Goal: Transaction & Acquisition: Purchase product/service

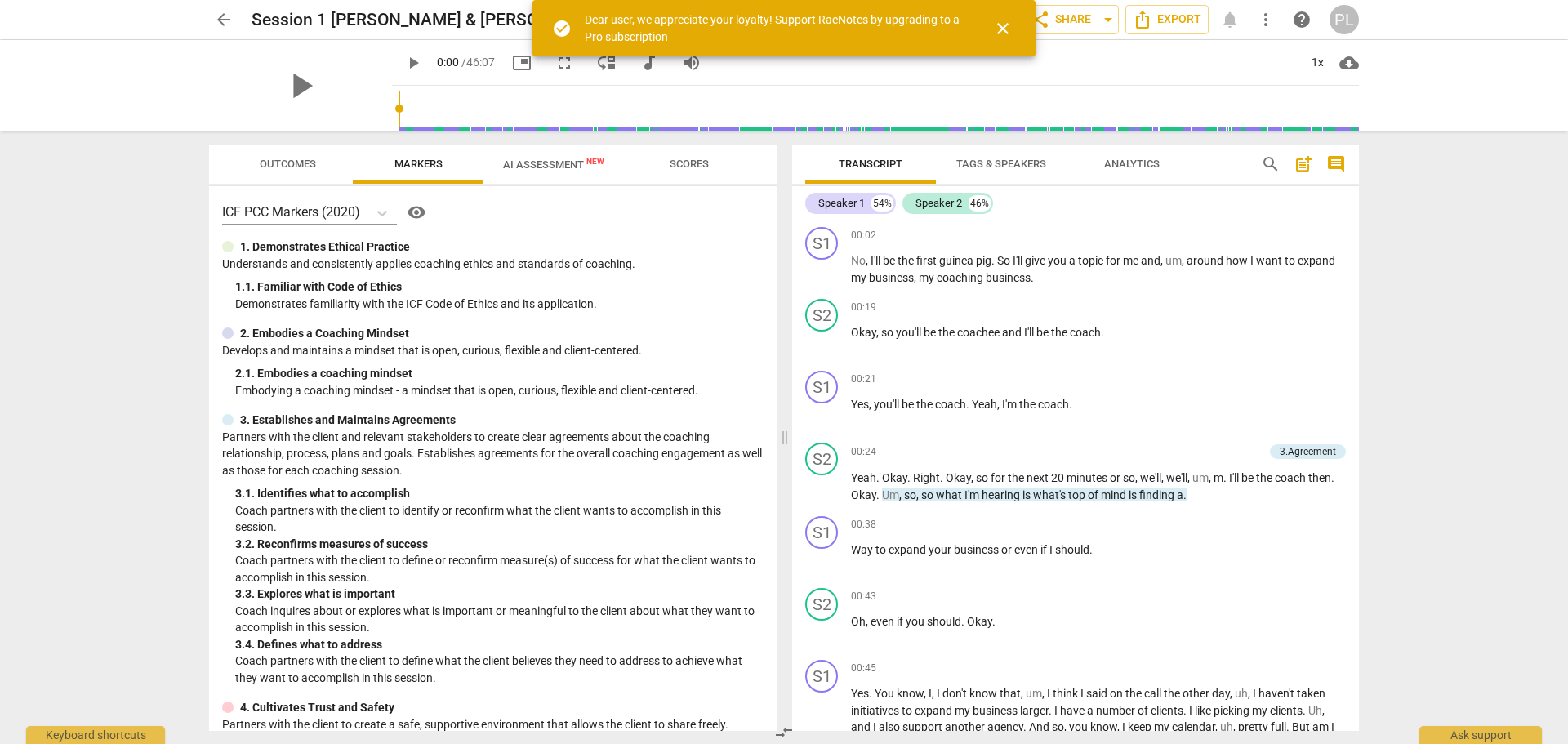
click at [1004, 28] on span "close" at bounding box center [1003, 28] width 20 height 20
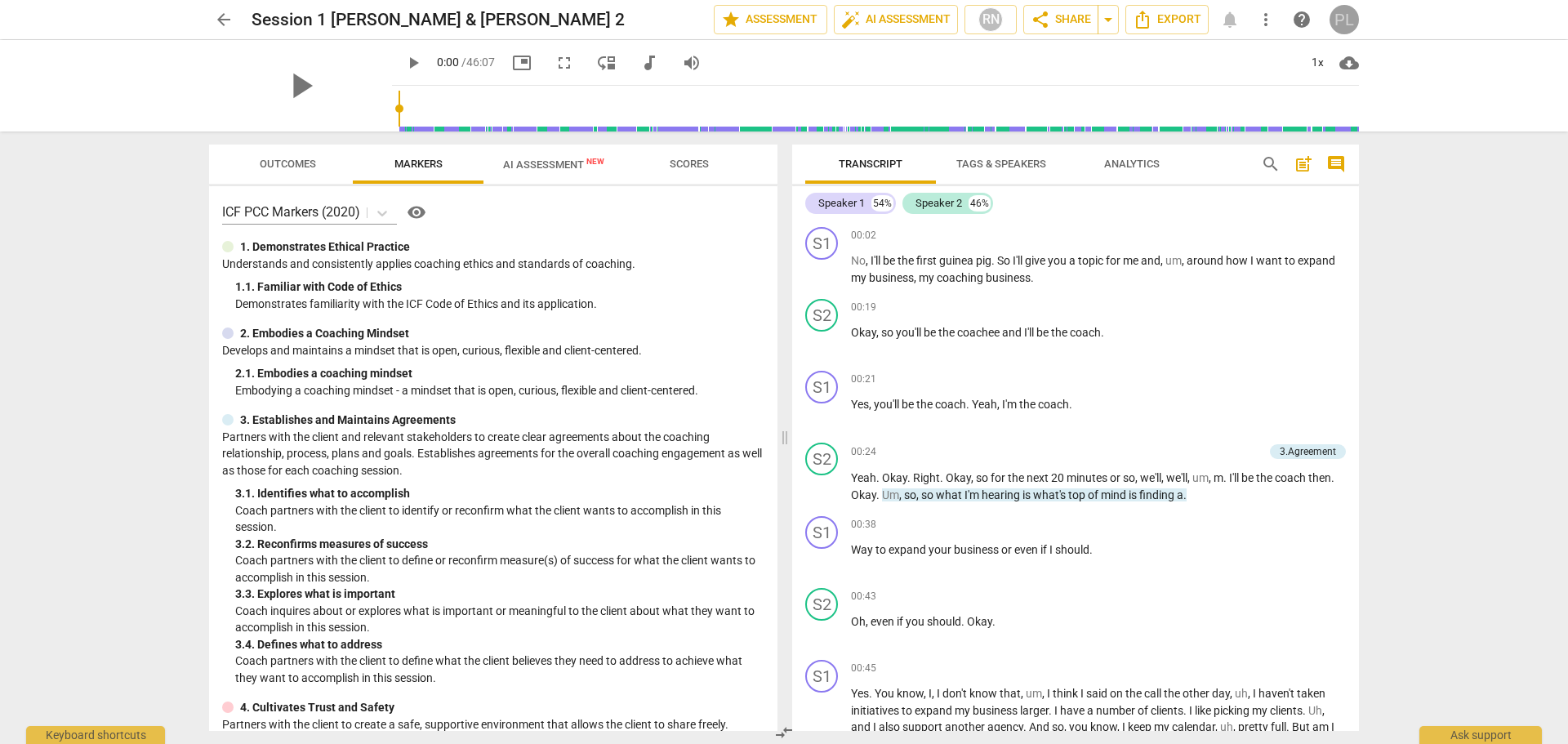
click at [1341, 23] on div "PL" at bounding box center [1344, 20] width 29 height 29
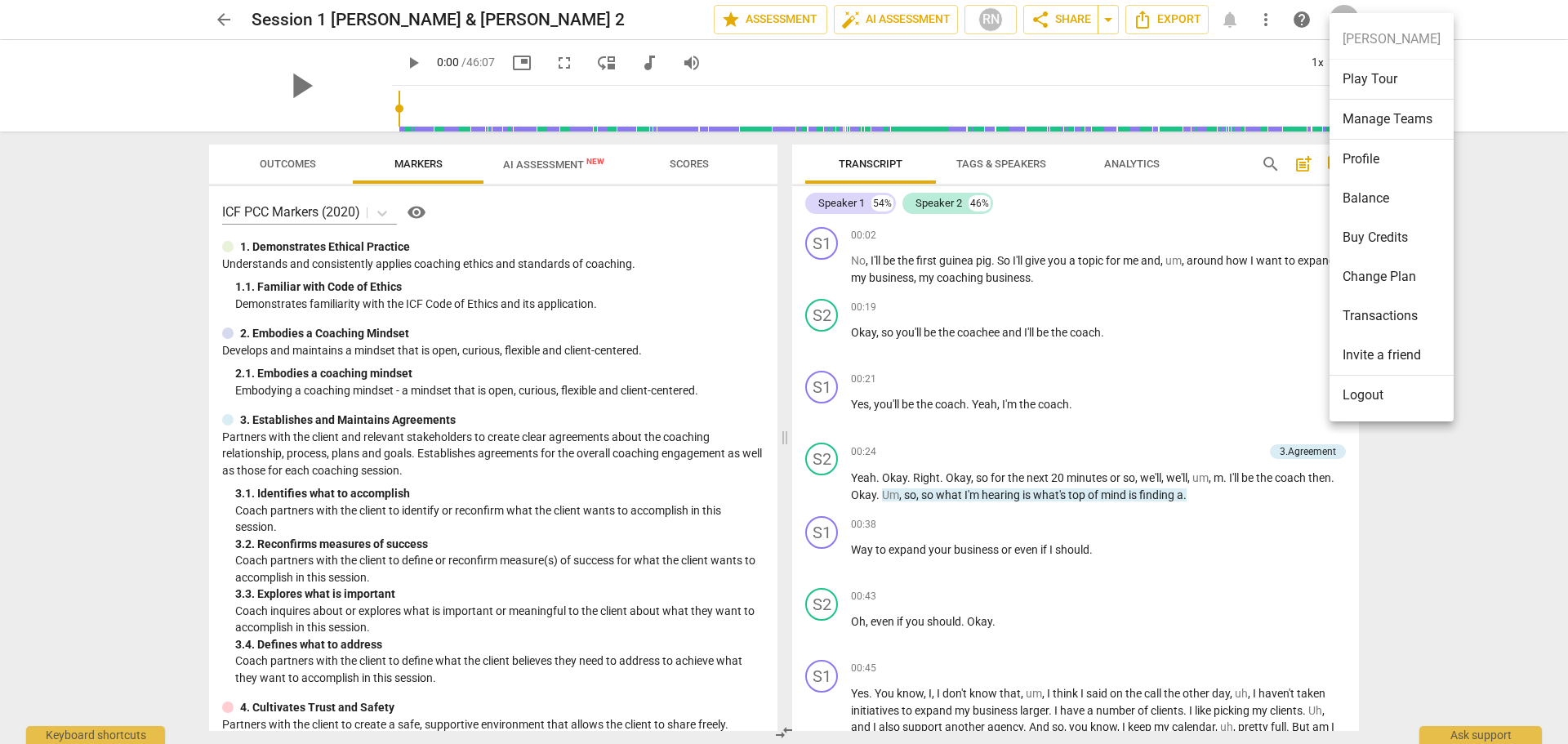
click at [1361, 159] on li "Profile" at bounding box center [1391, 159] width 124 height 39
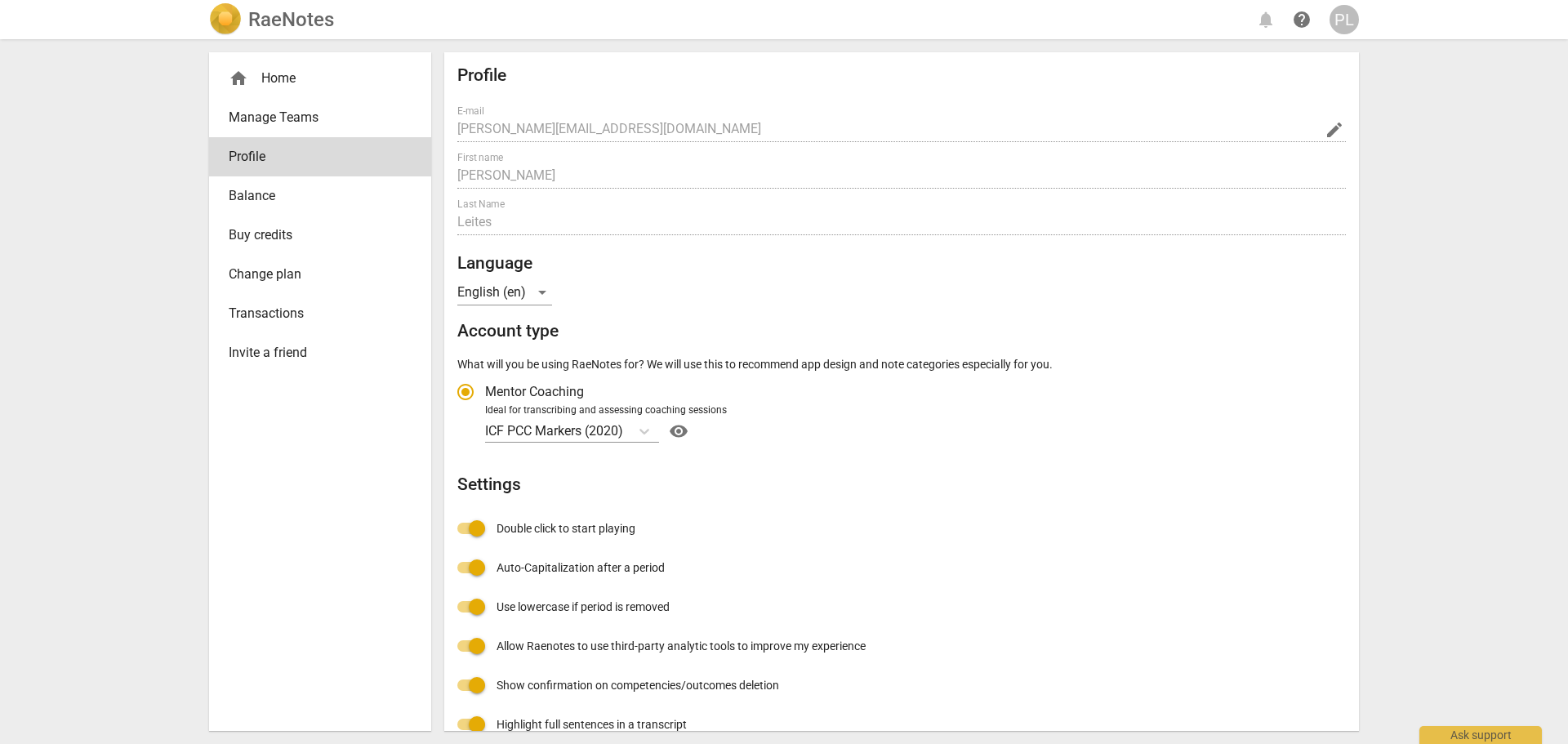
radio input "false"
click at [268, 203] on span "Balance" at bounding box center [313, 196] width 170 height 20
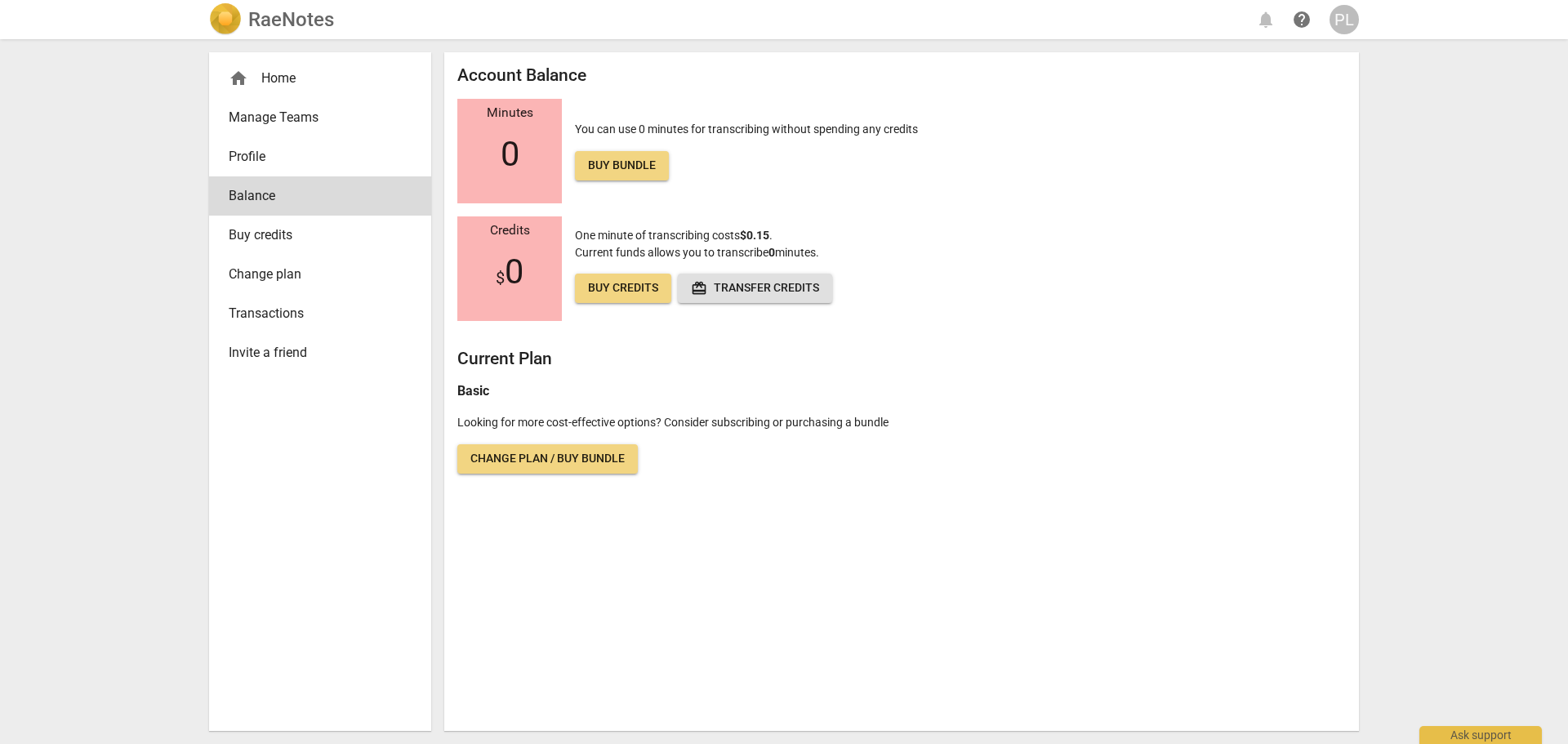
click at [260, 238] on span "Buy credits" at bounding box center [313, 235] width 170 height 20
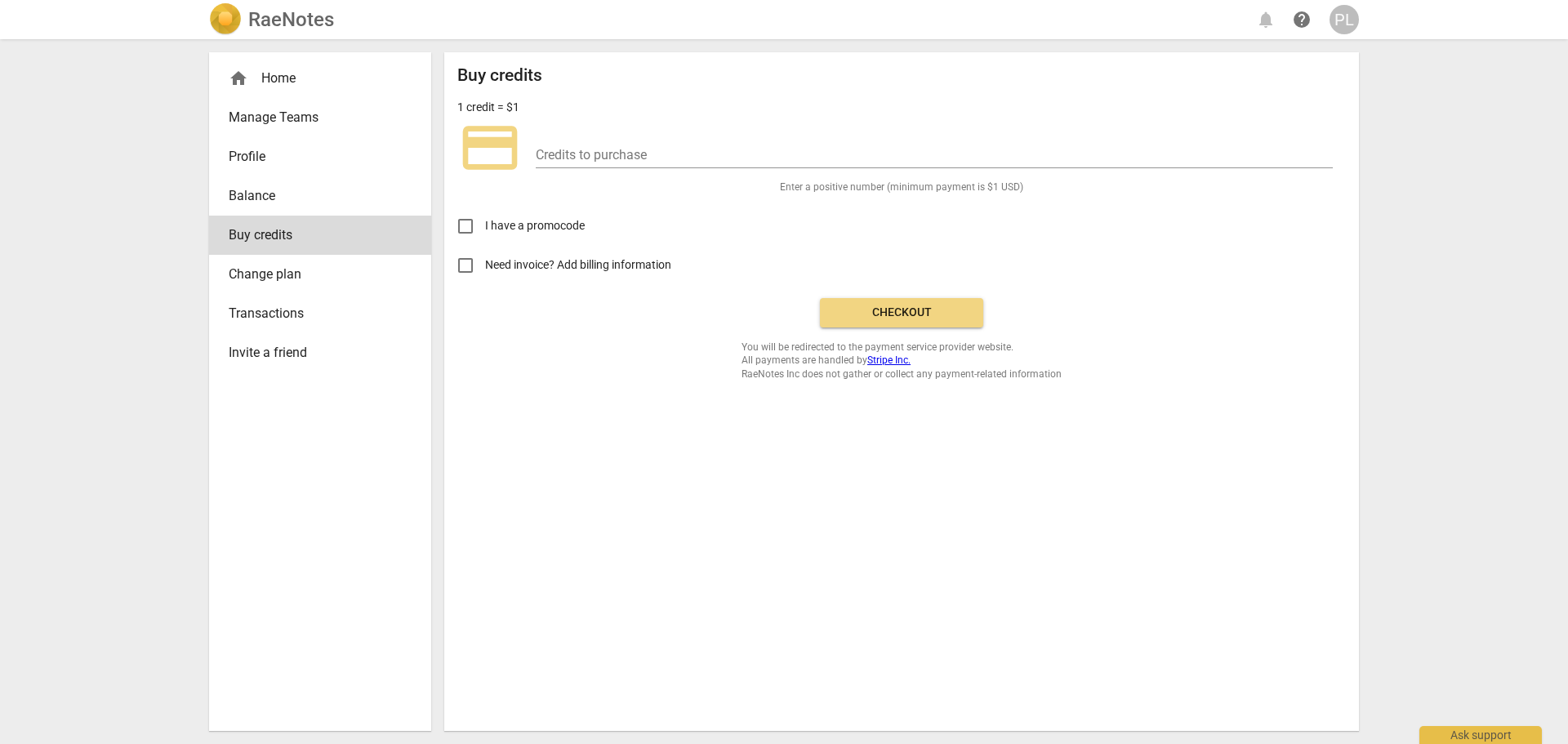
click at [513, 266] on span "Need invoice? Add billing information" at bounding box center [579, 266] width 188 height 18
click at [485, 266] on input "Need invoice? Add billing information" at bounding box center [466, 266] width 39 height 39
checkbox input "true"
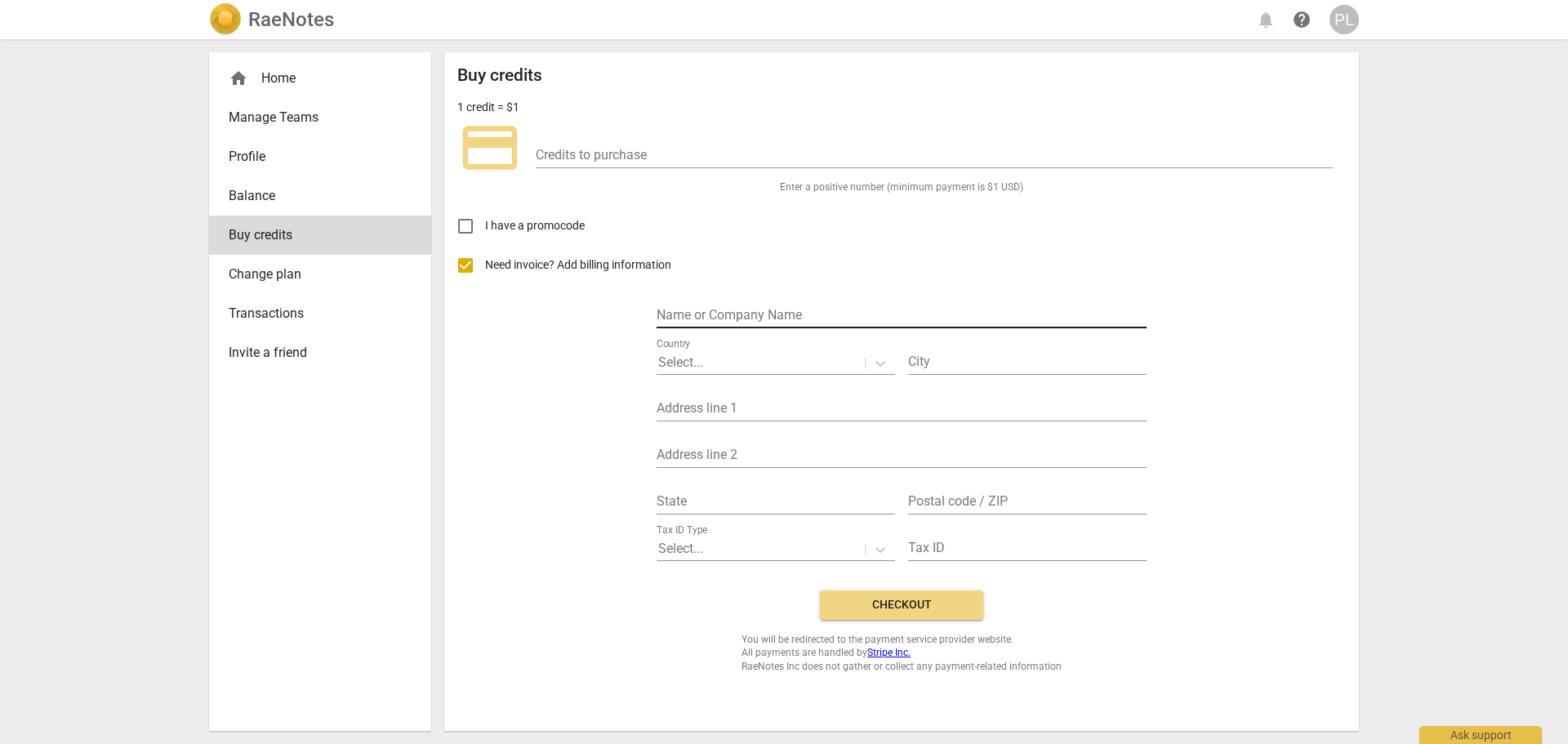
click at [719, 317] on input "text" at bounding box center [902, 316] width 490 height 23
type input "The International Coaching Group Inc"
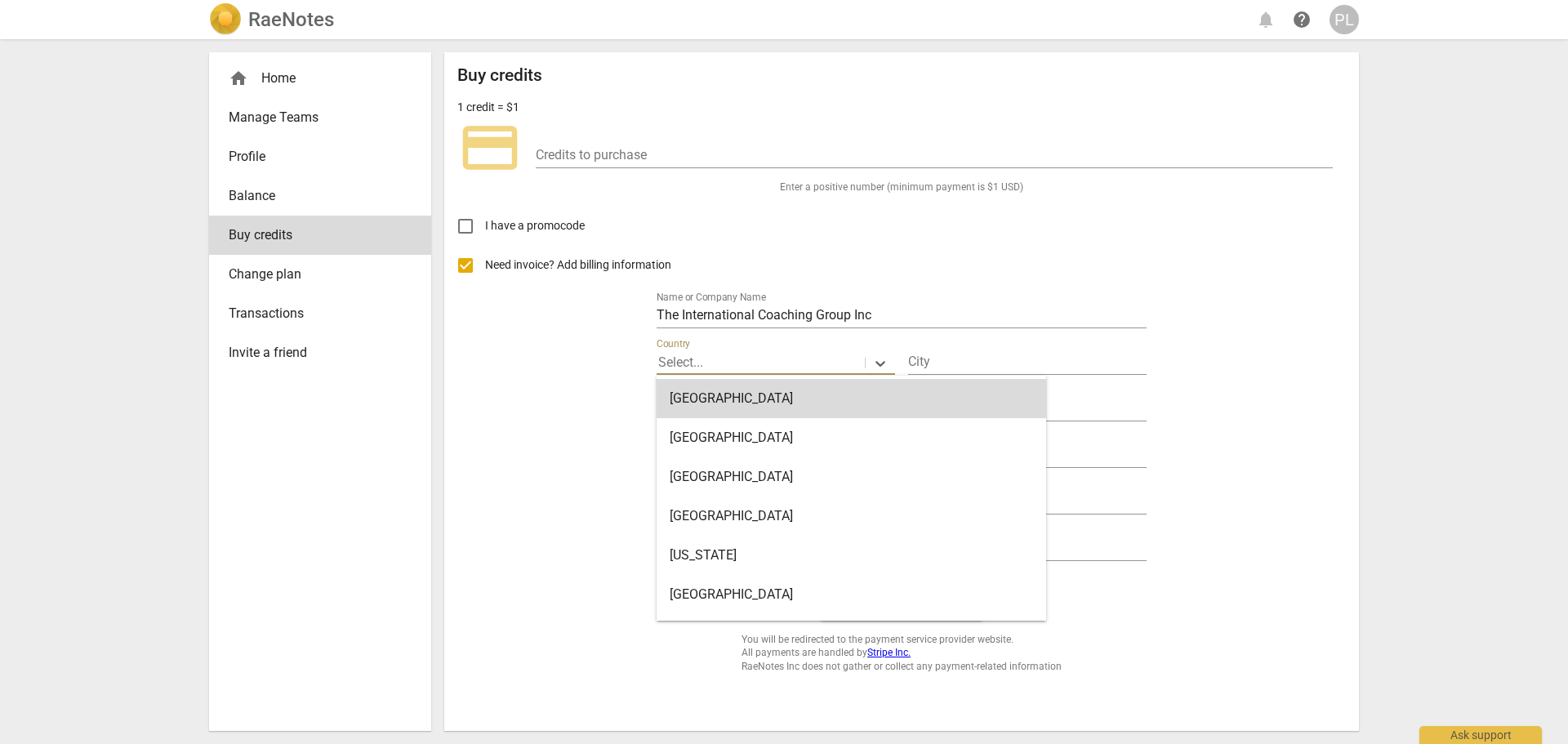
click at [769, 359] on div at bounding box center [761, 362] width 205 height 19
type input "c"
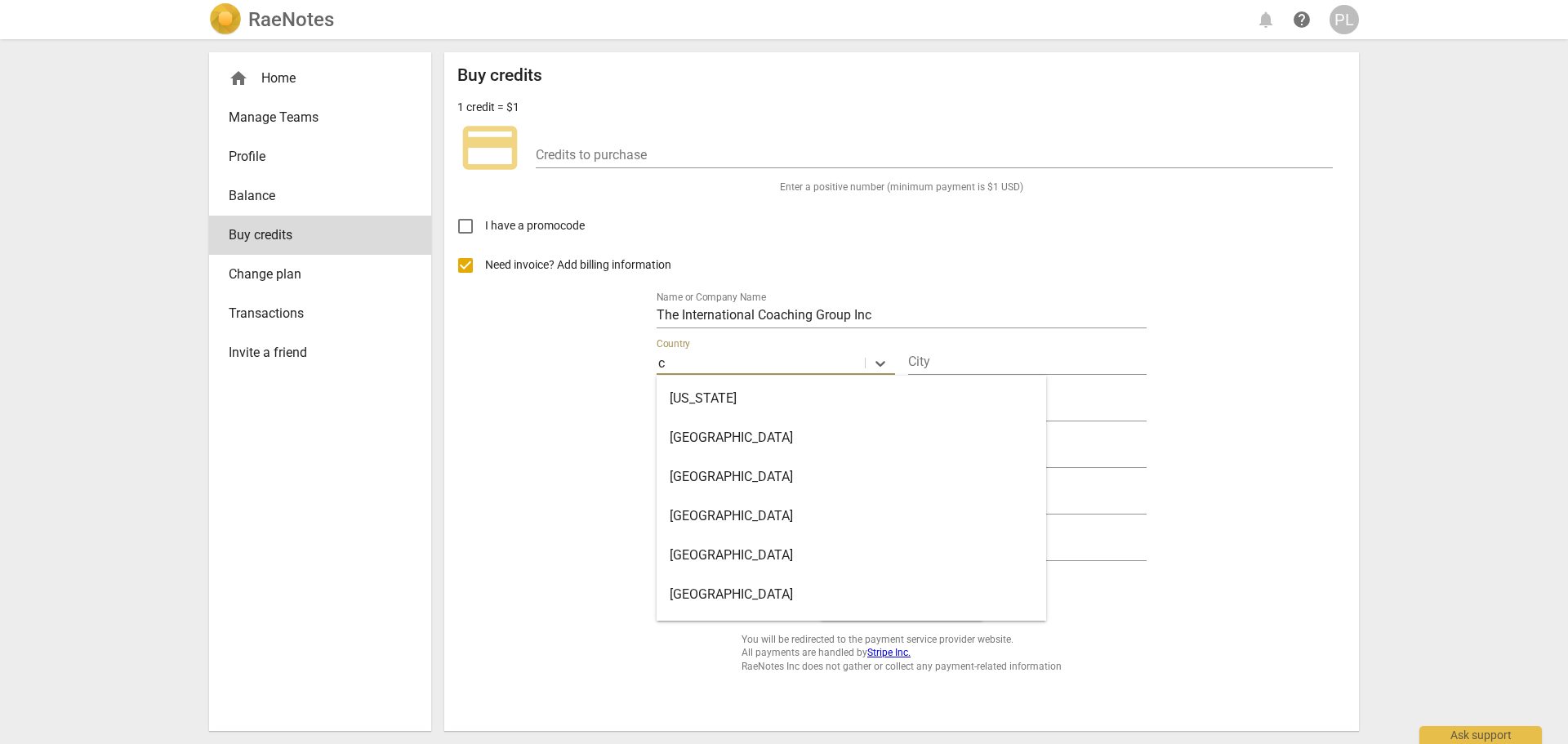
click at [731, 587] on div "Canada" at bounding box center [851, 595] width 390 height 39
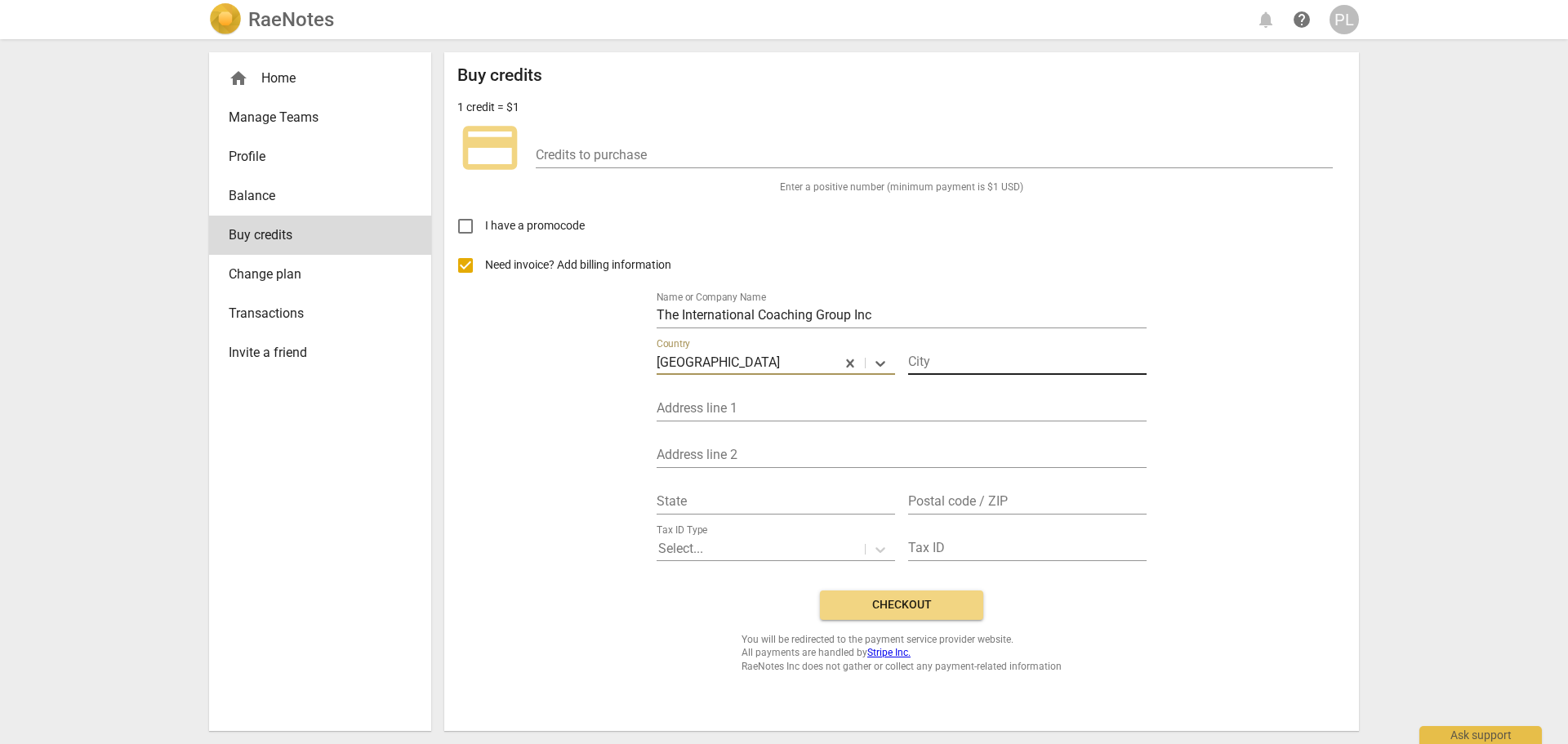
click at [970, 354] on input "text" at bounding box center [1027, 363] width 238 height 23
type input "Burnaby"
click at [805, 406] on input "text" at bounding box center [902, 409] width 490 height 23
type input "6060 Silver Drive"
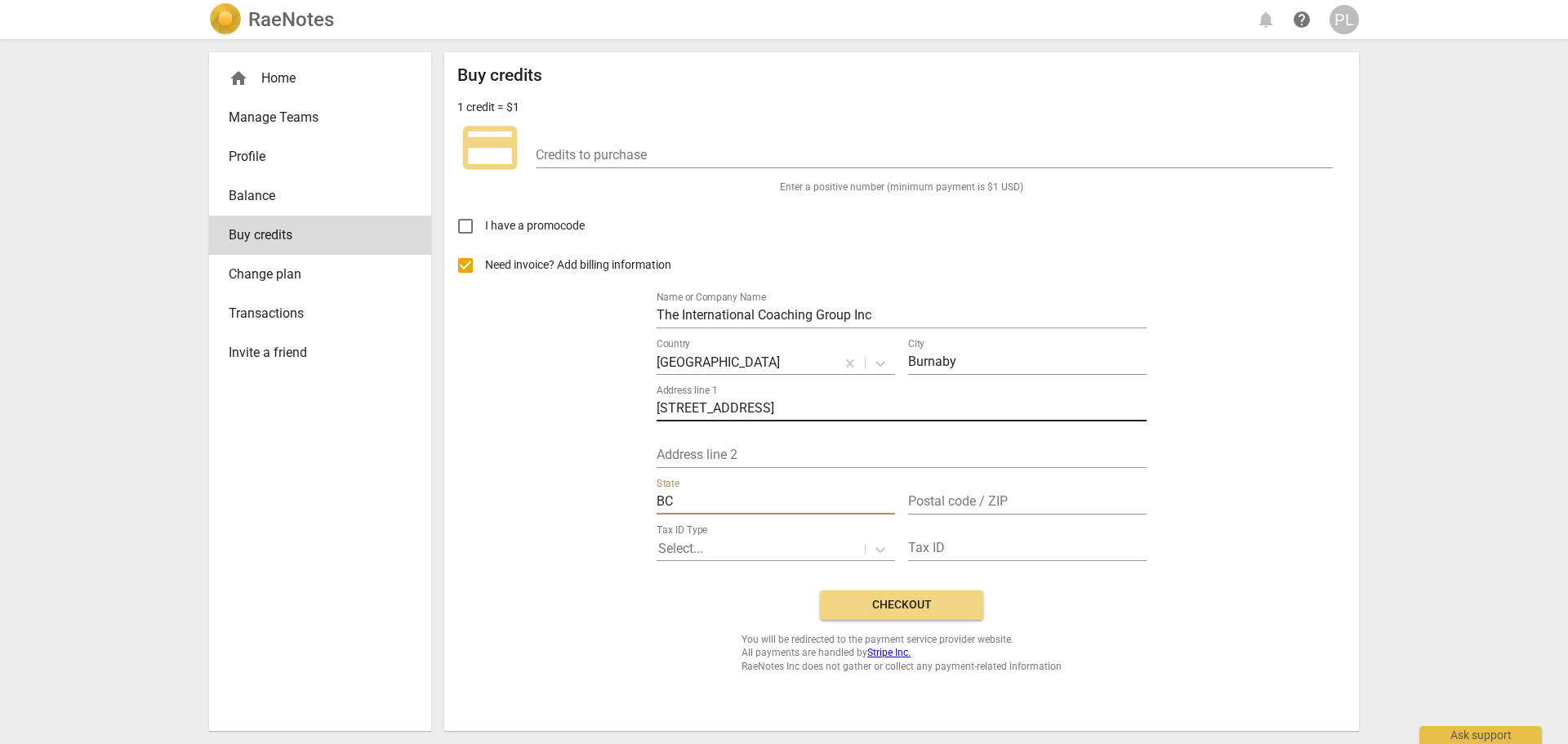
type input "BC"
type input "V5H 0H5"
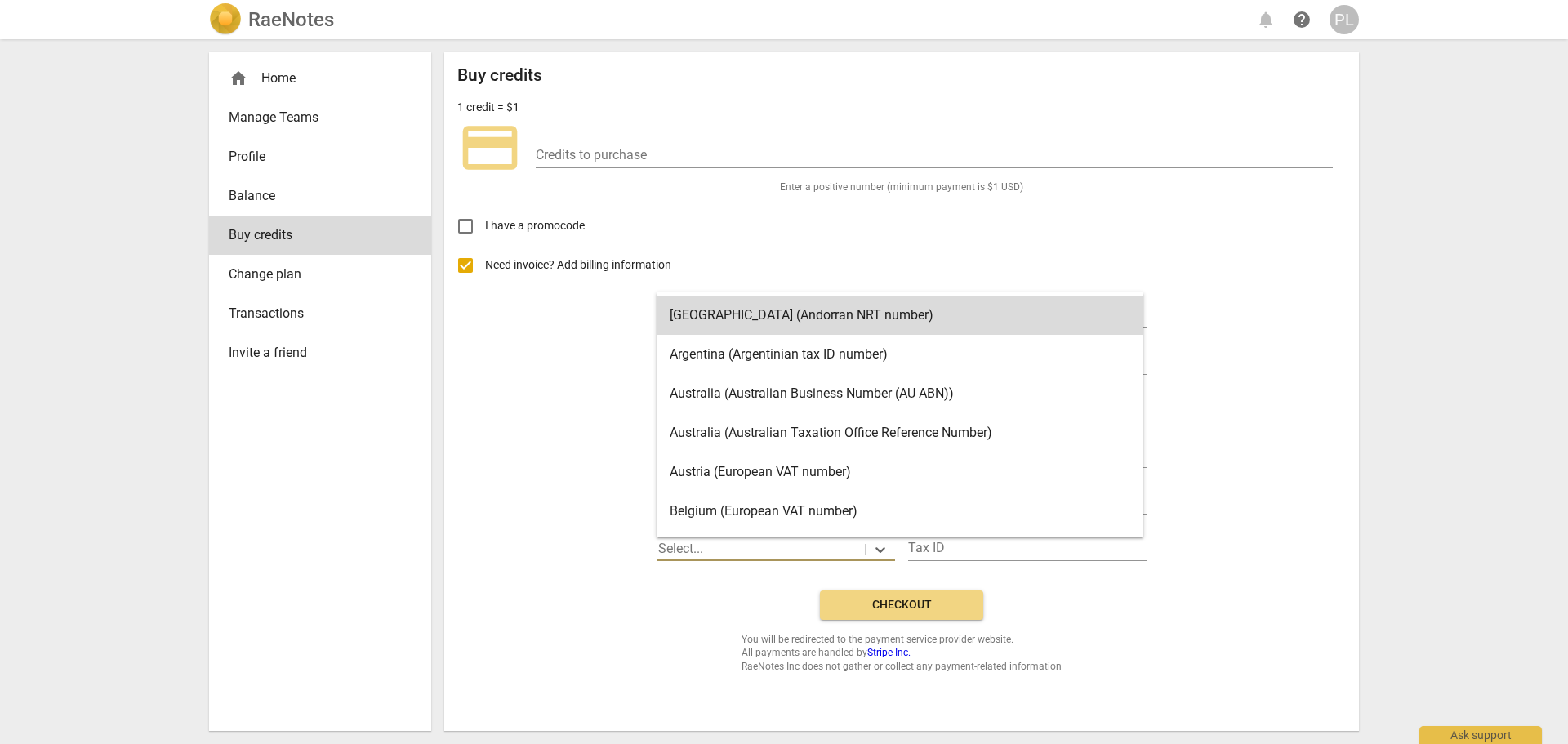
click at [754, 556] on div at bounding box center [761, 549] width 205 height 19
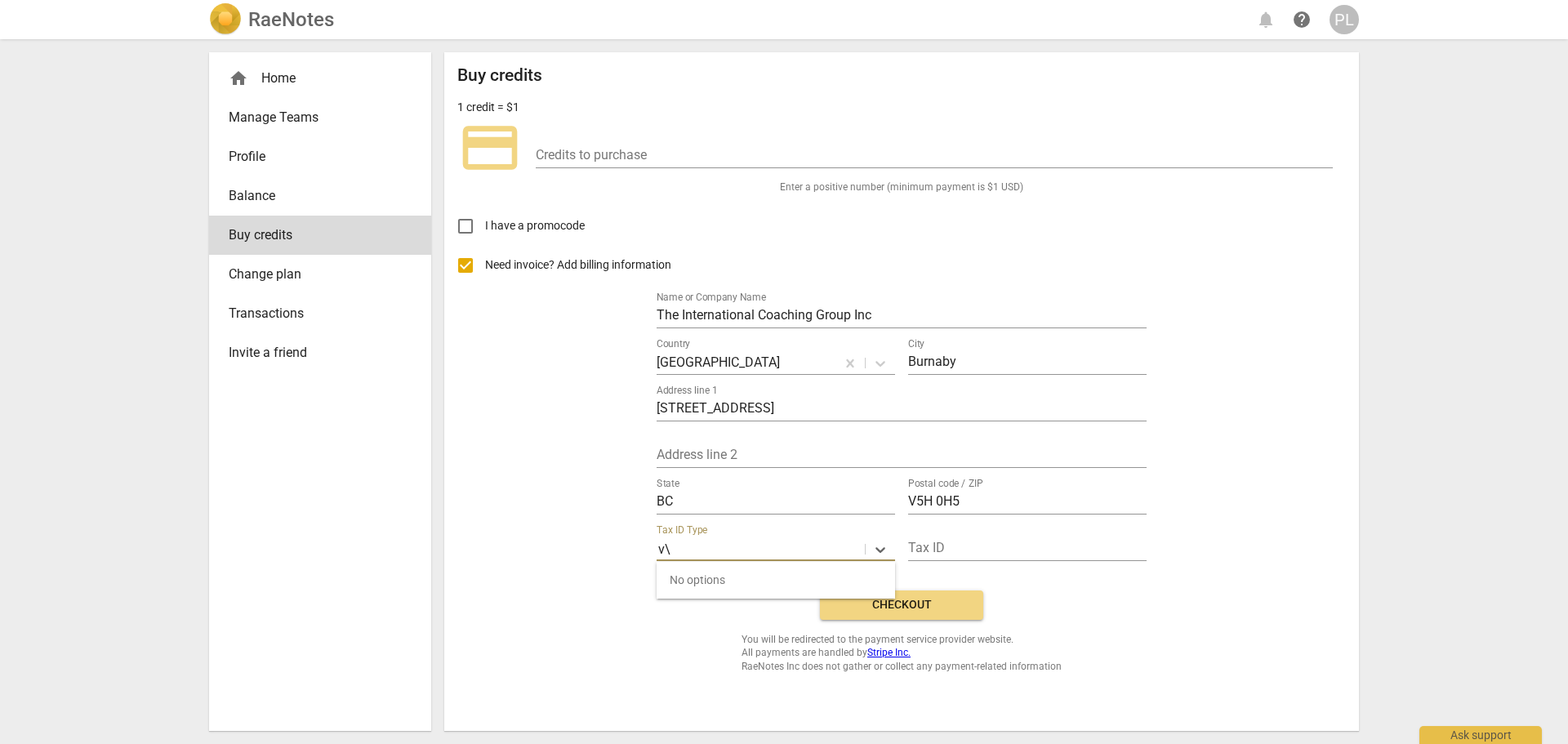
type input "v"
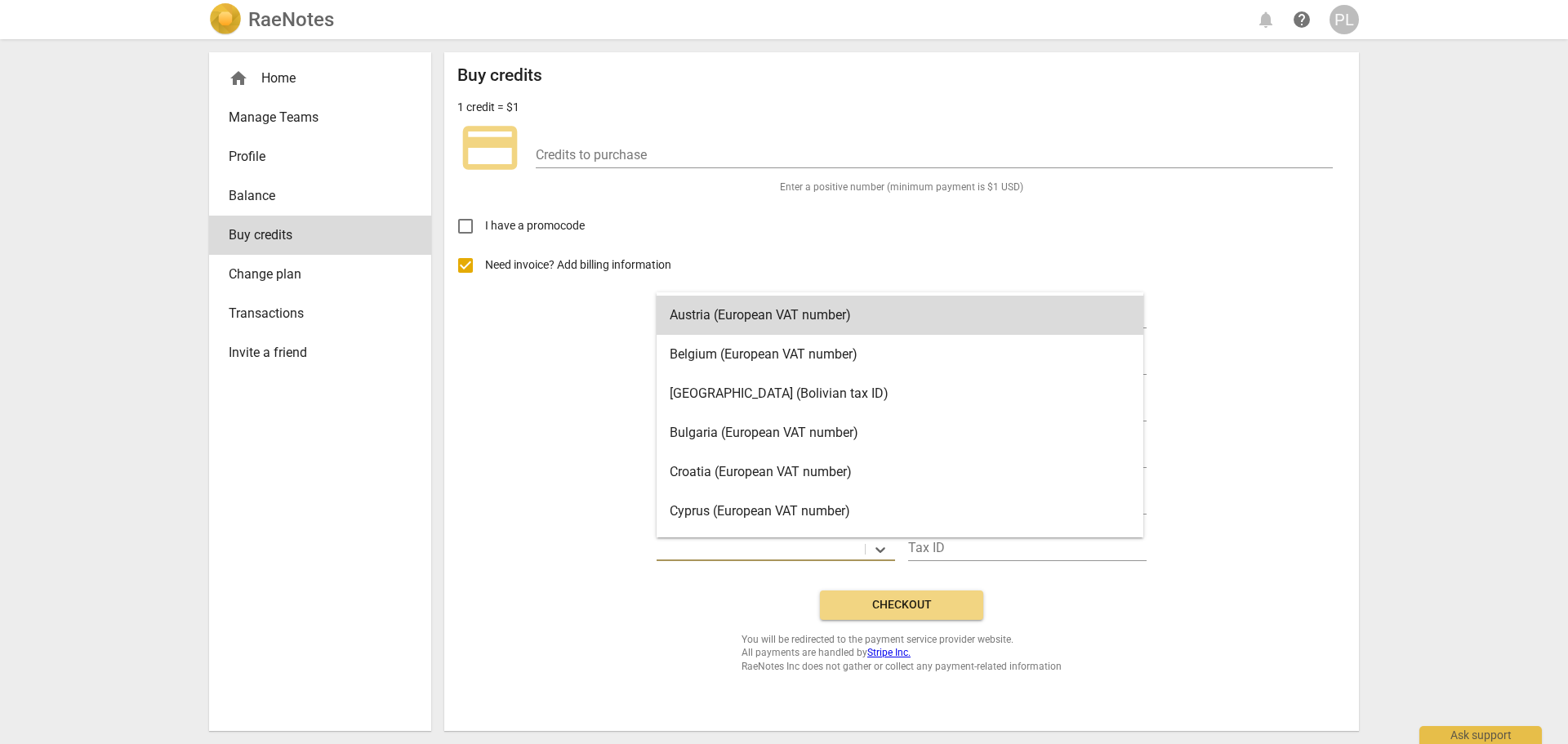
type input "c"
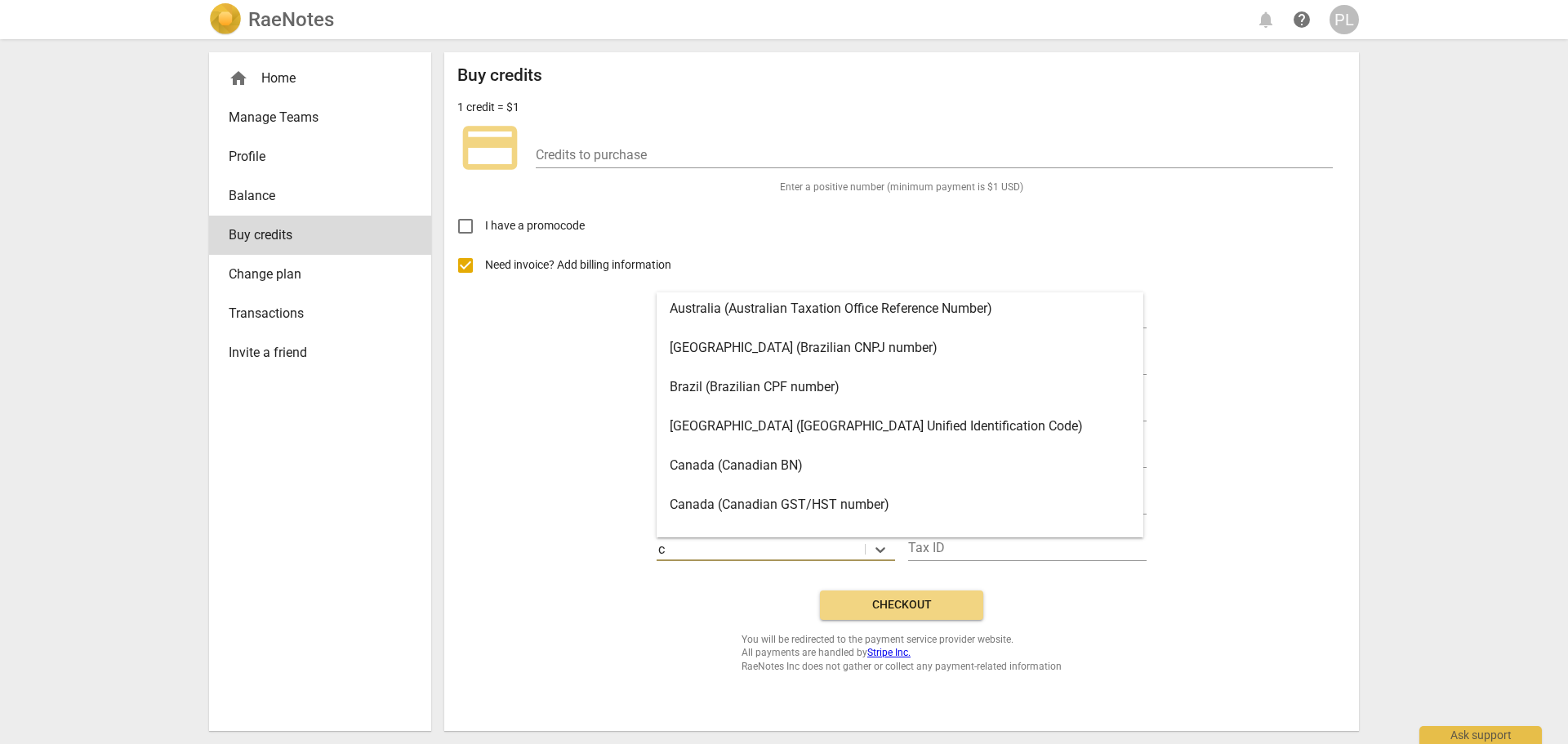
click at [763, 509] on div "Canada (Canadian GST/HST number)" at bounding box center [900, 505] width 487 height 39
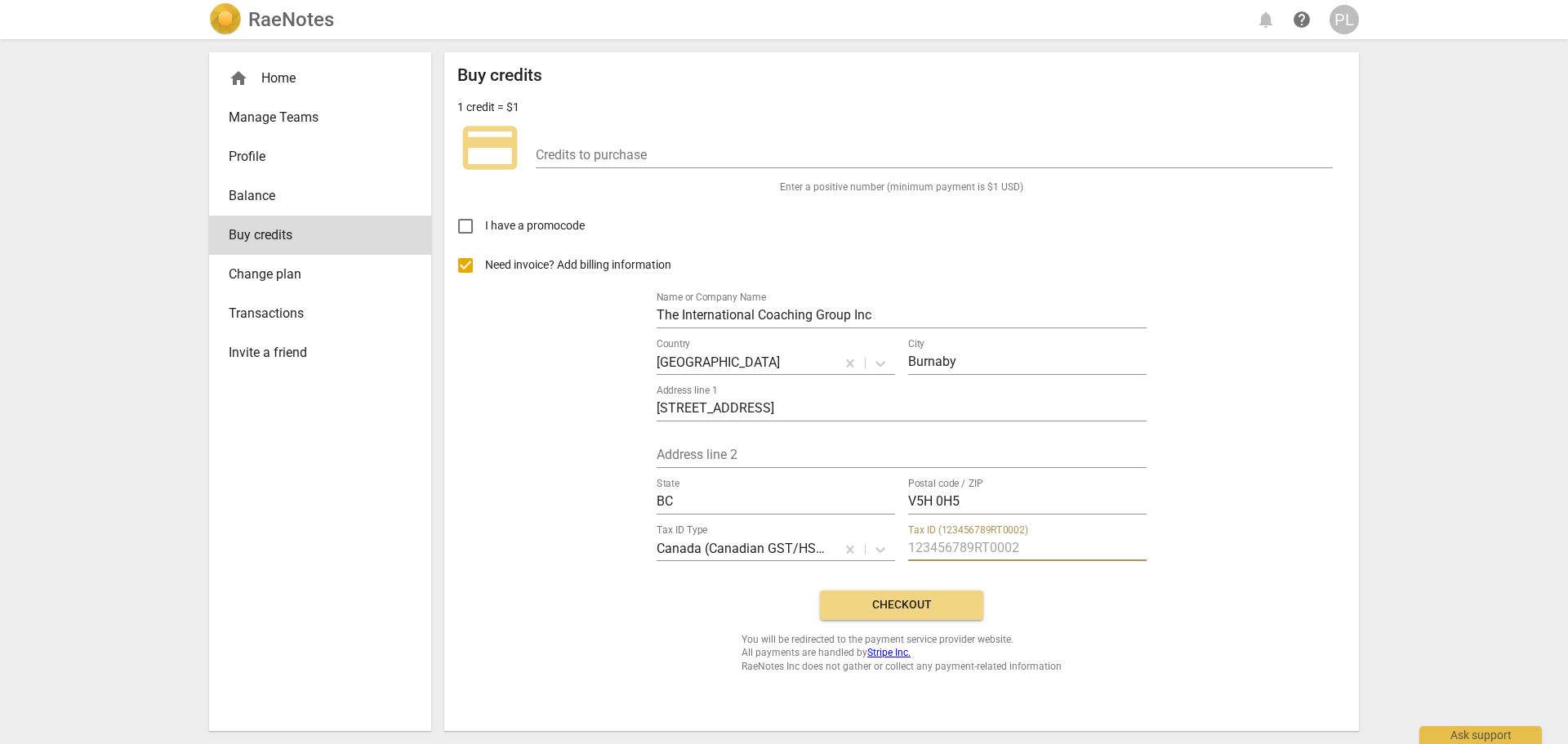
click at [938, 546] on input "text" at bounding box center [1027, 549] width 238 height 23
click at [976, 547] on input "text" at bounding box center [1027, 549] width 238 height 23
paste input "743301509"
paste input "RT0001"
type input "743301509RT0001"
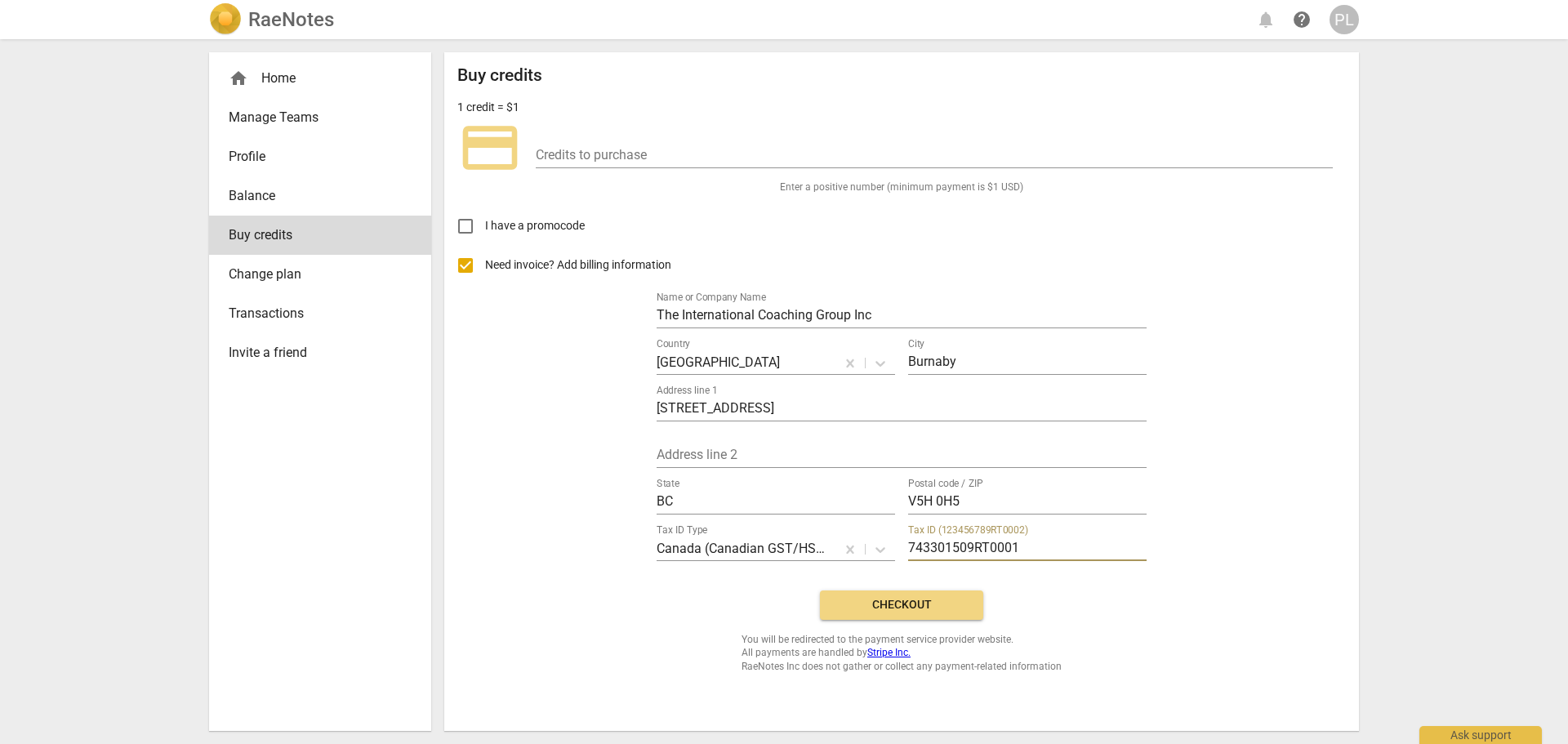
click at [914, 608] on span "Checkout" at bounding box center [901, 605] width 138 height 17
click at [577, 164] on input "number" at bounding box center [934, 156] width 797 height 23
type input "15"
click at [574, 202] on div "I have a promocode" at bounding box center [901, 220] width 888 height 52
click at [902, 607] on span "Checkout" at bounding box center [901, 605] width 138 height 17
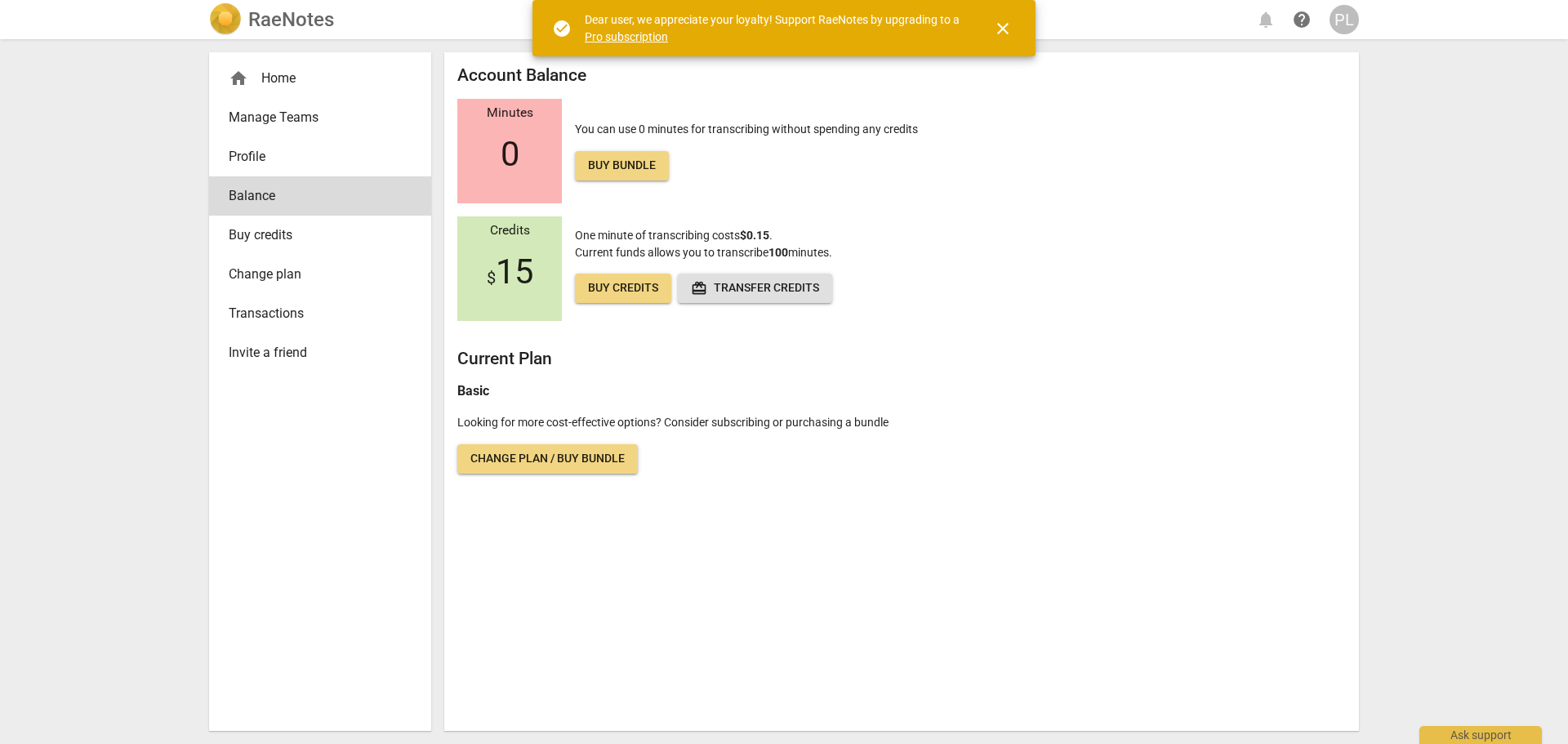
click at [730, 294] on span "redeem Transfer credits" at bounding box center [755, 288] width 128 height 17
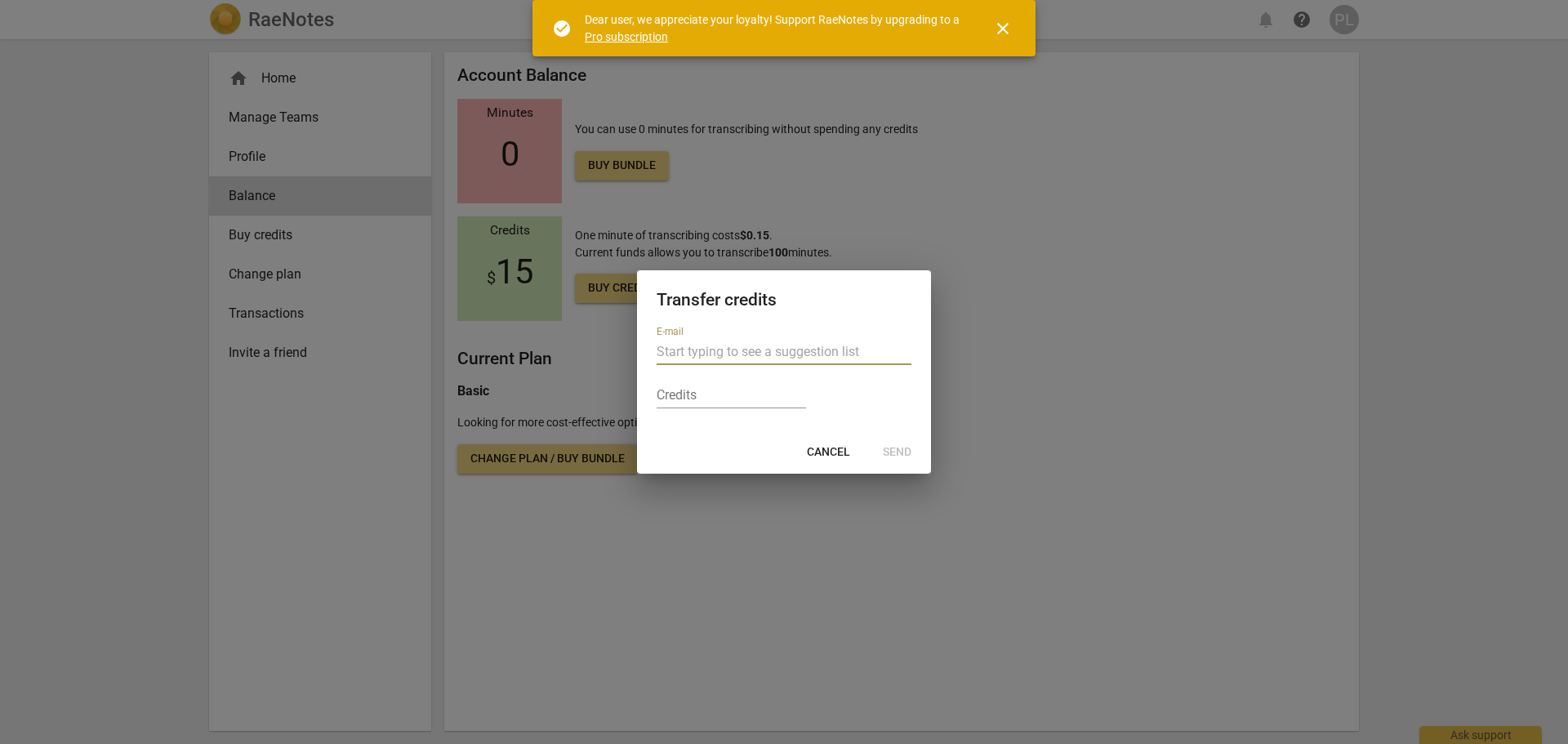
click at [837, 454] on span "Cancel" at bounding box center [828, 452] width 43 height 17
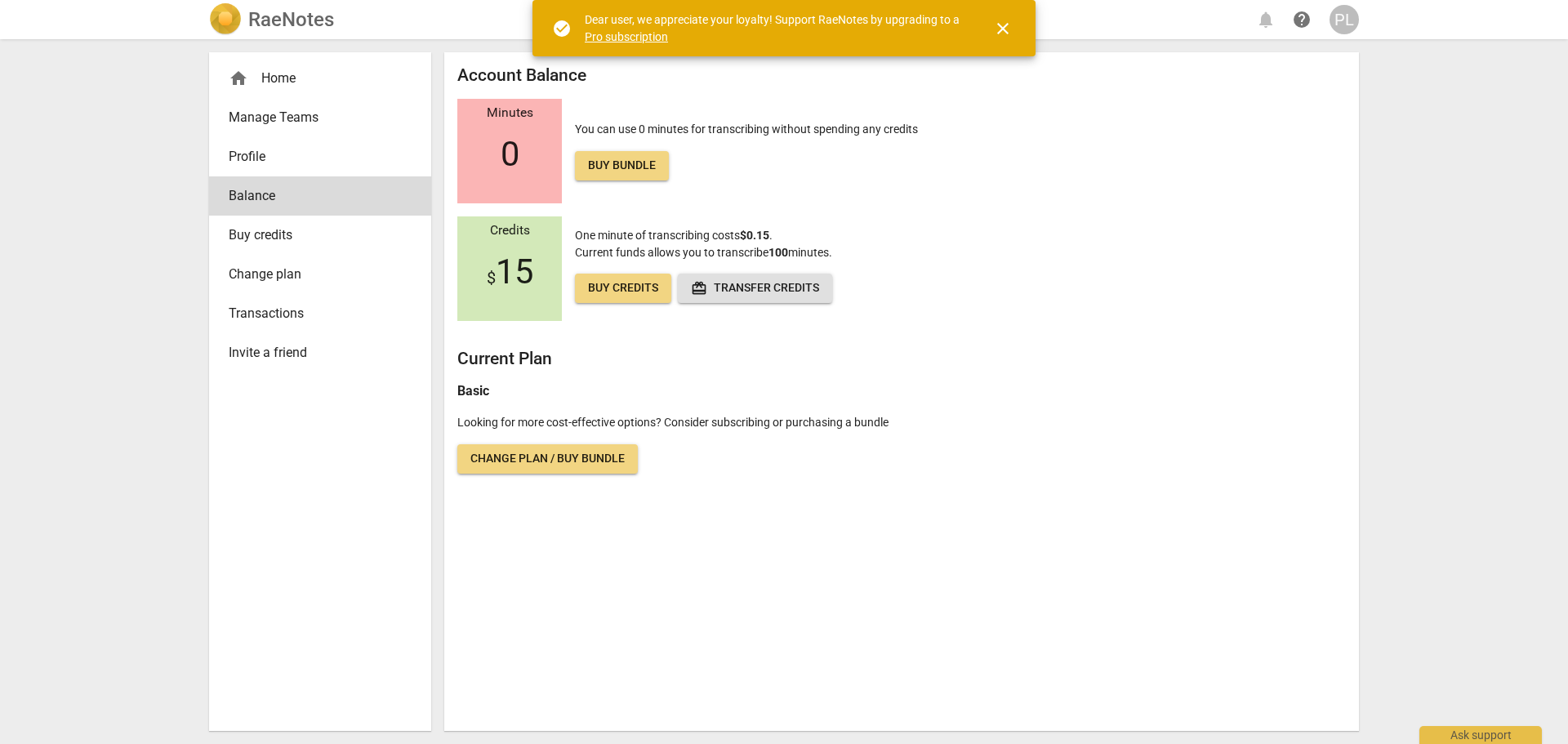
click at [287, 20] on h2 "RaeNotes" at bounding box center [291, 19] width 86 height 22
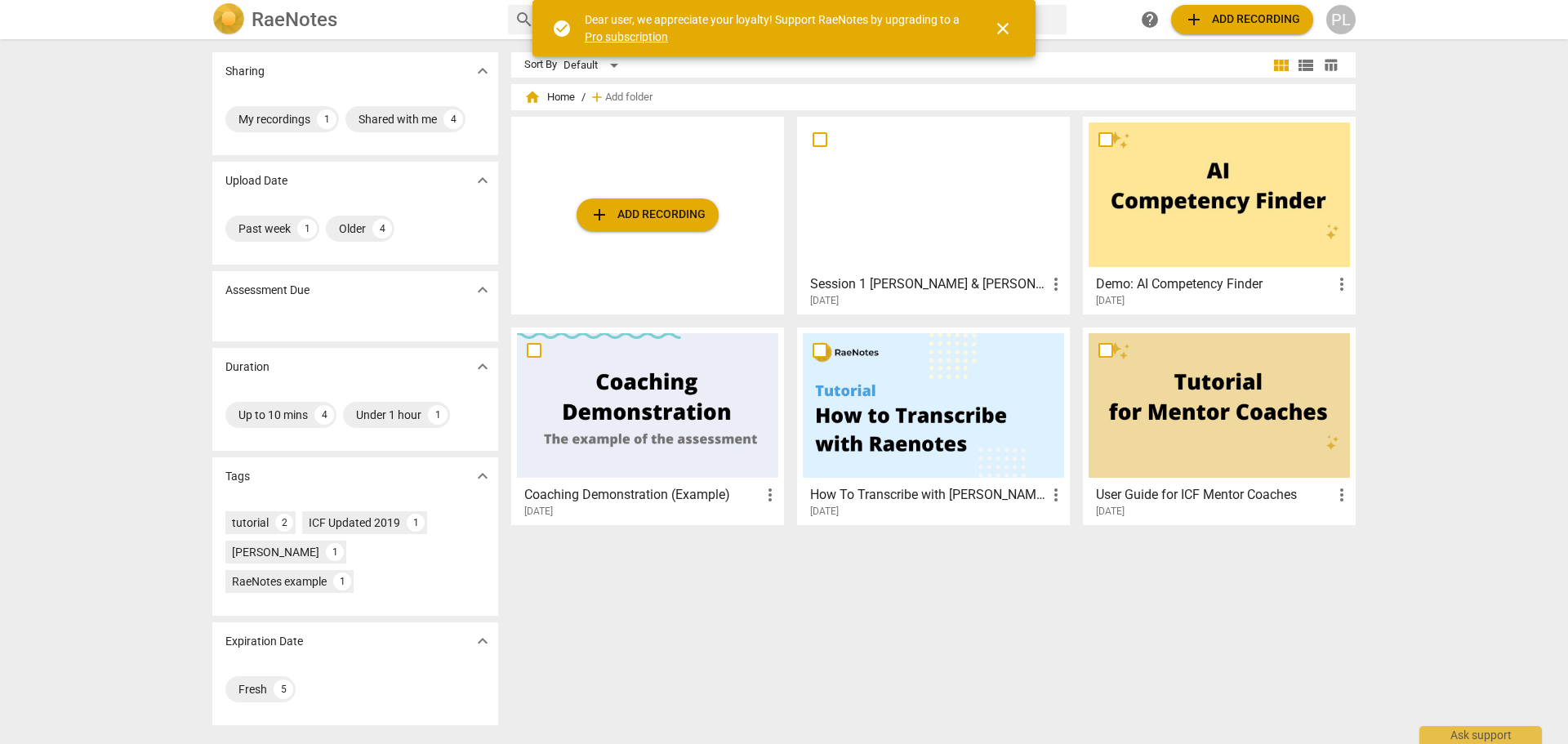
click at [1247, 23] on span "add Add recording" at bounding box center [1242, 20] width 116 height 20
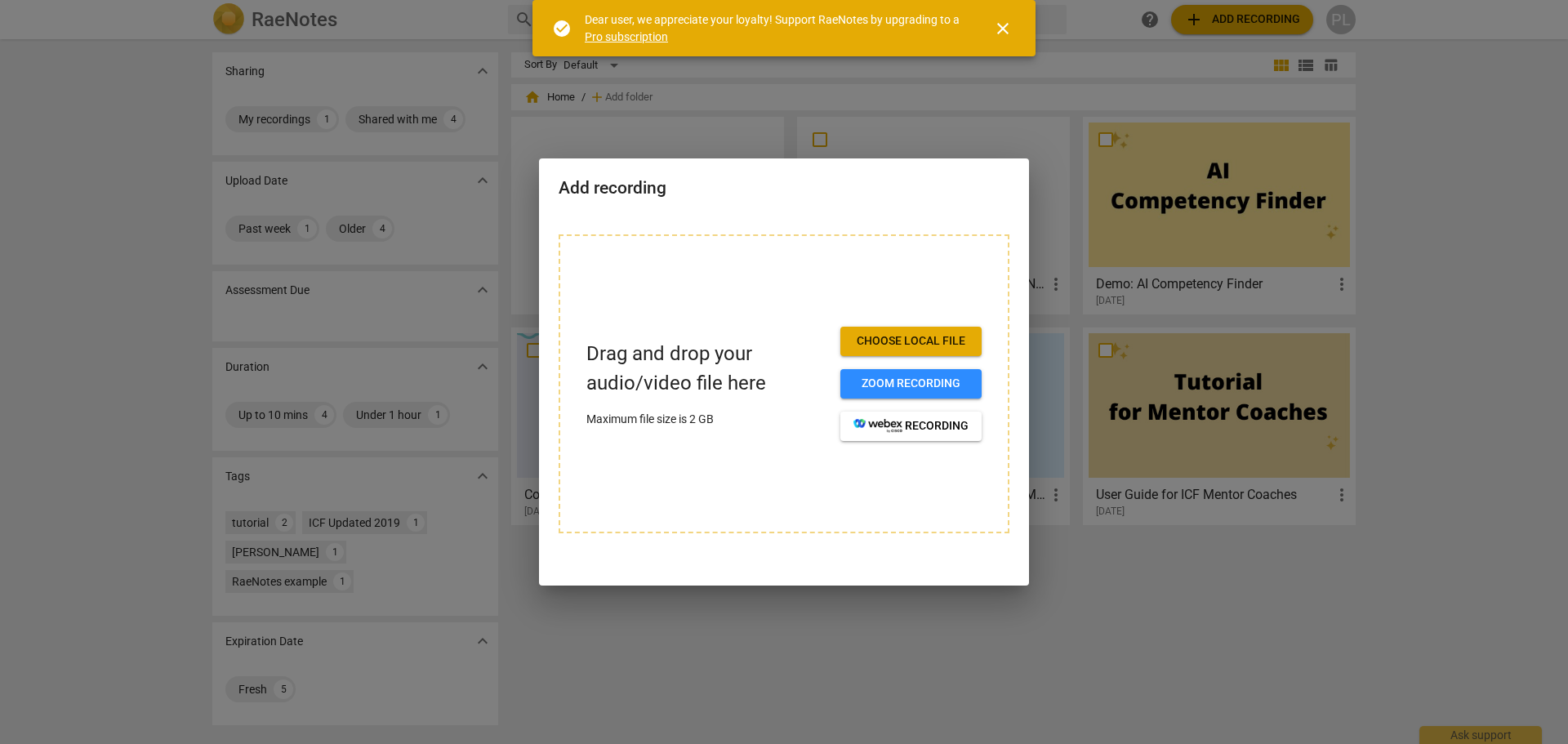
click at [900, 340] on span "Choose local file" at bounding box center [911, 341] width 115 height 17
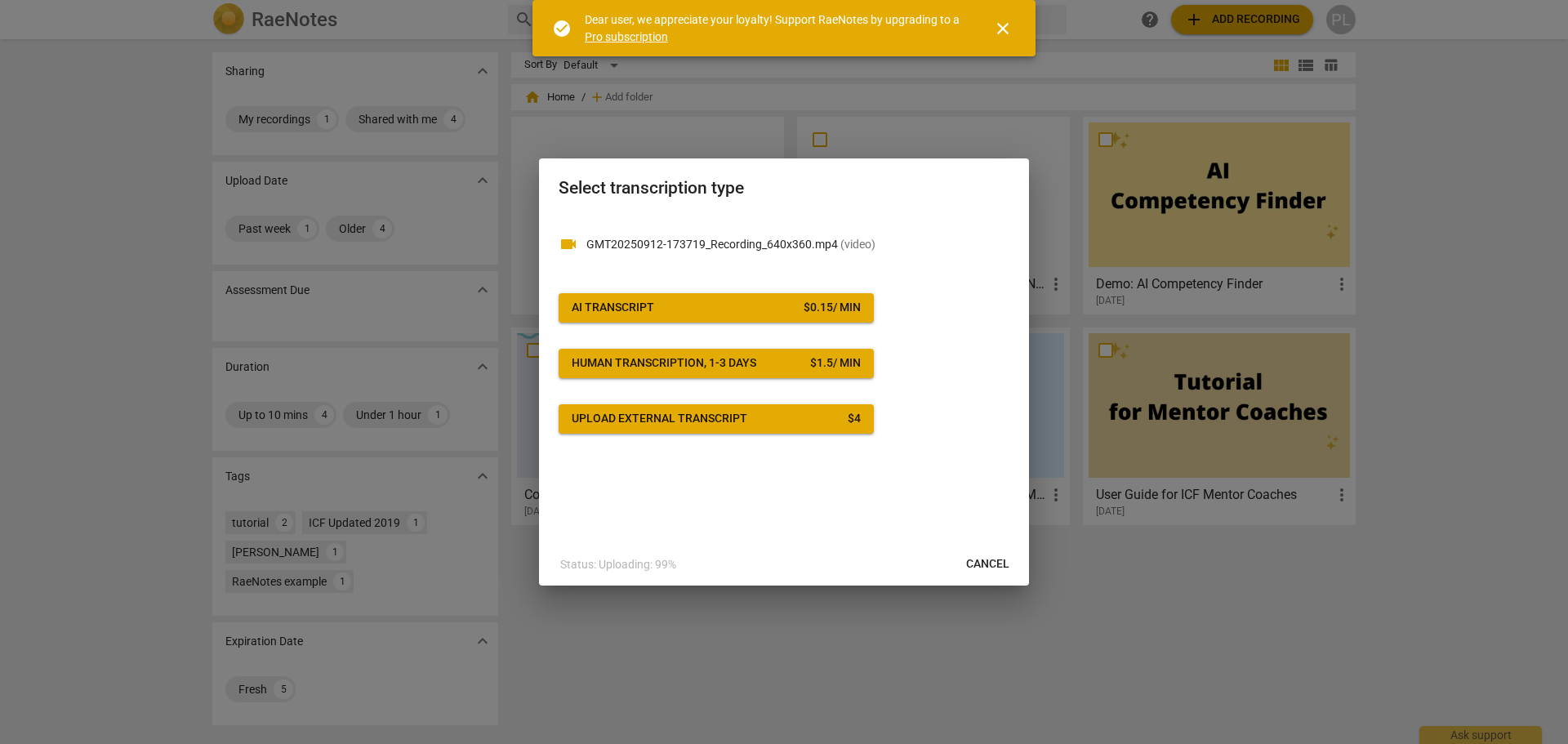
click at [672, 306] on span "AI Transcript $ 0.15 / min" at bounding box center [717, 308] width 289 height 17
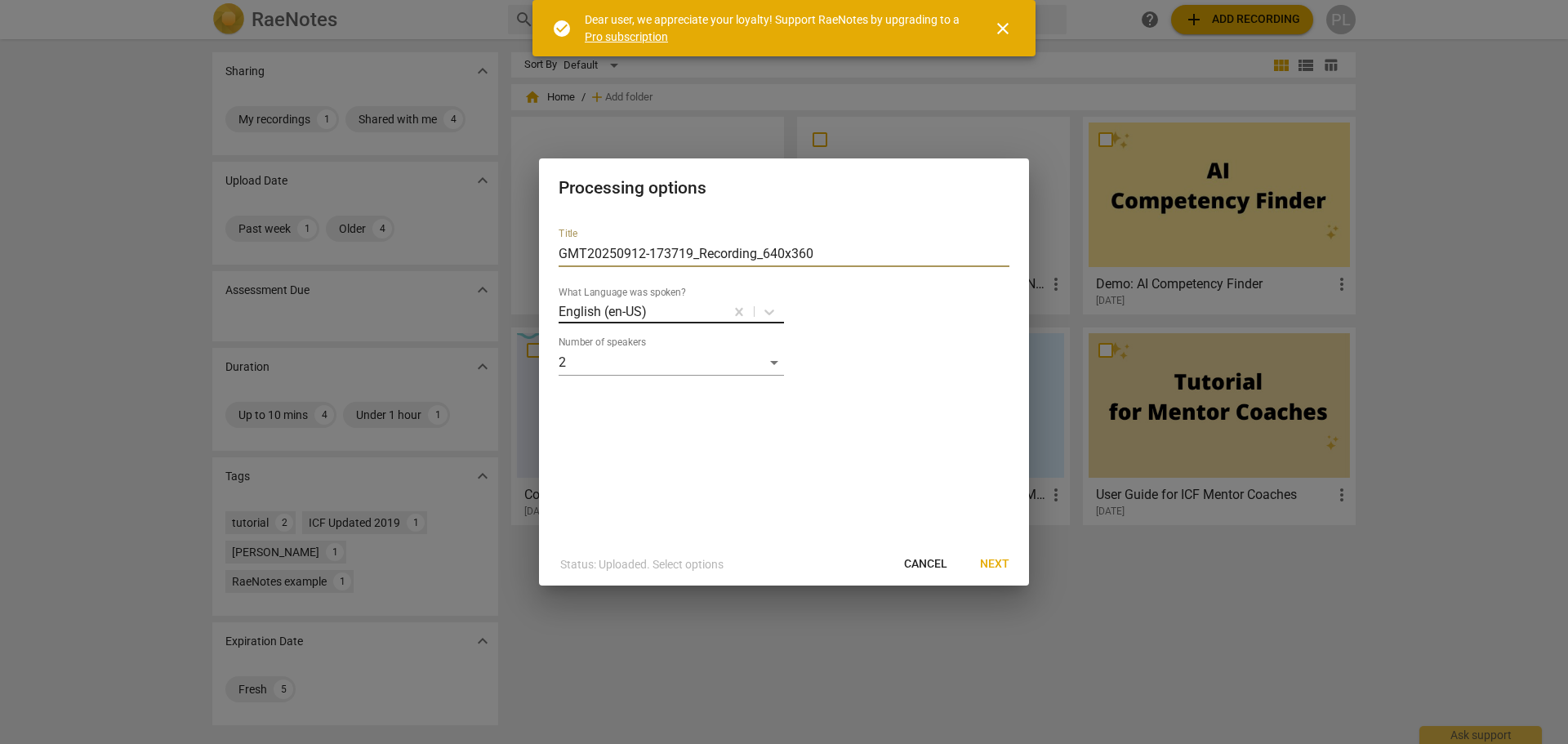
drag, startPoint x: 829, startPoint y: 254, endPoint x: 592, endPoint y: 308, distance: 243.1
click at [557, 250] on div "Title GMT20250912-173719_Recording_640x360 What Language was spoken? English (e…" at bounding box center [784, 379] width 490 height 328
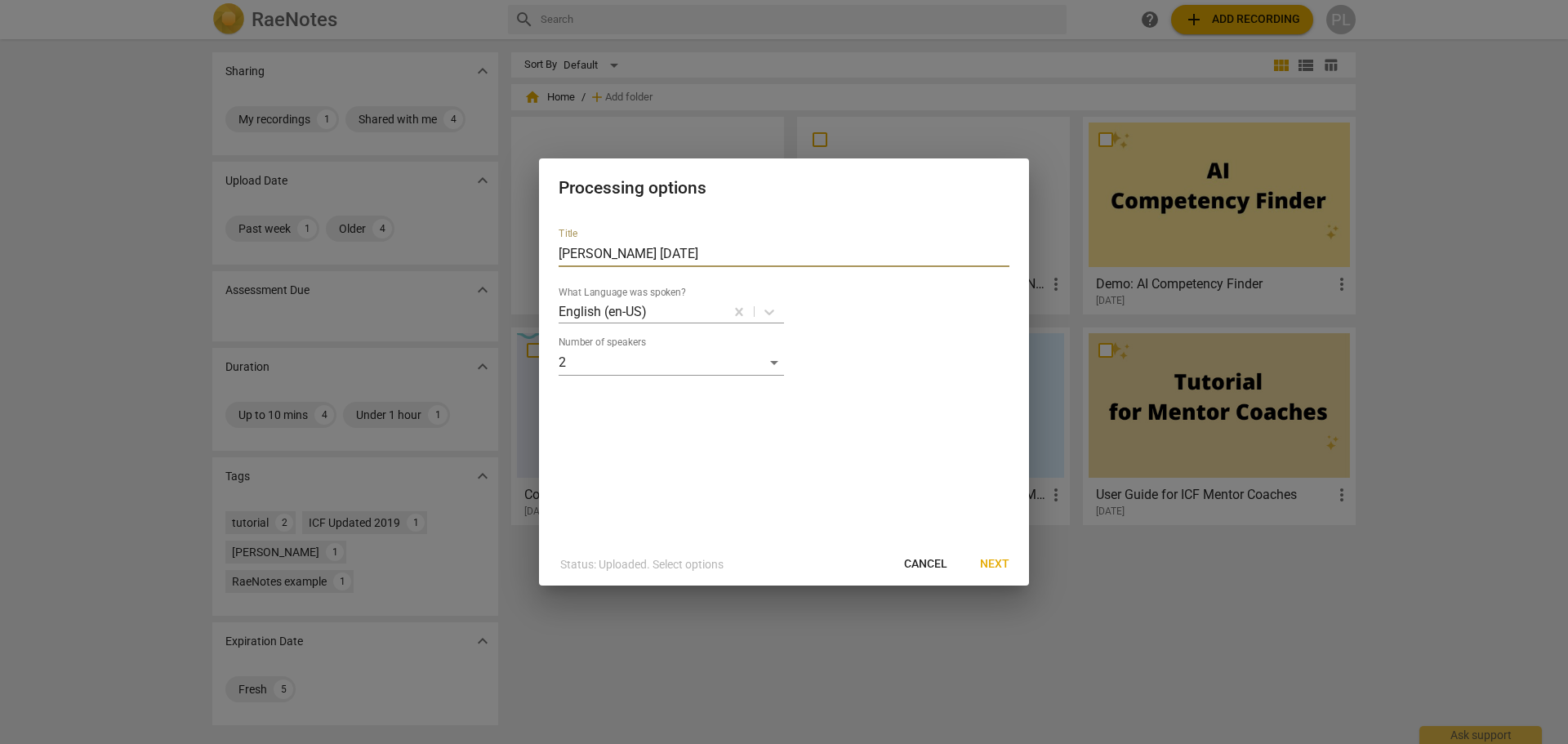
type input "[PERSON_NAME] [DATE]"
click at [993, 568] on span "Next" at bounding box center [995, 564] width 29 height 17
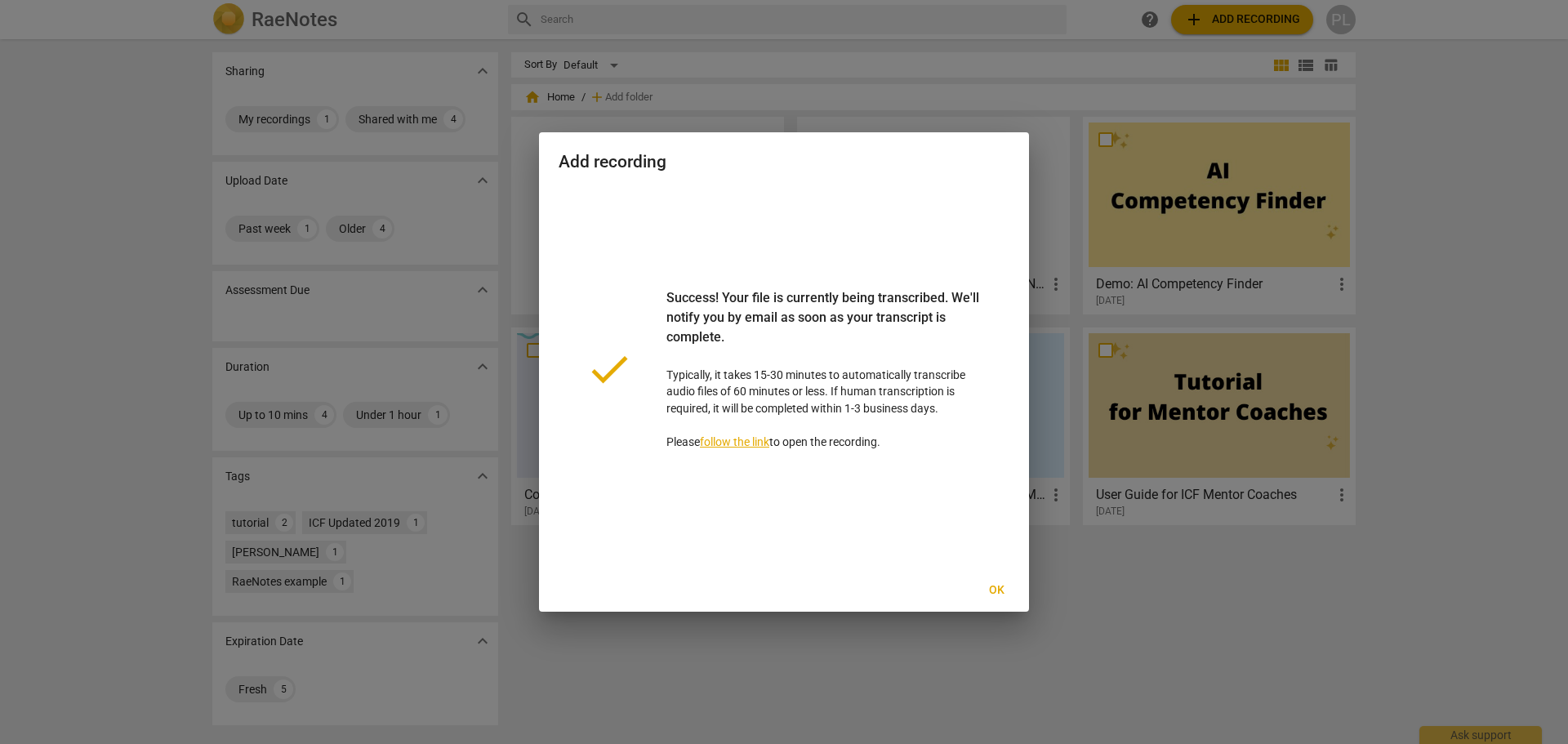
click at [989, 591] on span "Ok" at bounding box center [996, 590] width 26 height 17
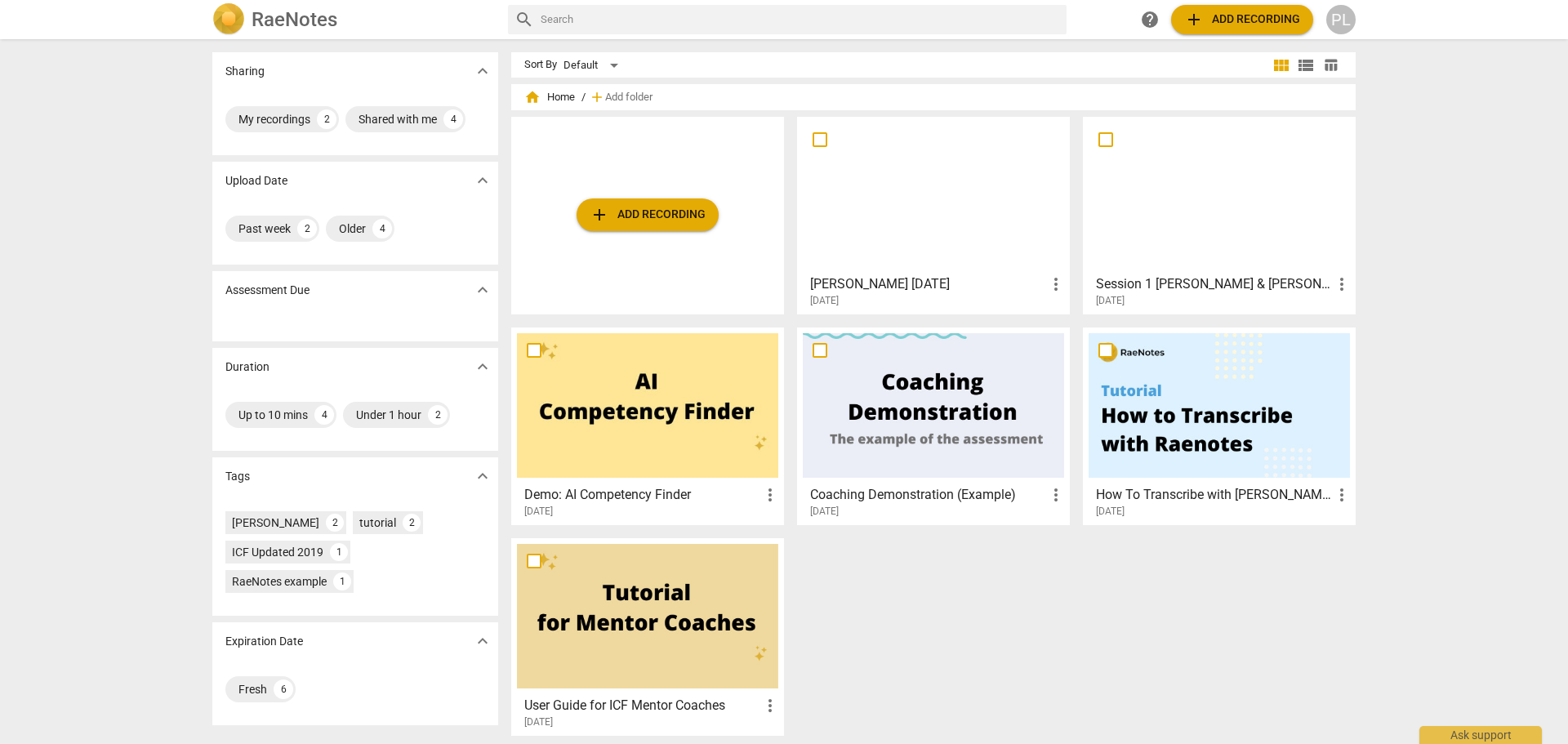
click at [931, 226] on div at bounding box center [933, 194] width 262 height 145
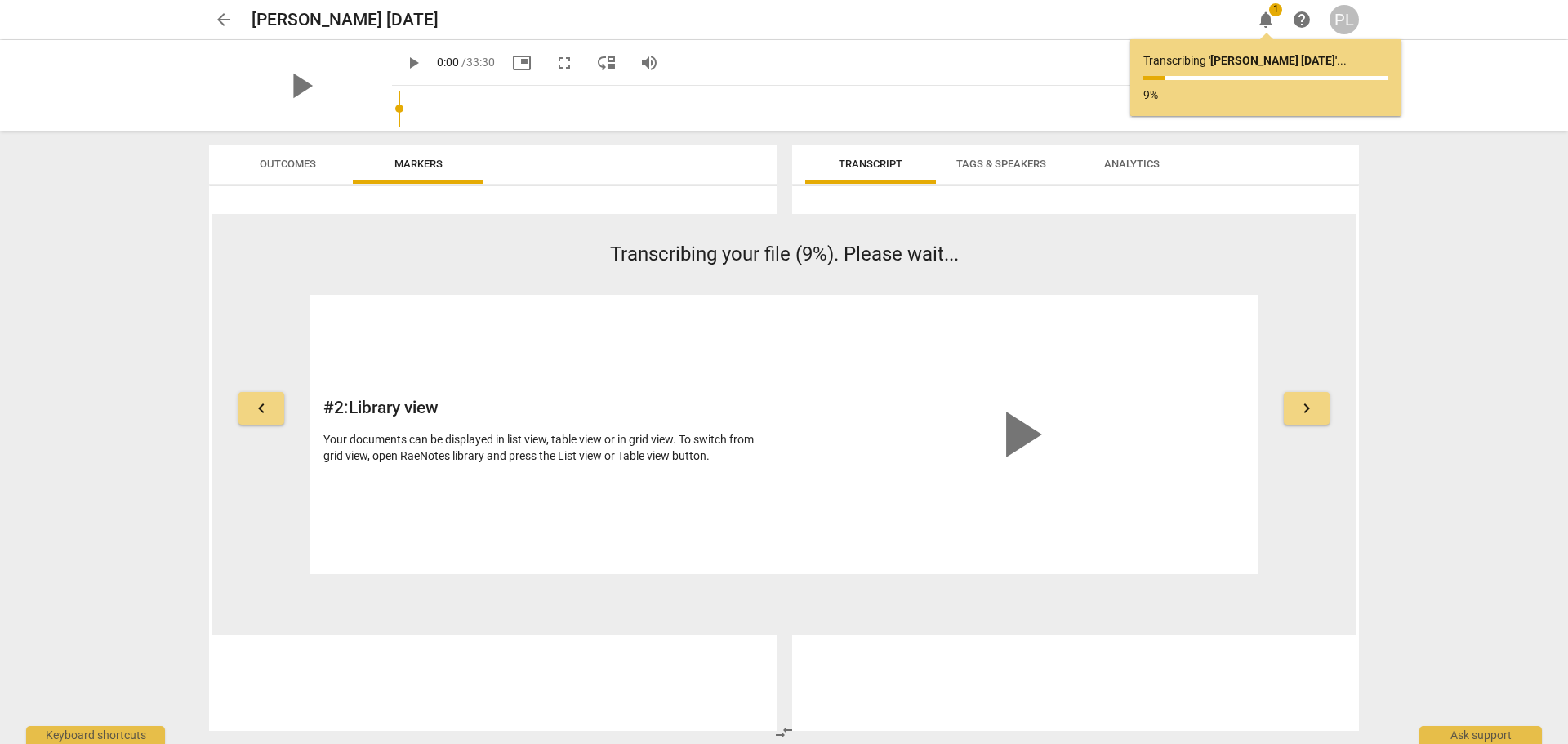
click at [227, 22] on span "arrow_back" at bounding box center [224, 20] width 20 height 20
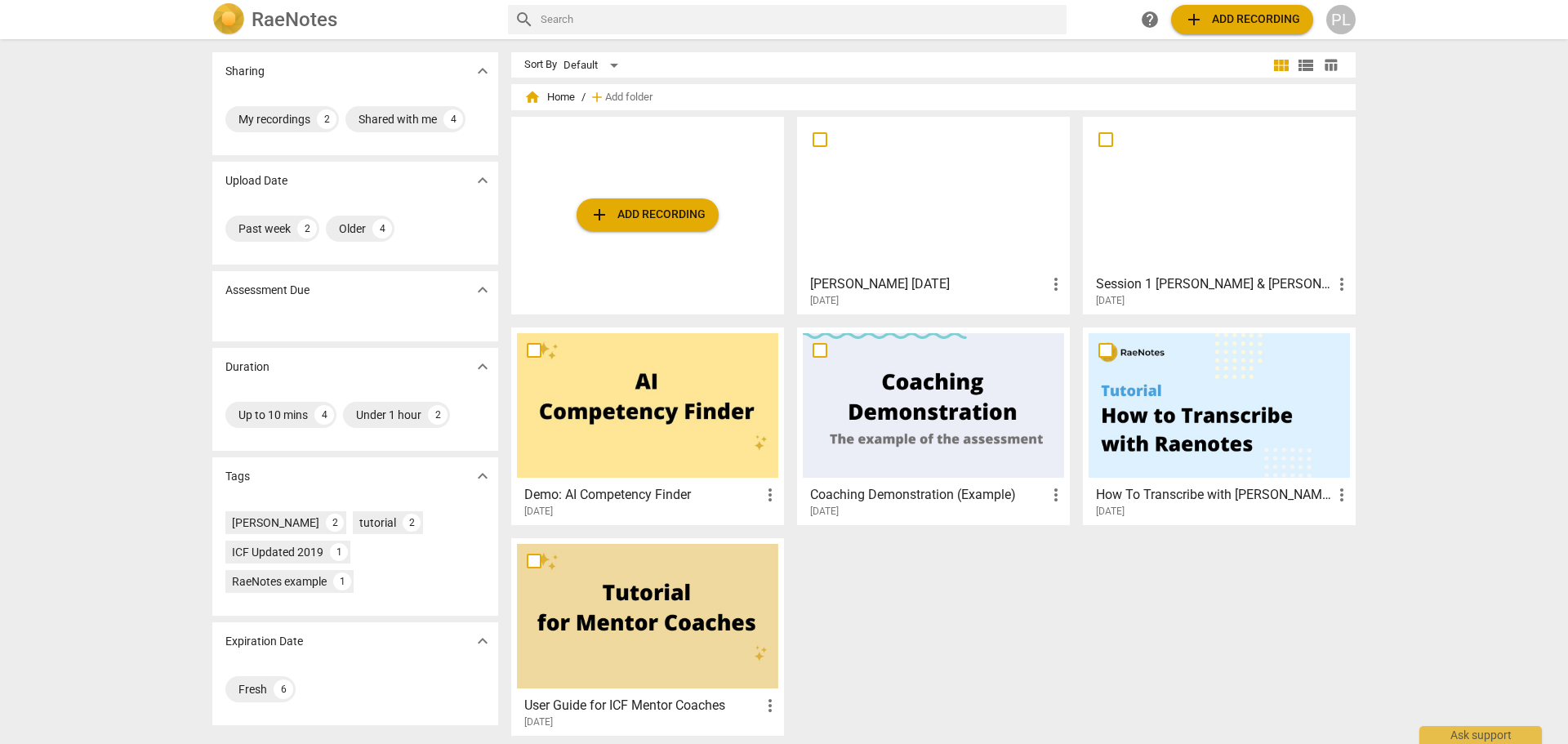
click at [1334, 287] on span "more_vert" at bounding box center [1341, 284] width 20 height 20
click at [1206, 287] on div at bounding box center [784, 372] width 1568 height 744
click at [1182, 227] on div at bounding box center [1219, 194] width 262 height 145
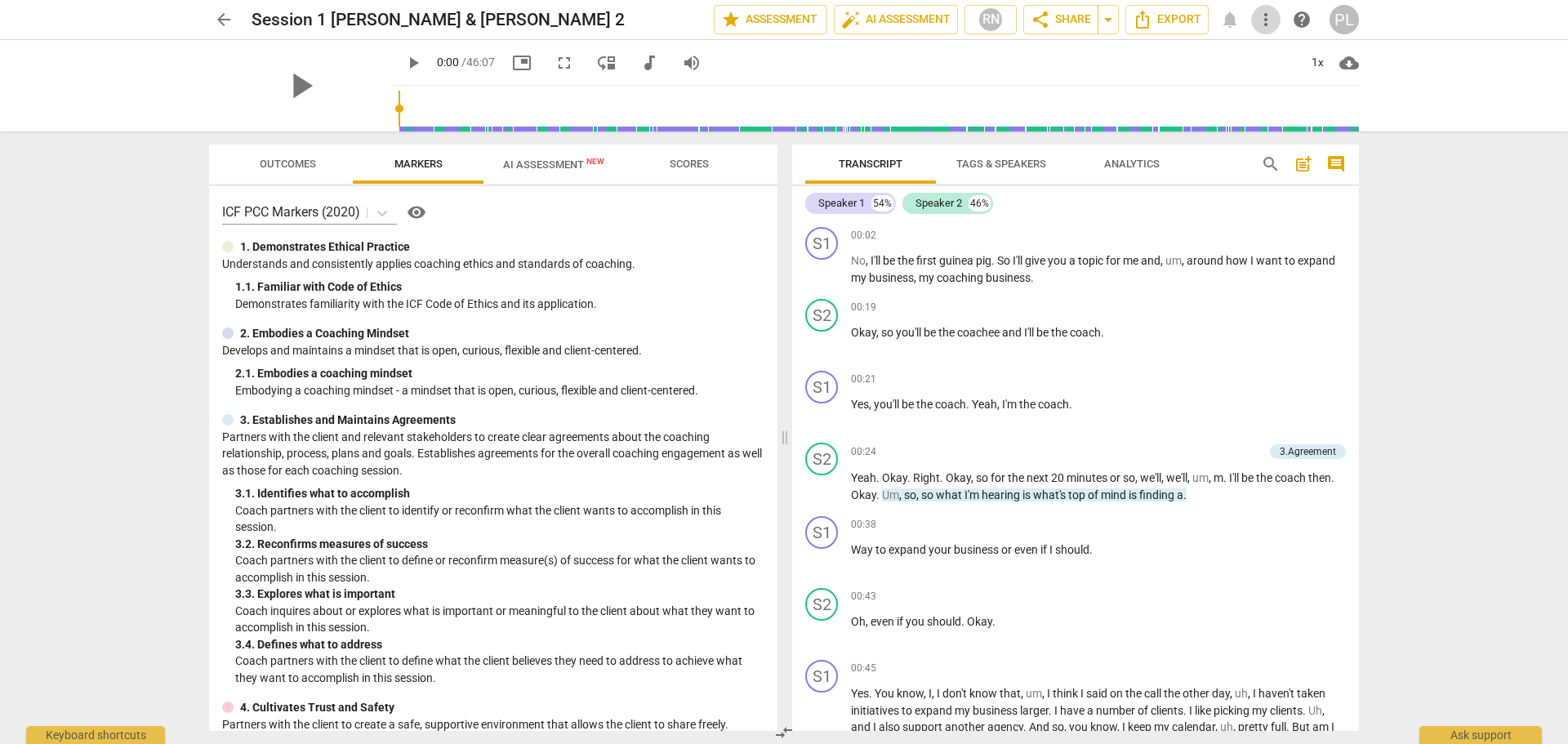
click at [1269, 22] on span "more_vert" at bounding box center [1266, 20] width 20 height 20
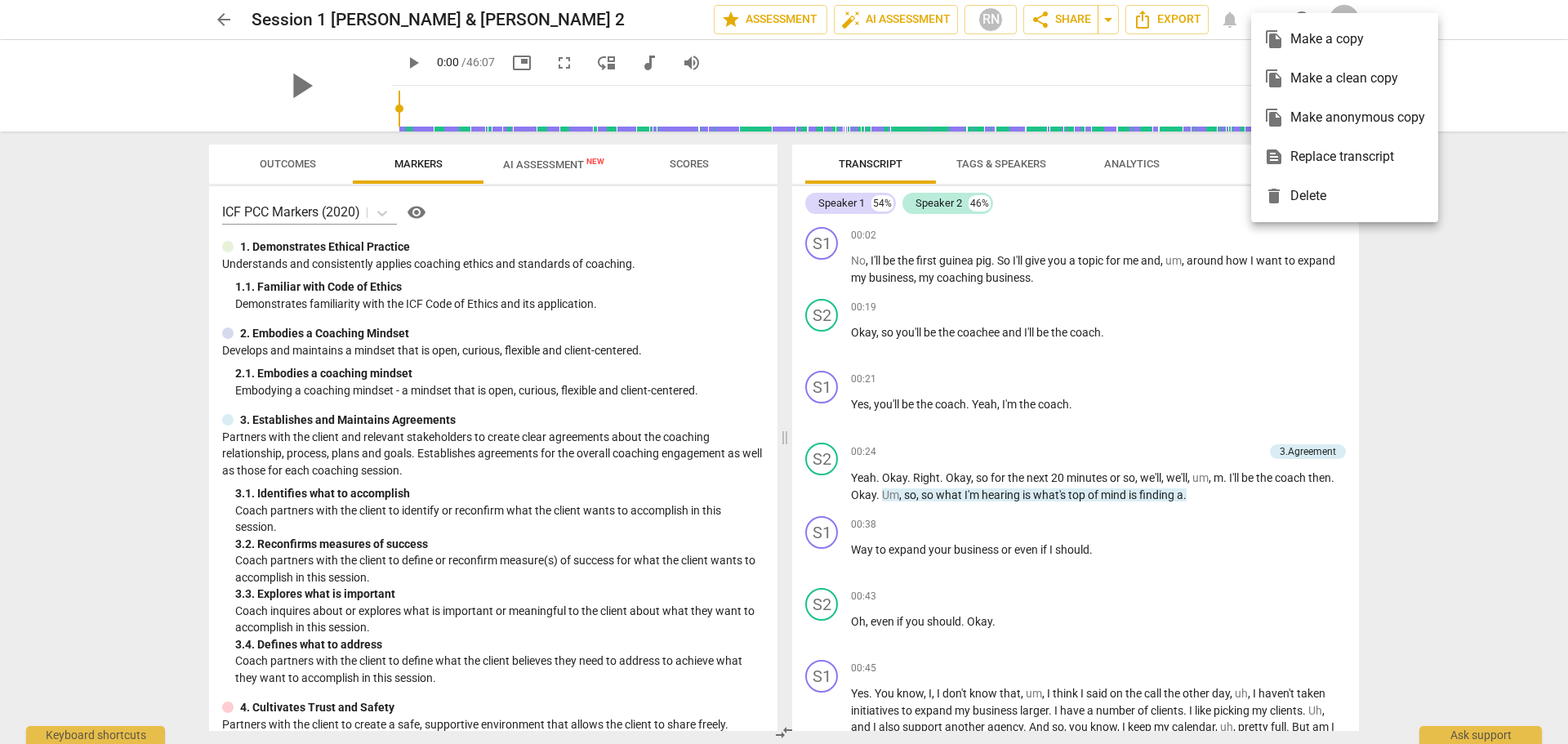
click at [534, 170] on div at bounding box center [784, 372] width 1568 height 744
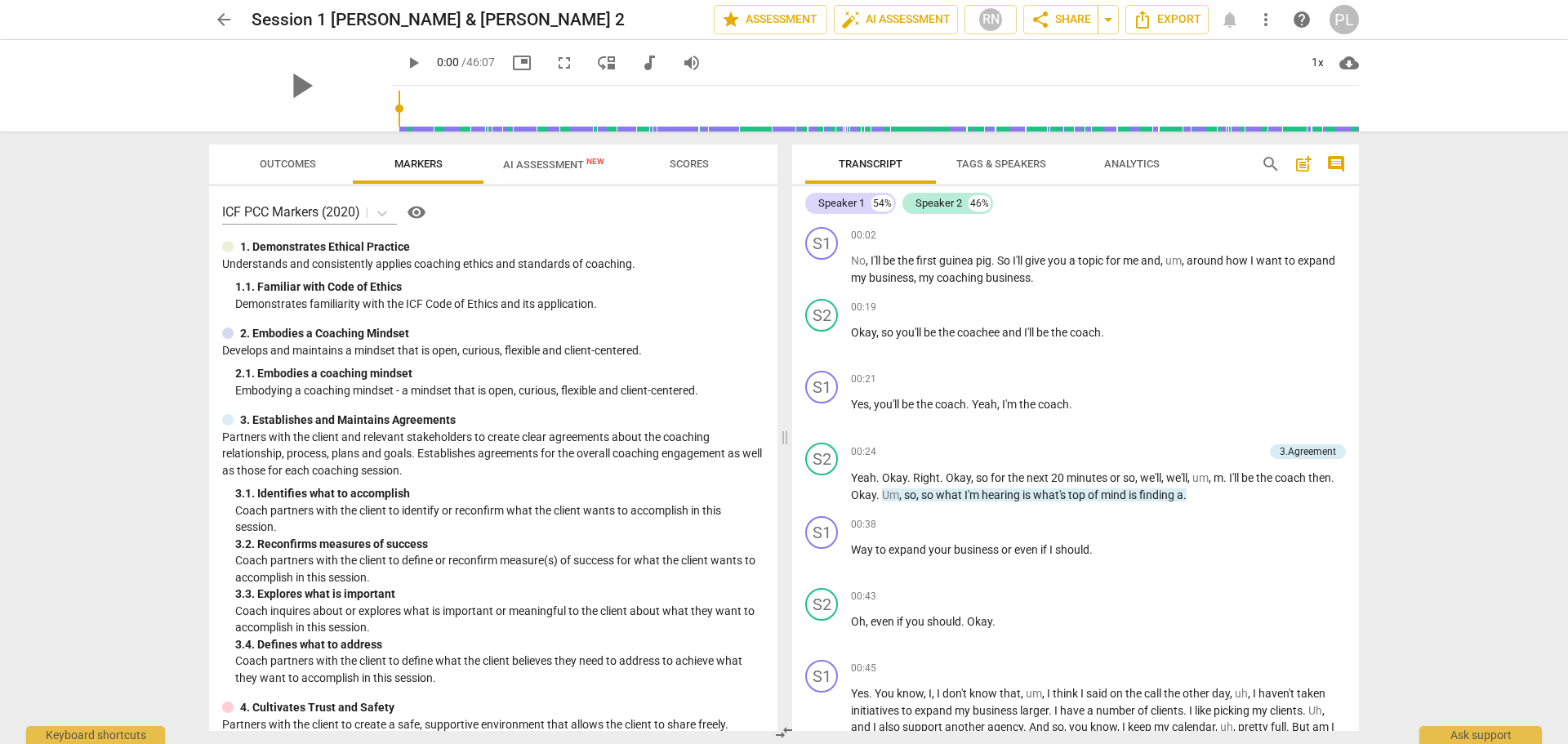
click at [535, 166] on span "AI Assessment New" at bounding box center [554, 164] width 102 height 13
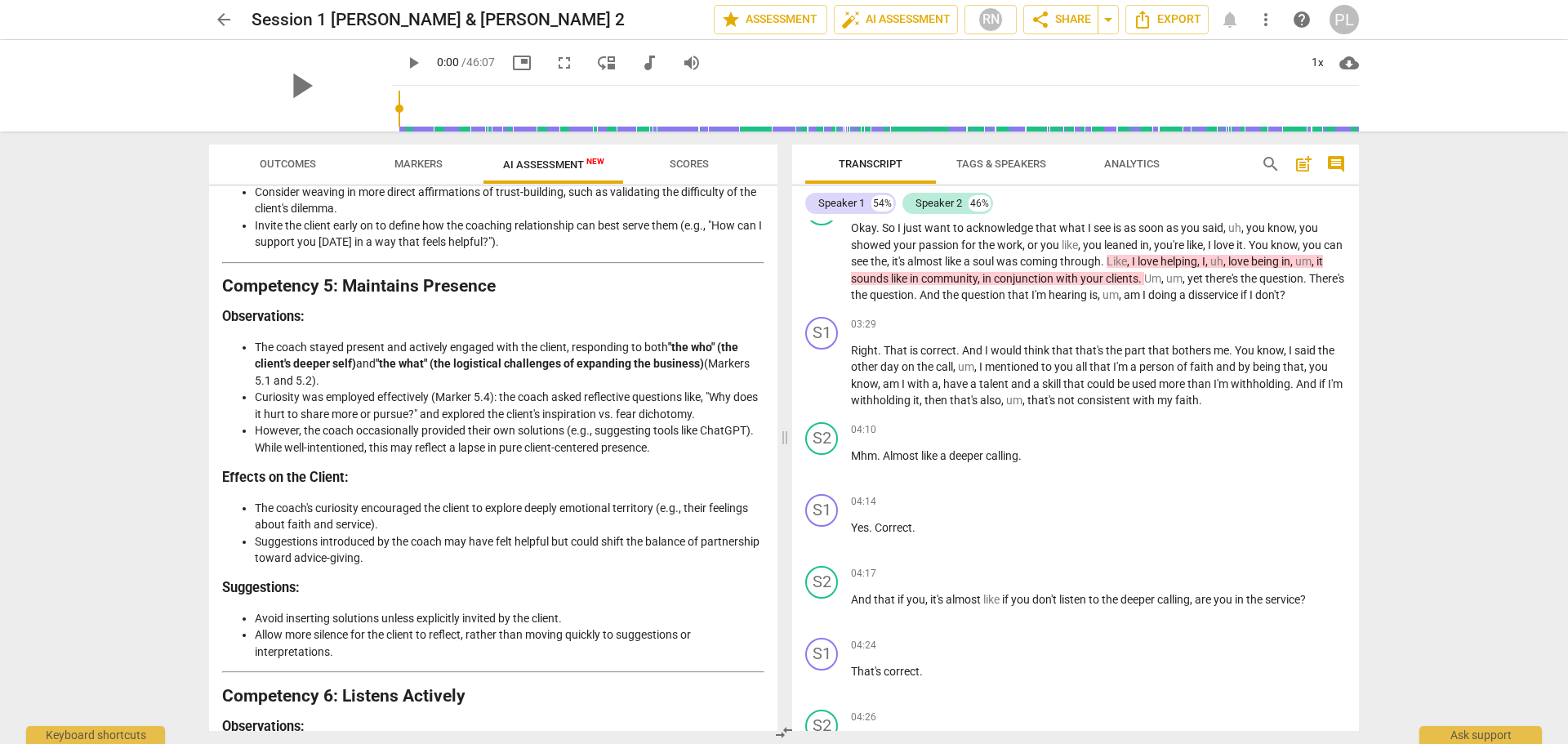
scroll to position [1766, 0]
click at [569, 423] on li "Curiosity was employed effectively (Marker 5.4): the coach asked reflective que…" at bounding box center [510, 406] width 510 height 33
click at [477, 423] on li "Curiosity was employed effectively (Marker 5.4): the coach asked reflective que…" at bounding box center [510, 406] width 510 height 33
click at [477, 371] on strong ""the what" (the logistical challenges of expanding the business)" at bounding box center [540, 363] width 328 height 13
click at [433, 371] on strong ""the what" (the logistical challenges of expanding the business)" at bounding box center [540, 363] width 328 height 13
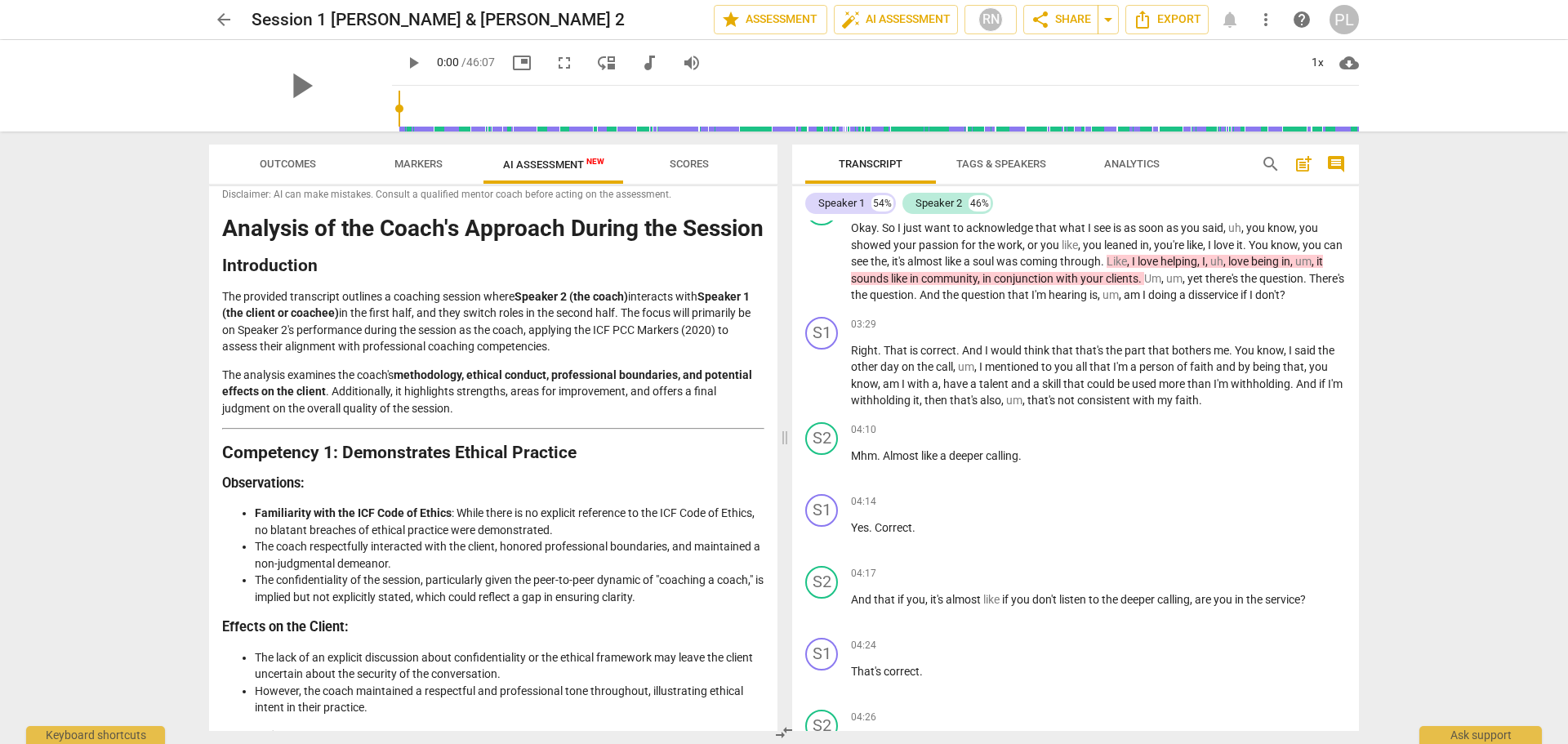
scroll to position [0, 0]
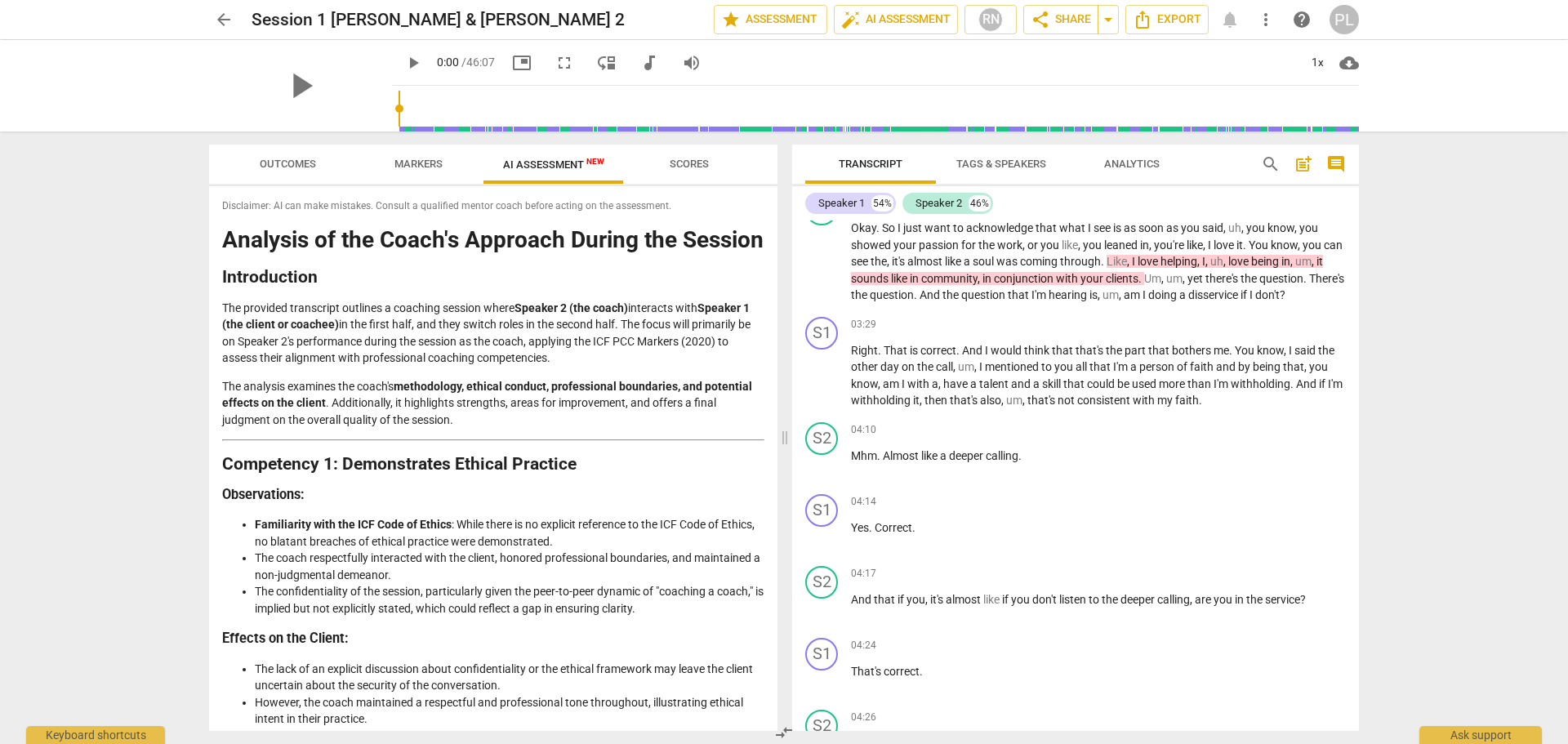
click at [696, 157] on span "Scores" at bounding box center [689, 163] width 39 height 13
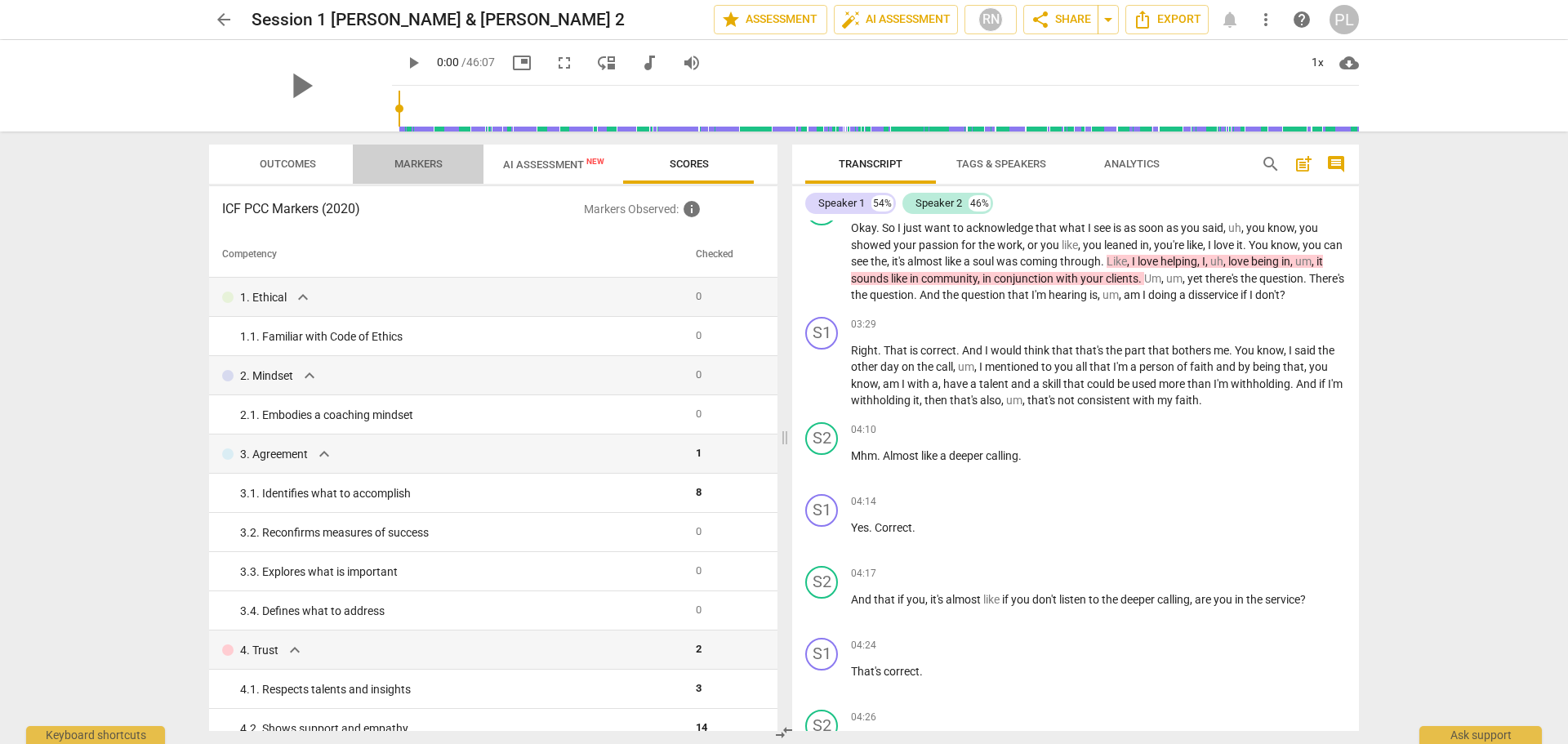
click at [414, 165] on span "Markers" at bounding box center [418, 163] width 48 height 13
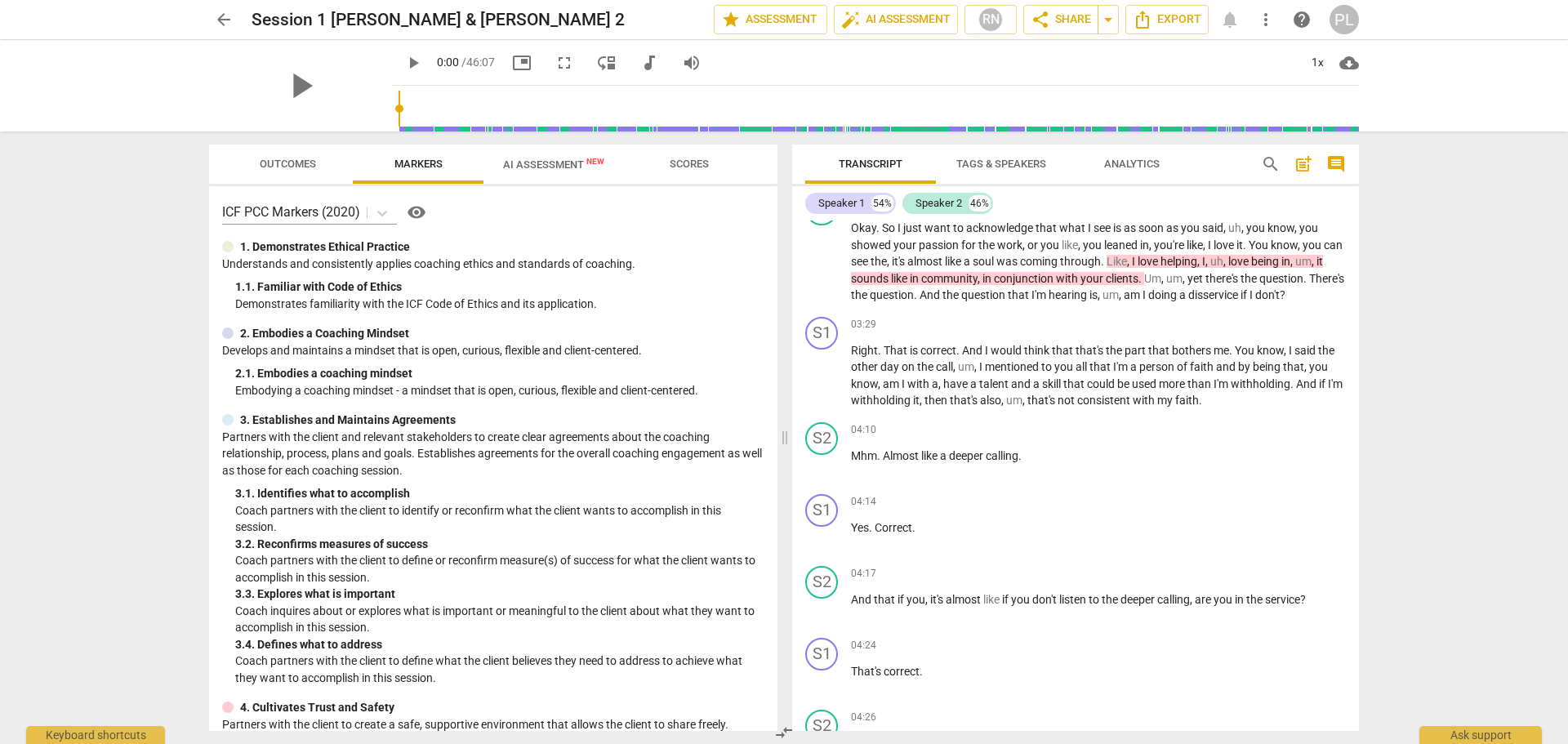
click at [273, 161] on span "Outcomes" at bounding box center [288, 163] width 57 height 13
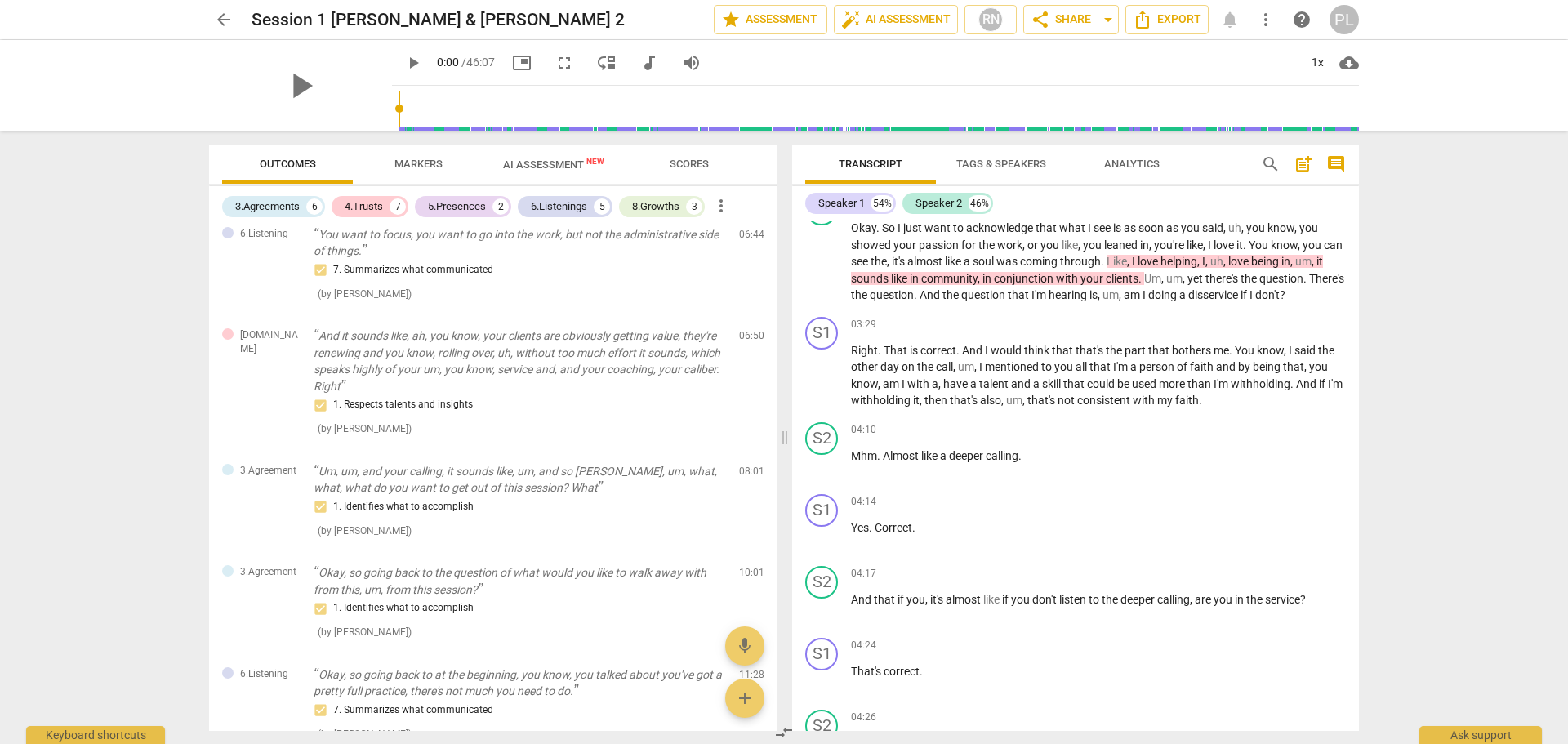
scroll to position [245, 0]
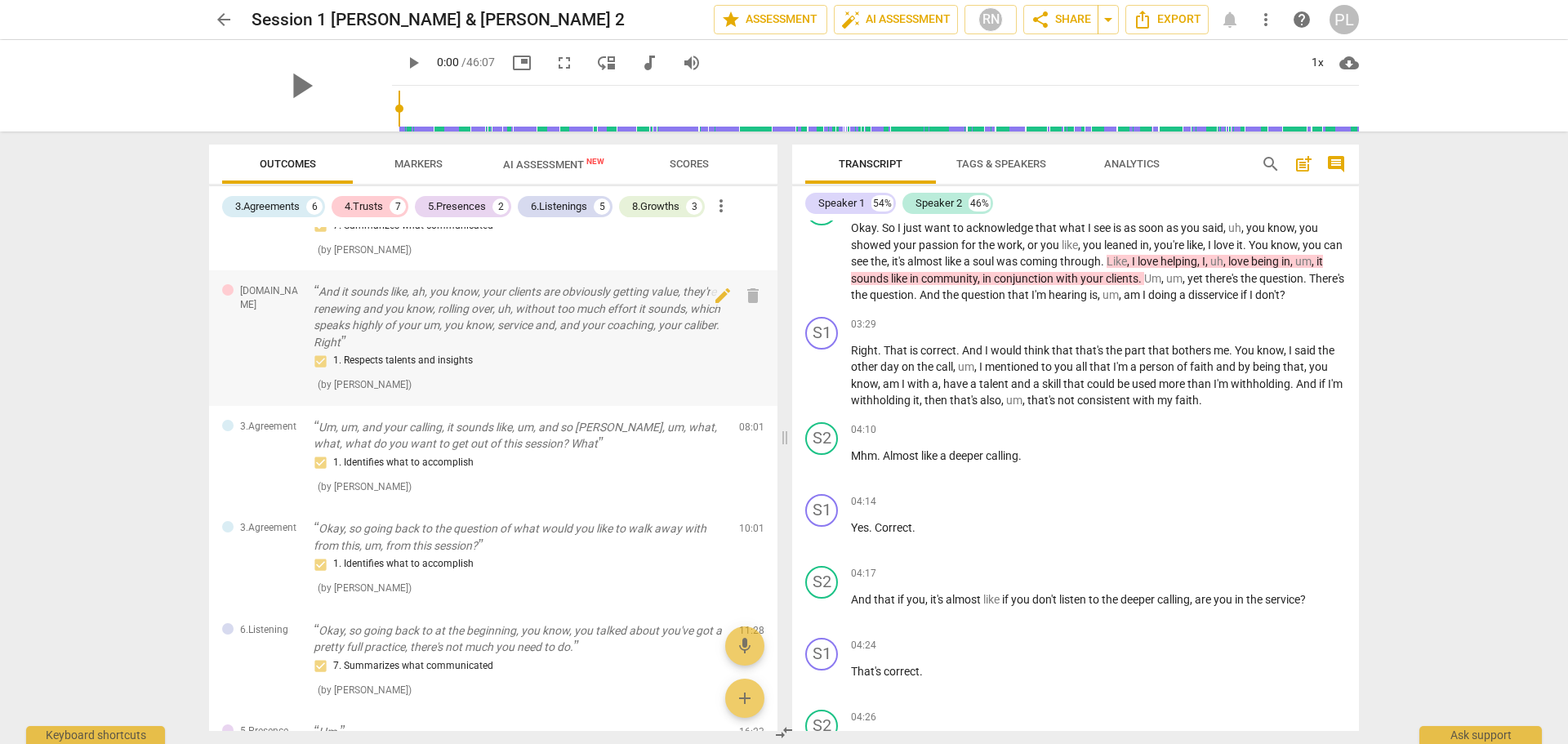
click at [510, 322] on p "And it sounds like, ah, you know, your clients are obviously getting value, the…" at bounding box center [519, 316] width 412 height 67
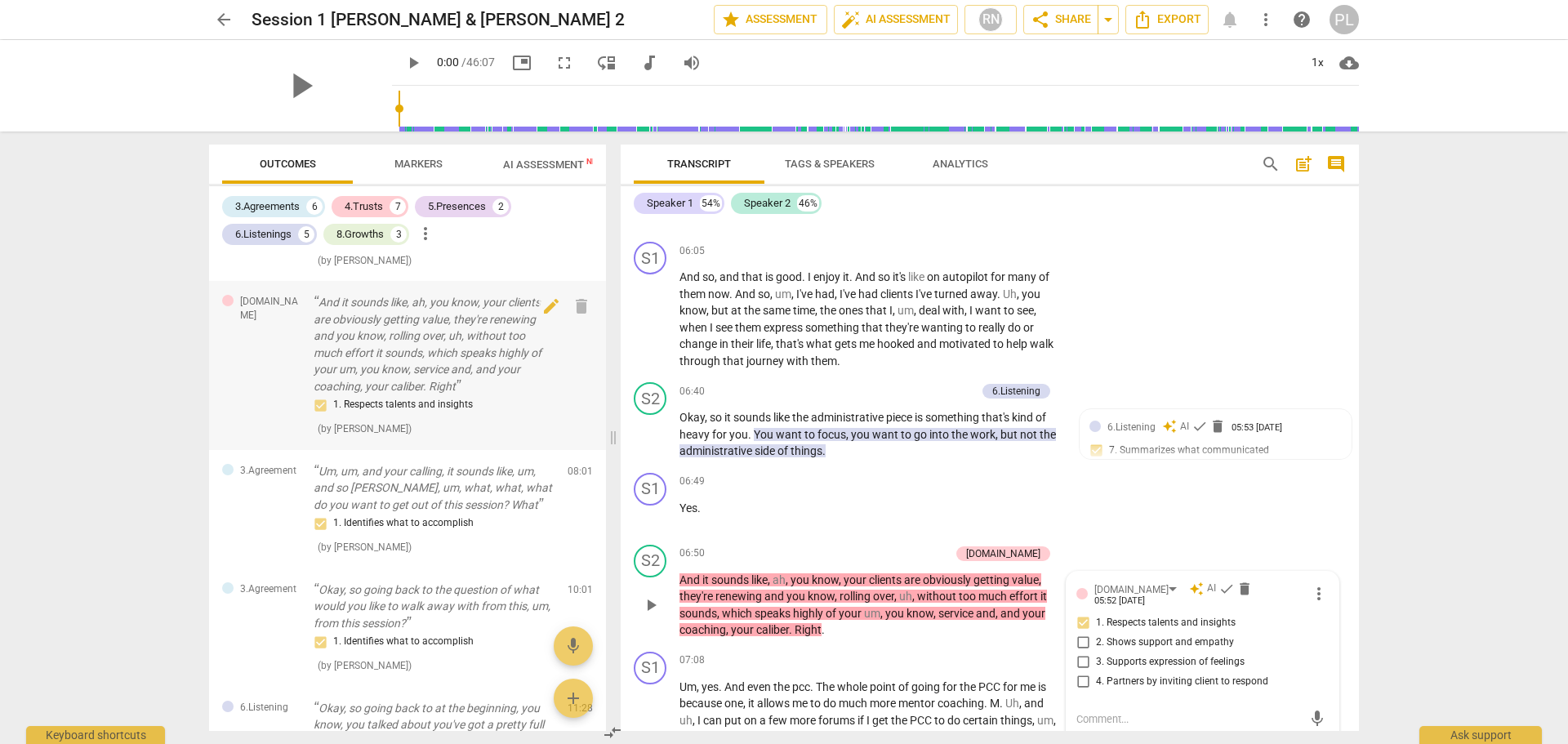
scroll to position [2231, 0]
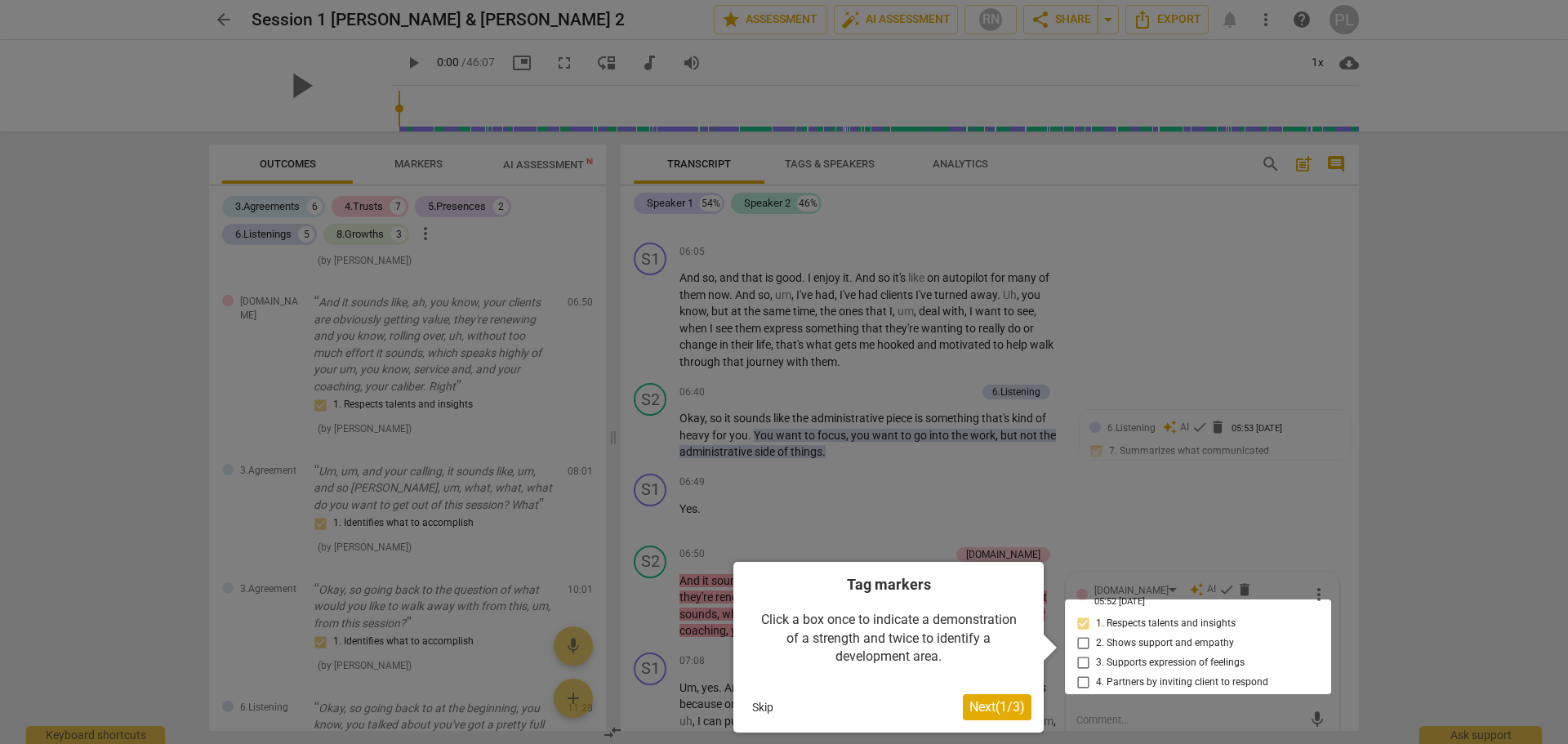
click at [1001, 705] on span "Next ( 1 / 3 )" at bounding box center [997, 707] width 56 height 16
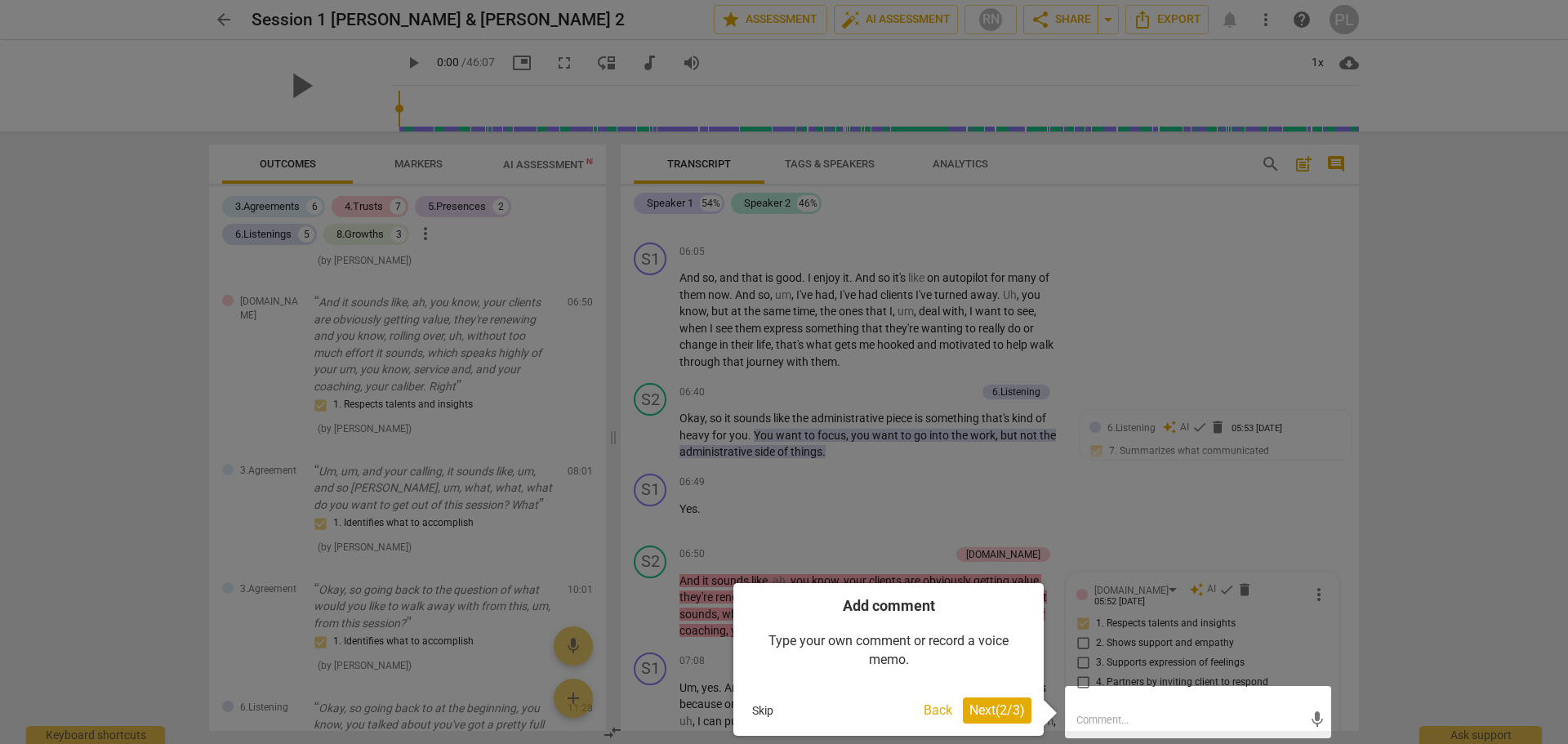
click at [1002, 712] on span "Next ( 2 / 3 )" at bounding box center [997, 710] width 56 height 16
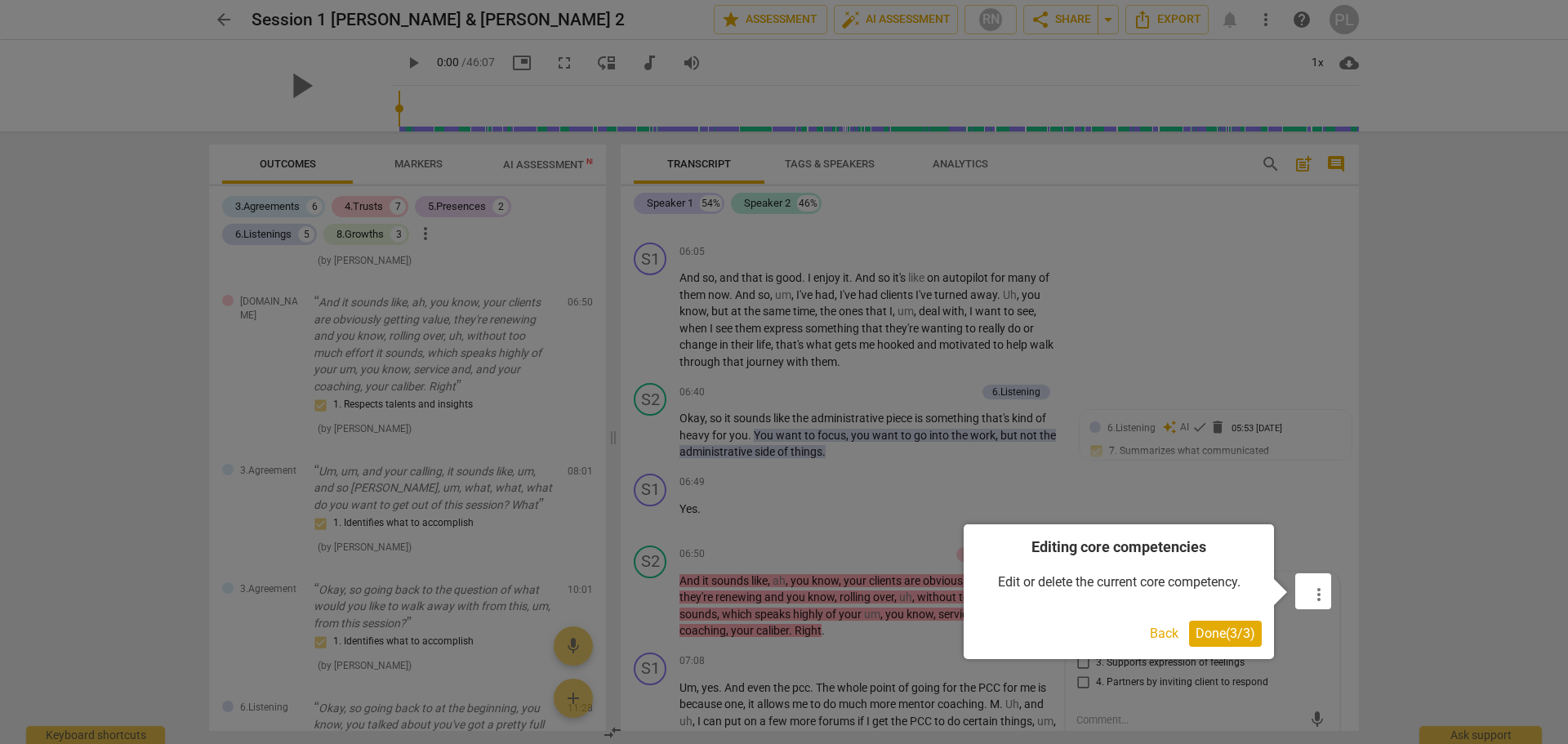
click at [1217, 638] on span "Done ( 3 / 3 )" at bounding box center [1225, 634] width 60 height 16
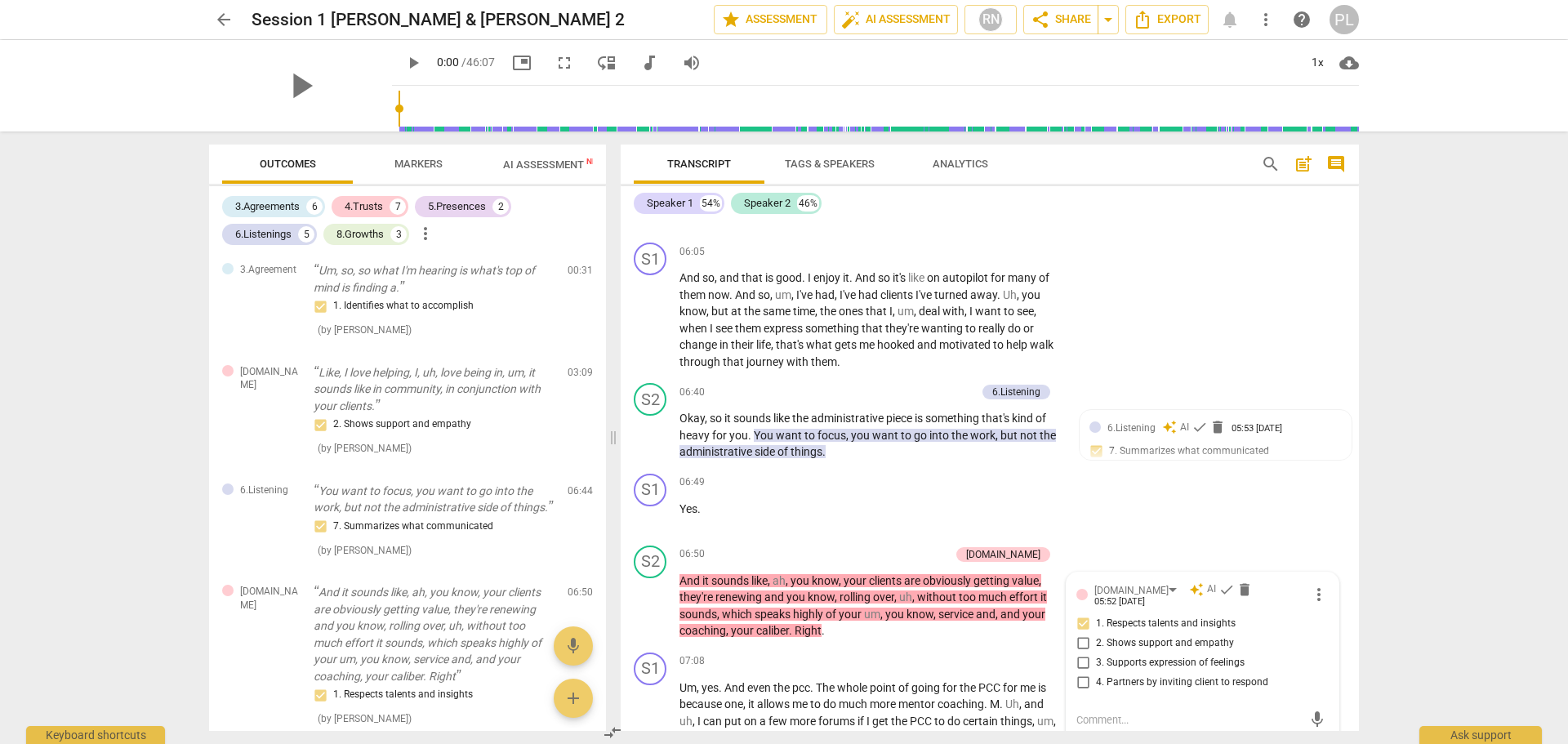
scroll to position [0, 0]
click at [388, 292] on p "Um, so, so what I'm hearing is what's top of mind is finding a." at bounding box center [433, 284] width 241 height 33
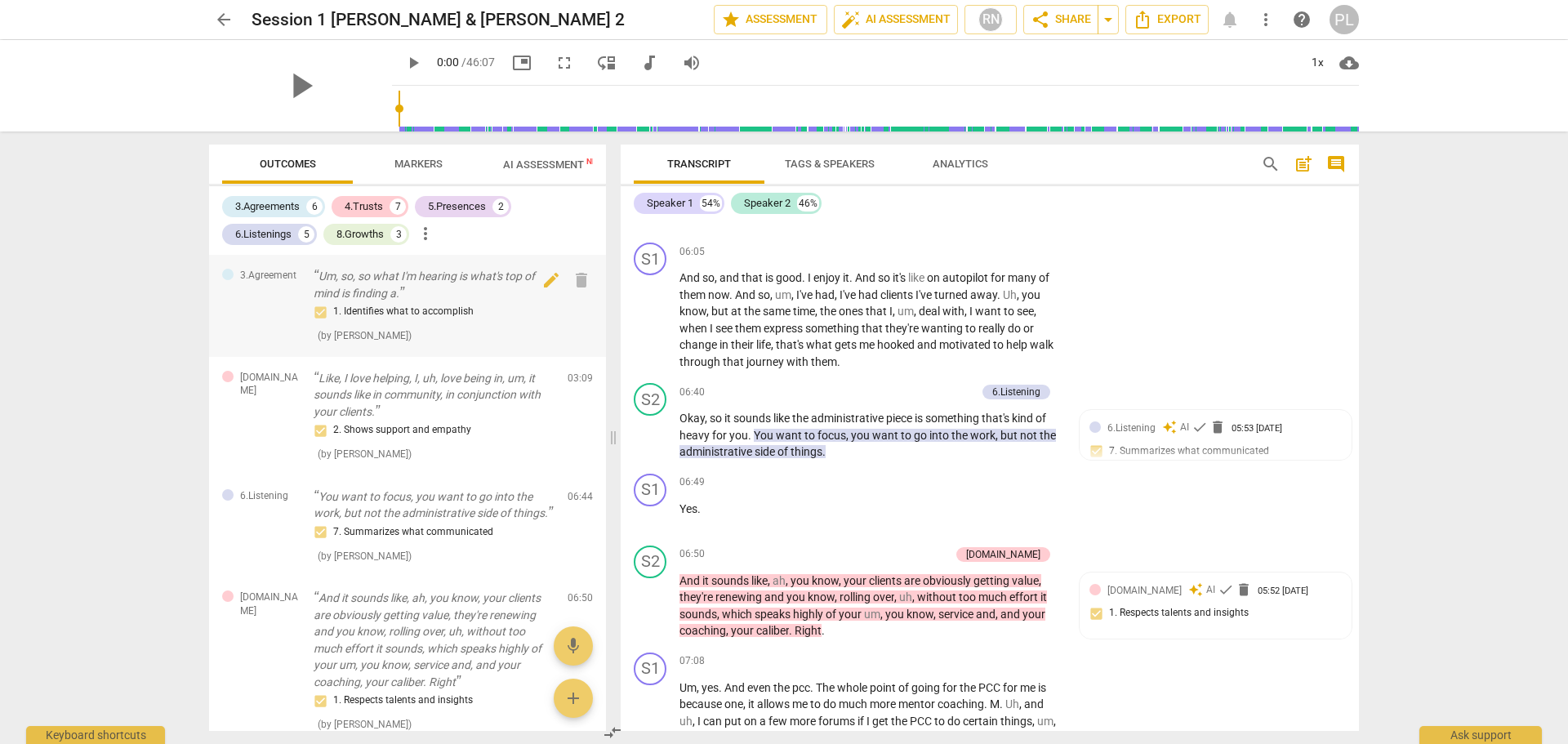
scroll to position [144, 0]
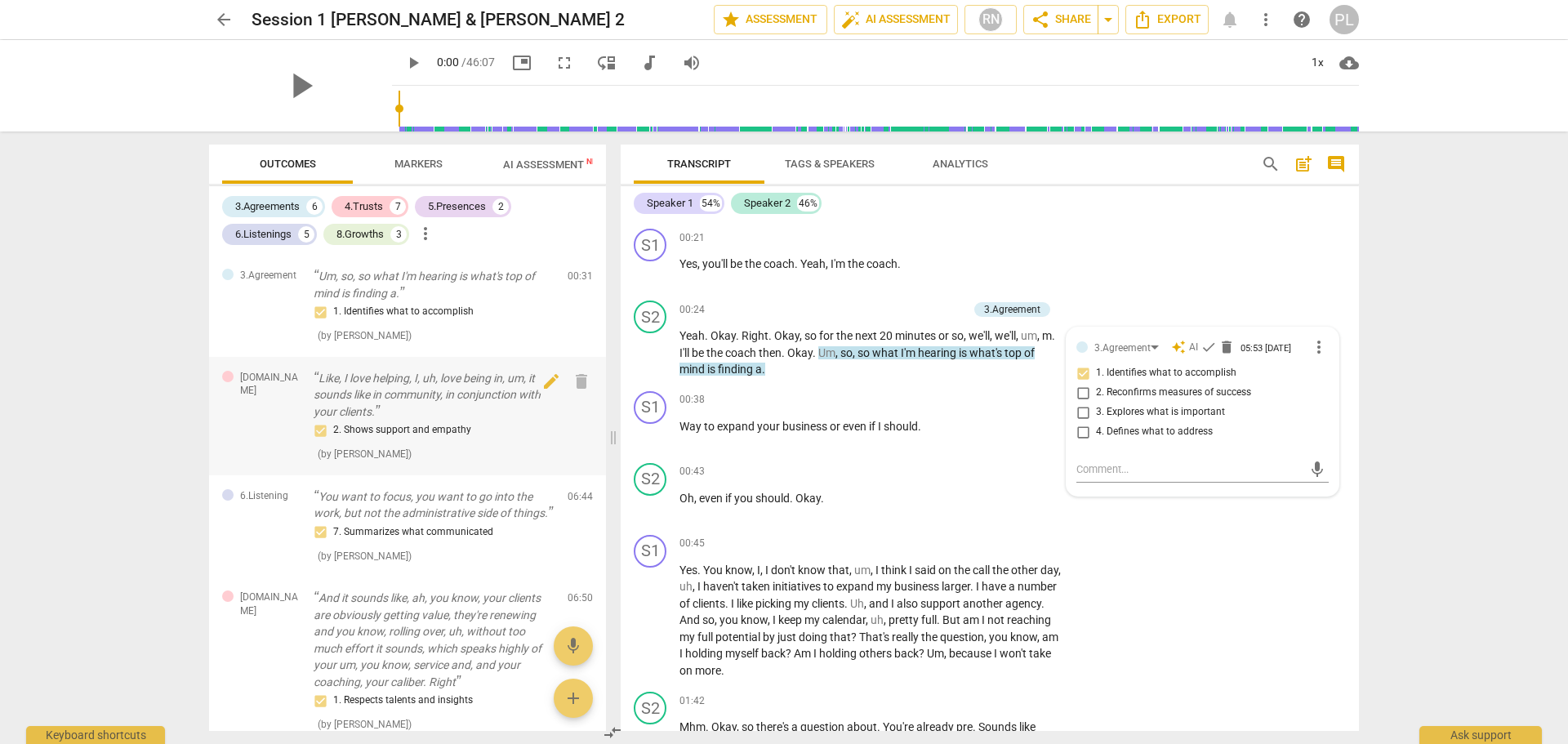
click at [394, 401] on p "Like, I love helping, I, uh, love being in, um, it sounds like in community, in…" at bounding box center [433, 395] width 241 height 51
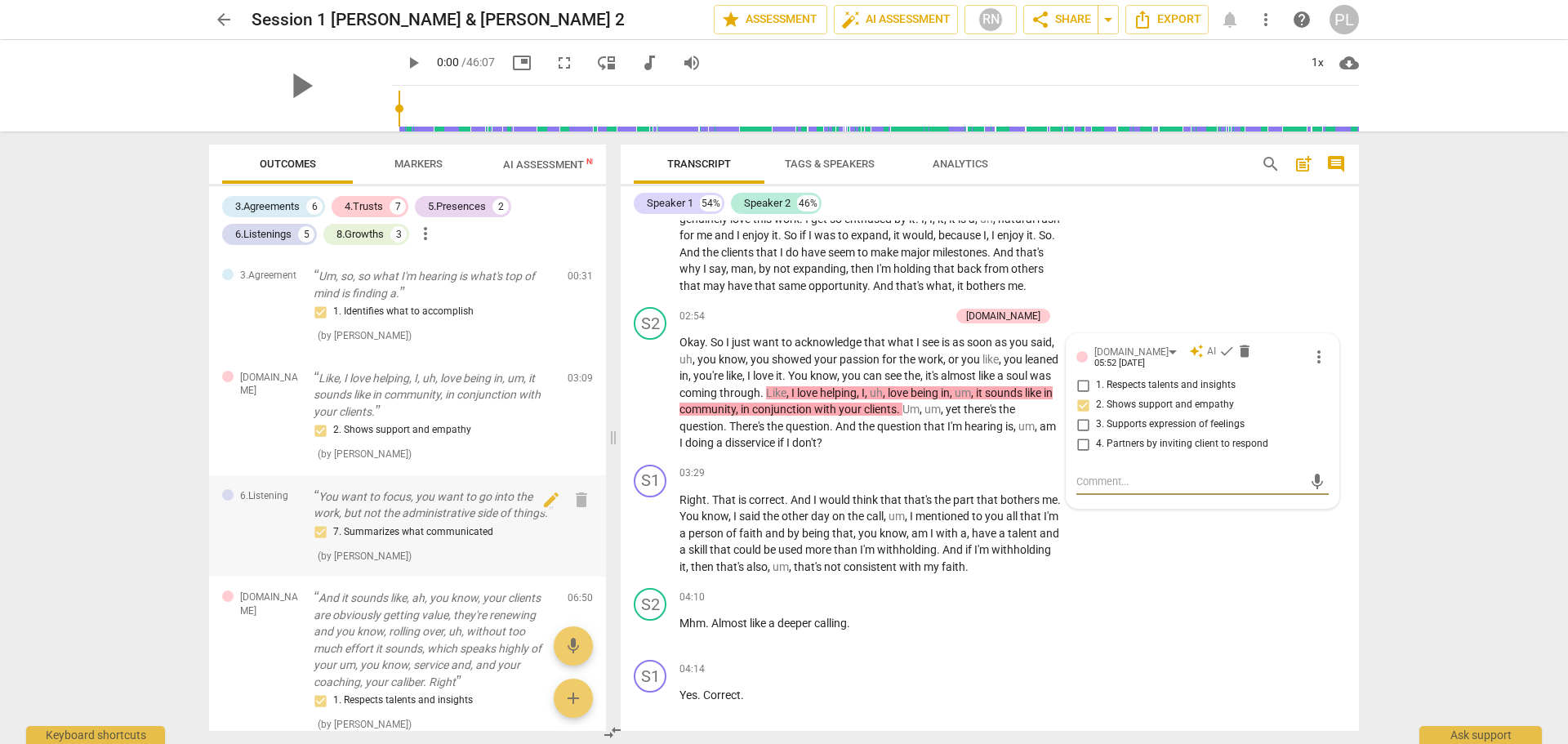
click at [401, 515] on p "You want to focus, you want to go into the work, but not the administrative sid…" at bounding box center [433, 505] width 241 height 33
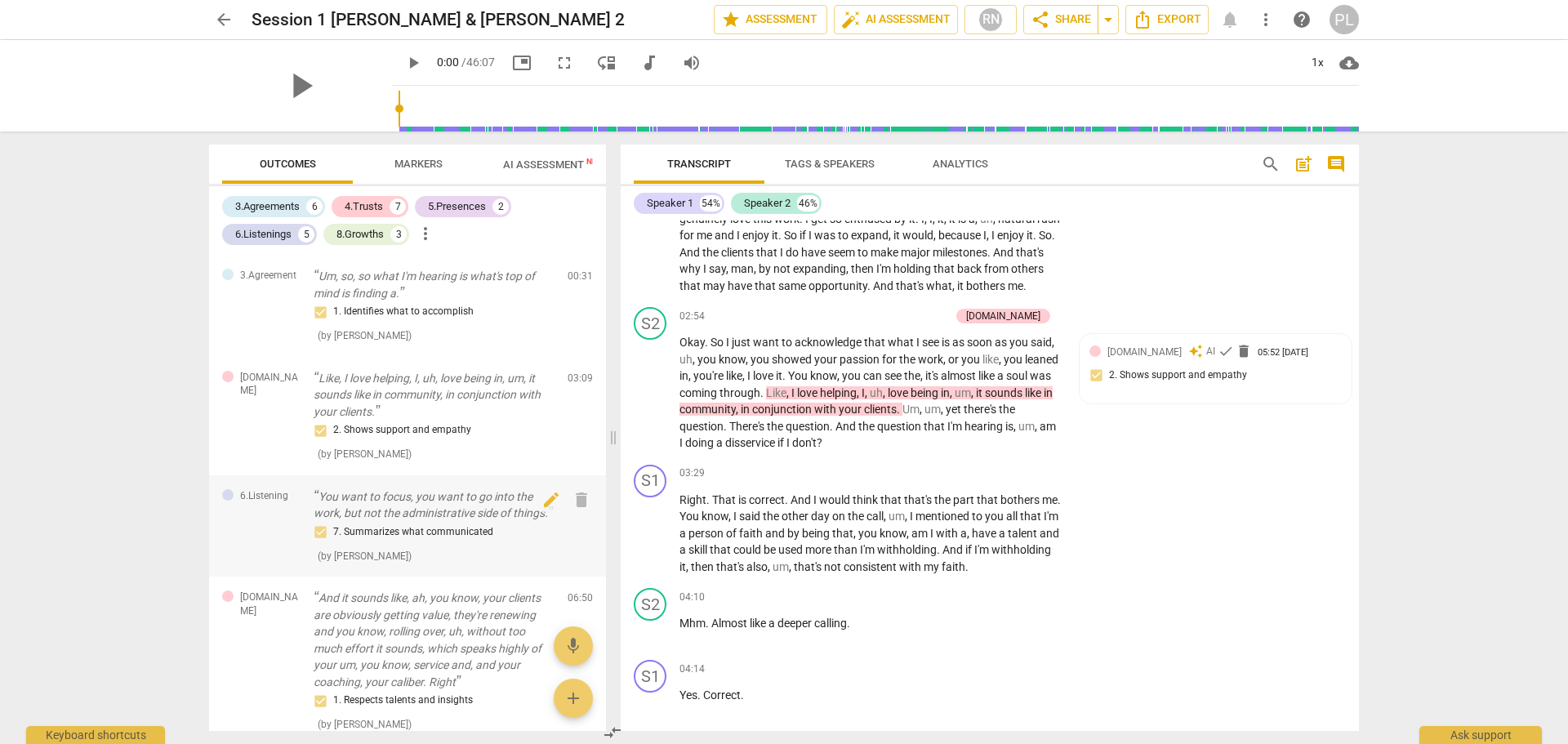
scroll to position [2366, 0]
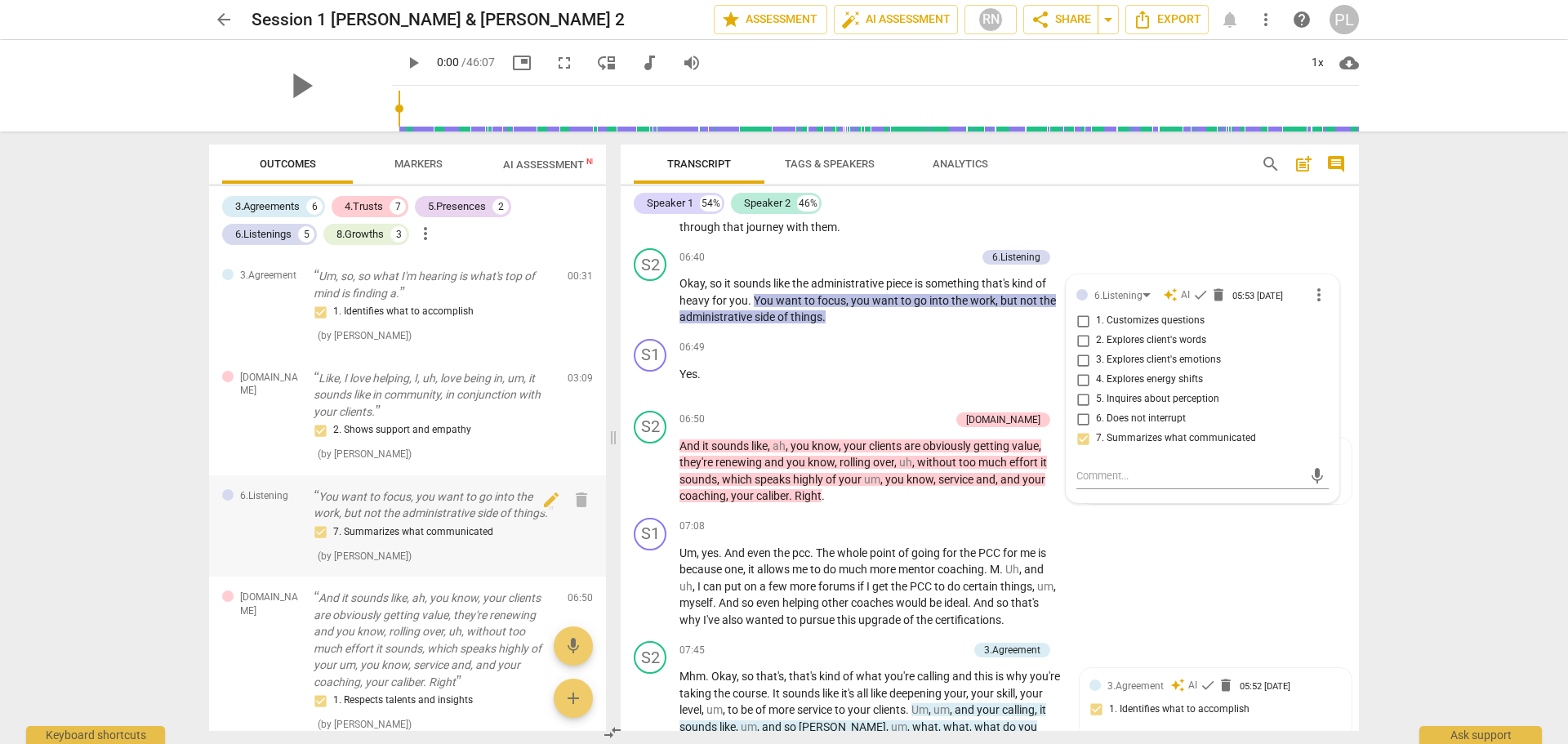
click at [384, 542] on div "7. Summarizes what communicated" at bounding box center [433, 532] width 241 height 20
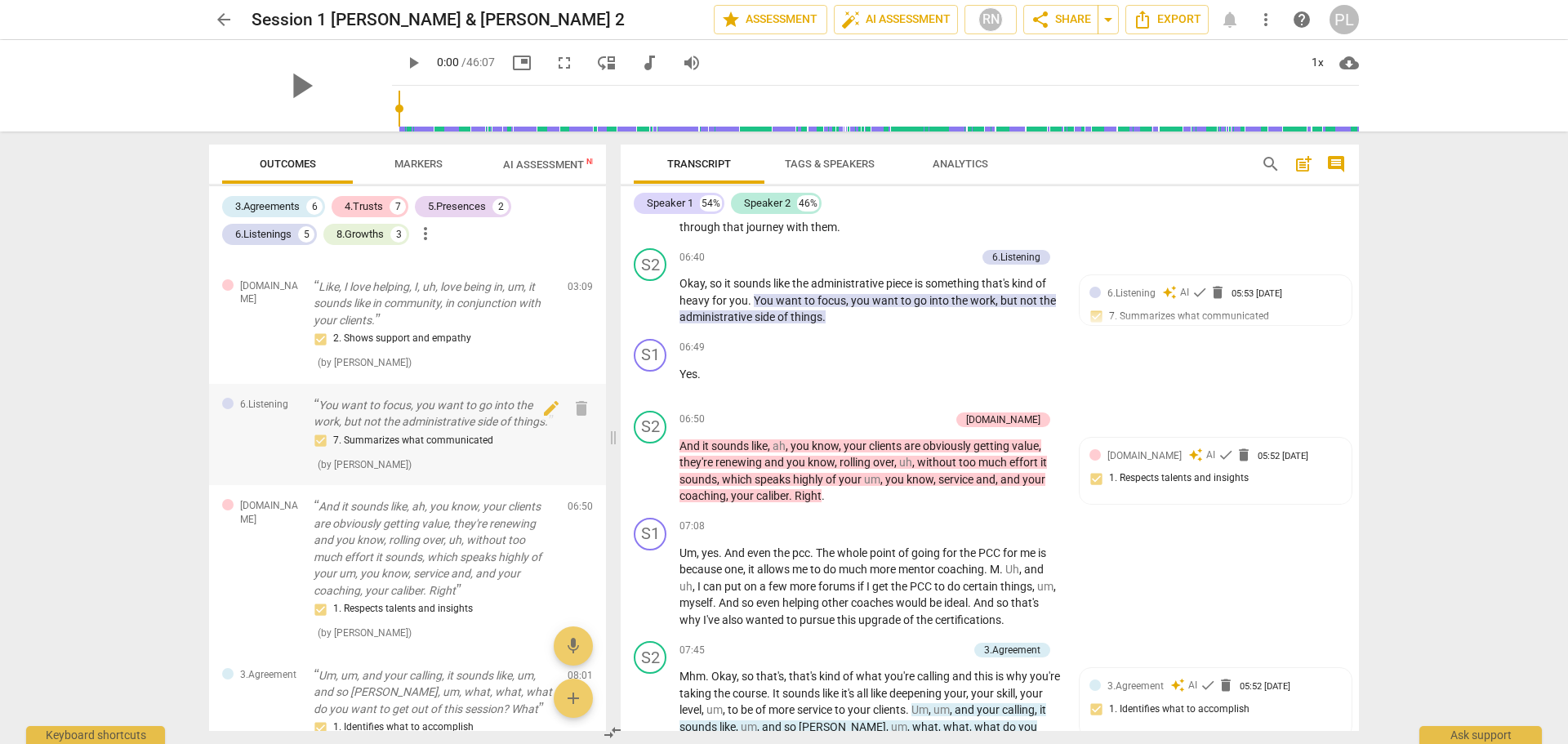
scroll to position [82, 0]
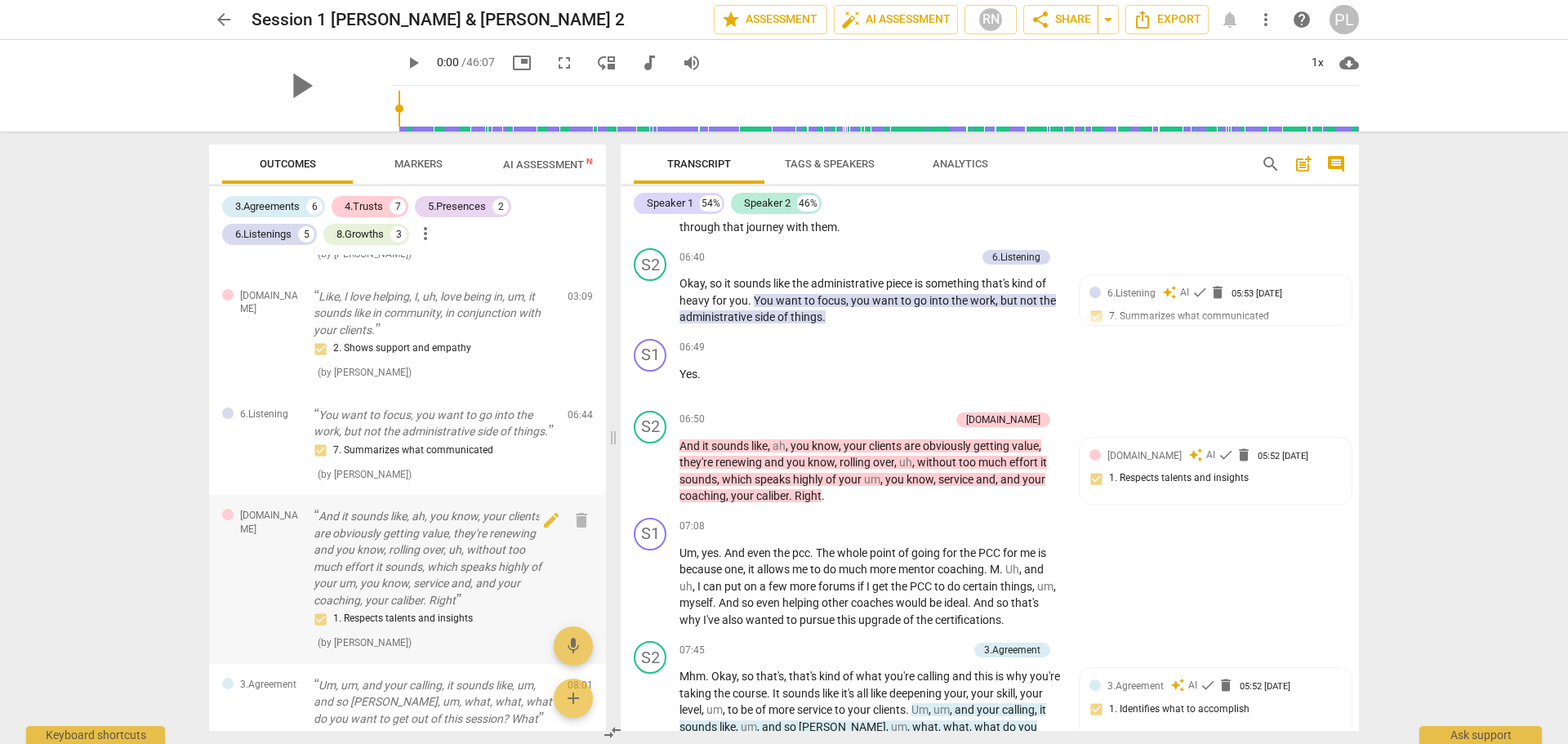
click at [390, 543] on p "And it sounds like, ah, you know, your clients are obviously getting value, the…" at bounding box center [433, 558] width 241 height 101
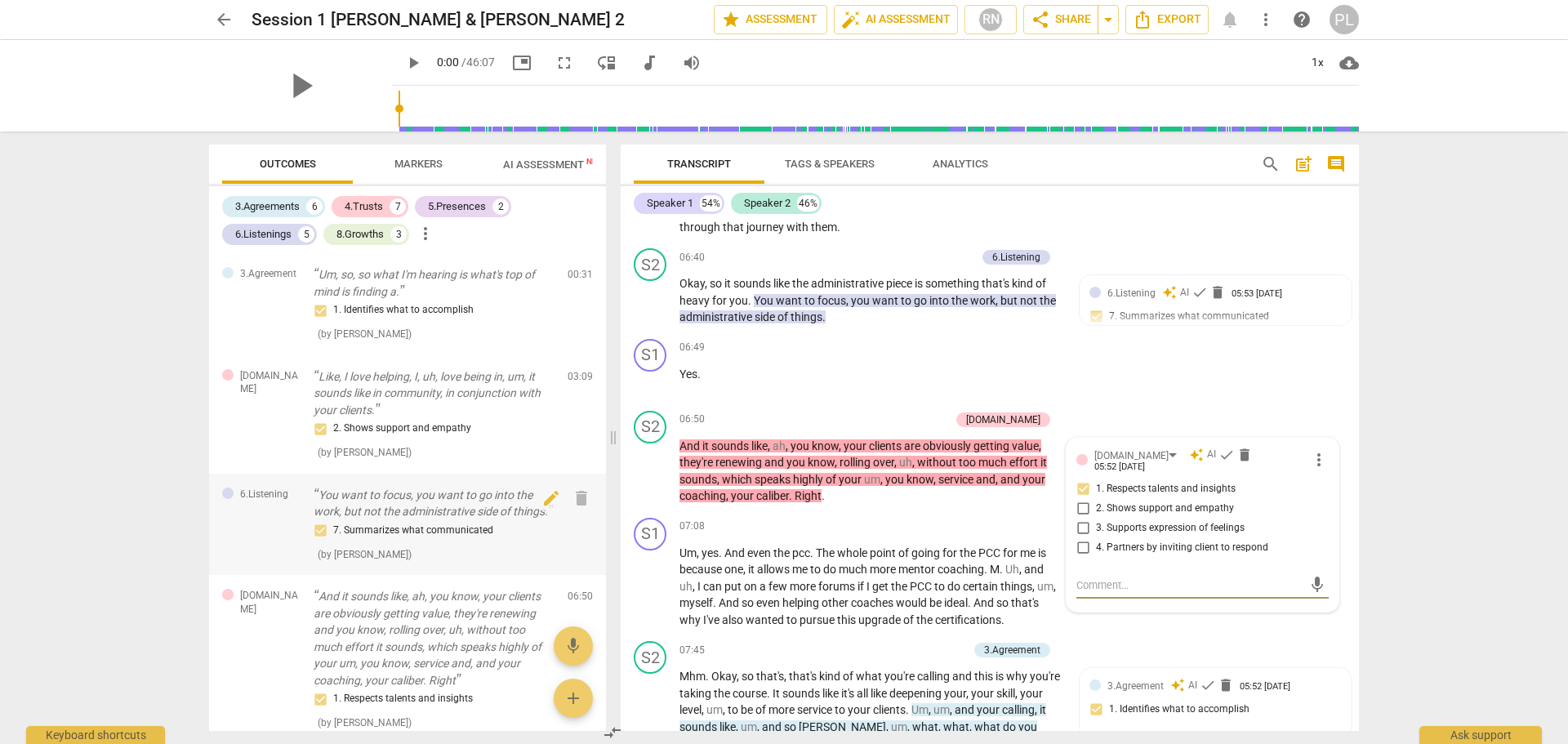
scroll to position [0, 0]
click at [219, 21] on span "arrow_back" at bounding box center [224, 20] width 20 height 20
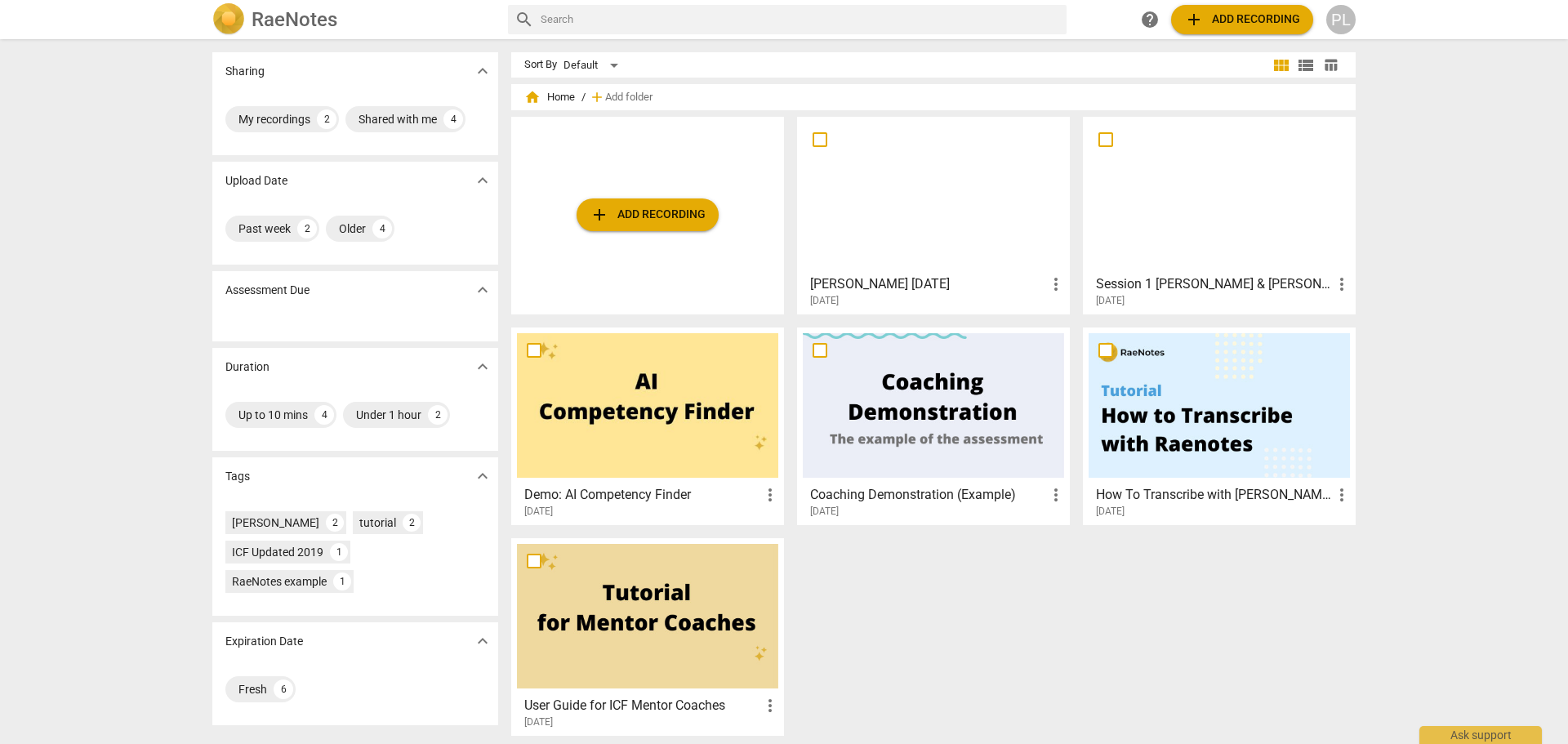
click at [1166, 284] on h3 "Session 1 [PERSON_NAME] & [PERSON_NAME] 2" at bounding box center [1215, 284] width 236 height 20
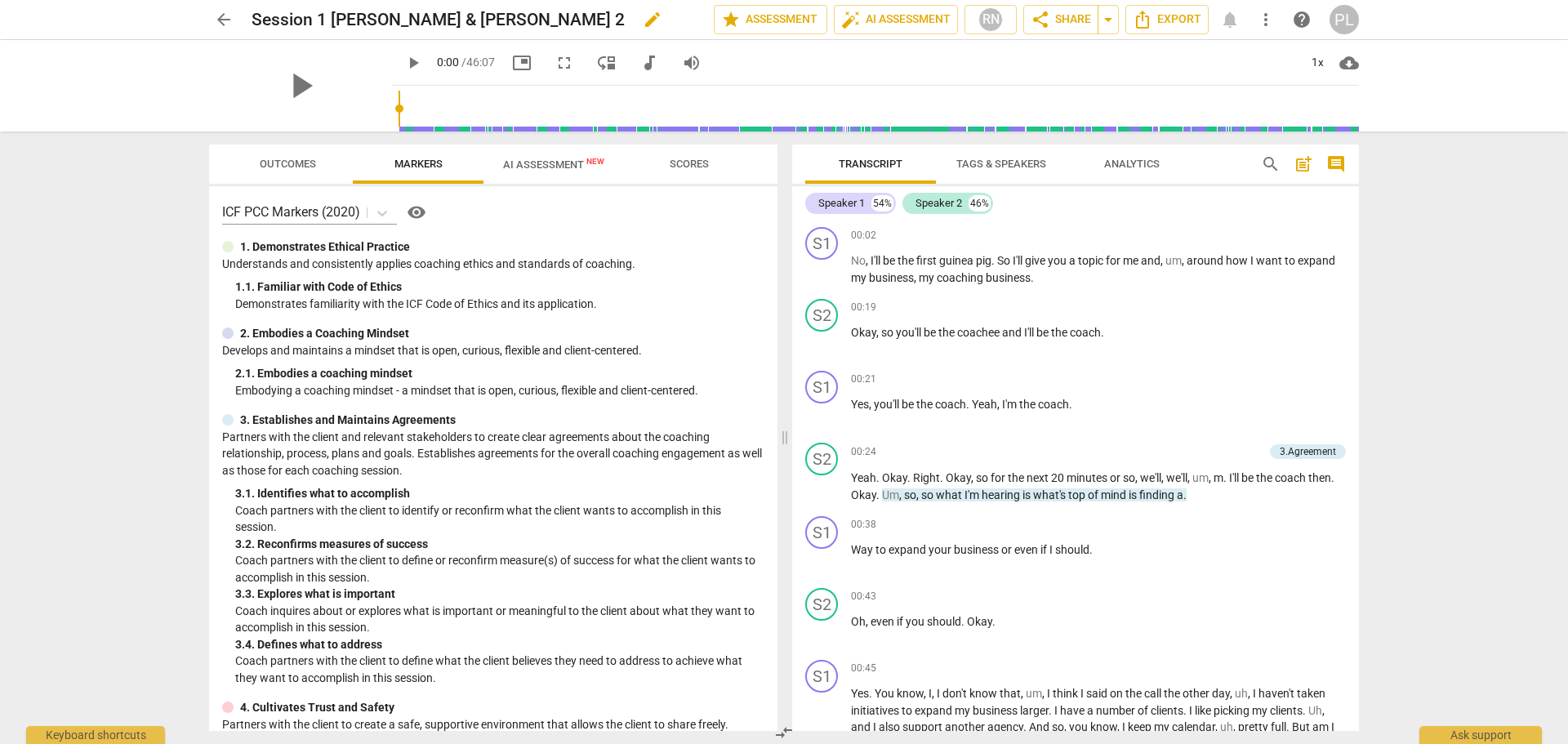
click at [404, 27] on h2 "Session 1 [PERSON_NAME] & [PERSON_NAME] 2" at bounding box center [438, 20] width 373 height 21
click at [642, 27] on span "edit" at bounding box center [652, 20] width 20 height 20
drag, startPoint x: 378, startPoint y: 18, endPoint x: 510, endPoint y: 21, distance: 132.0
click at [510, 21] on input "Session 1 [PERSON_NAME] & [PERSON_NAME] 2" at bounding box center [447, 20] width 391 height 31
type input "Session 1 [PERSON_NAME]"
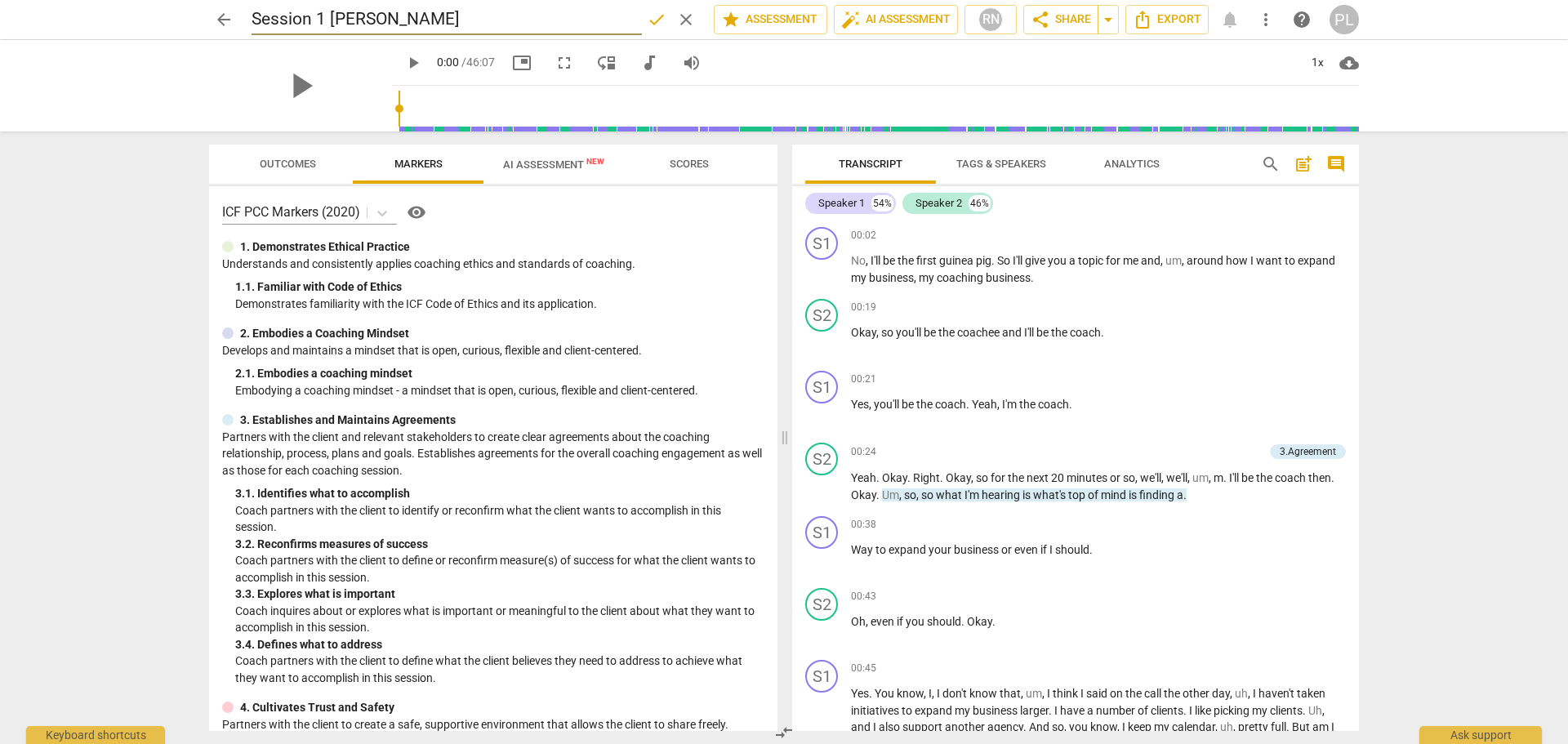
click at [647, 19] on span "done" at bounding box center [657, 20] width 20 height 20
click at [227, 21] on span "arrow_back" at bounding box center [224, 20] width 20 height 20
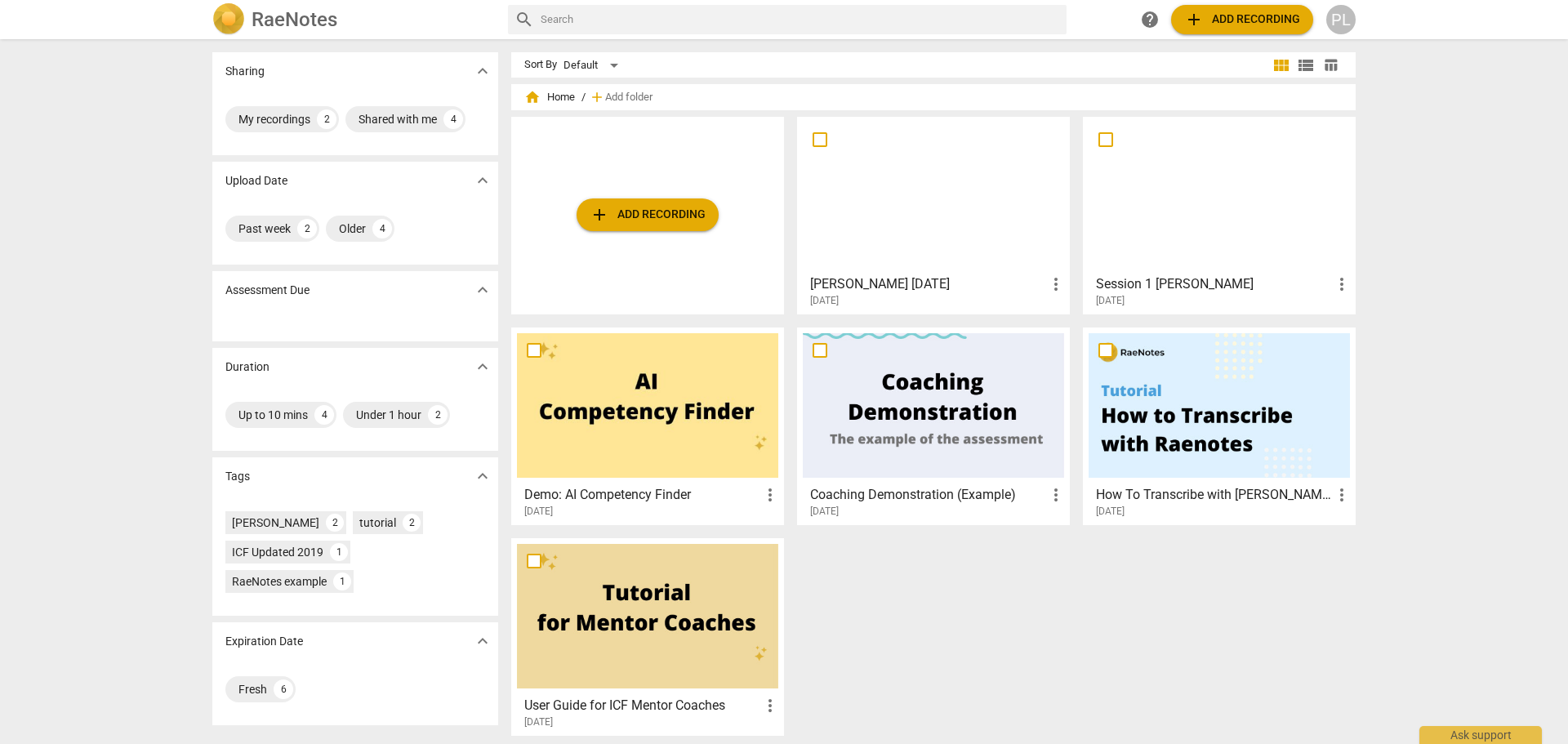
click at [837, 288] on h3 "[PERSON_NAME] [DATE]" at bounding box center [928, 284] width 236 height 20
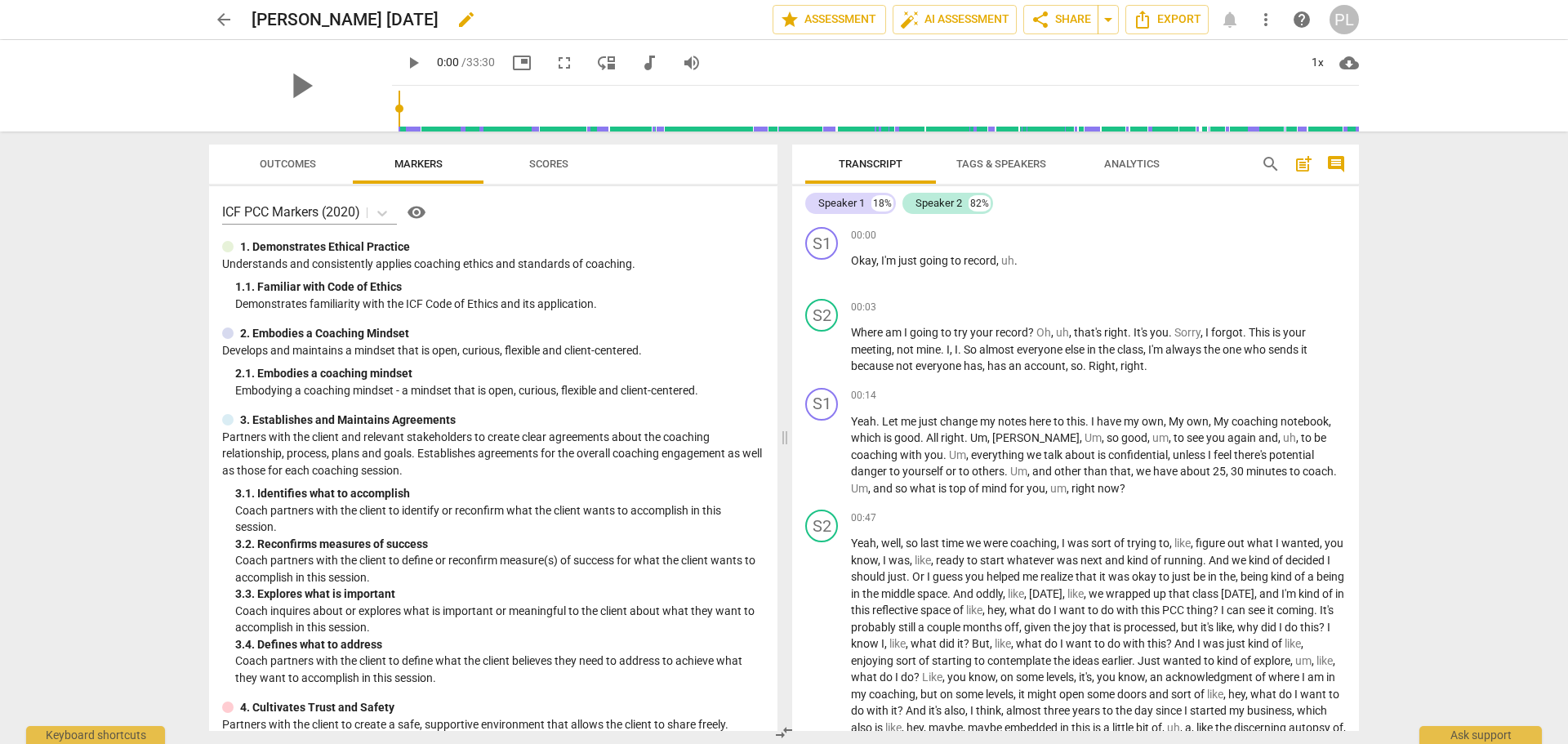
click at [457, 24] on span "edit" at bounding box center [467, 20] width 20 height 20
click at [253, 18] on input "[PERSON_NAME] [DATE]" at bounding box center [476, 20] width 449 height 31
type input "Session 2 [PERSON_NAME] [DATE]"
click at [301, 167] on span "Outcomes" at bounding box center [288, 163] width 57 height 13
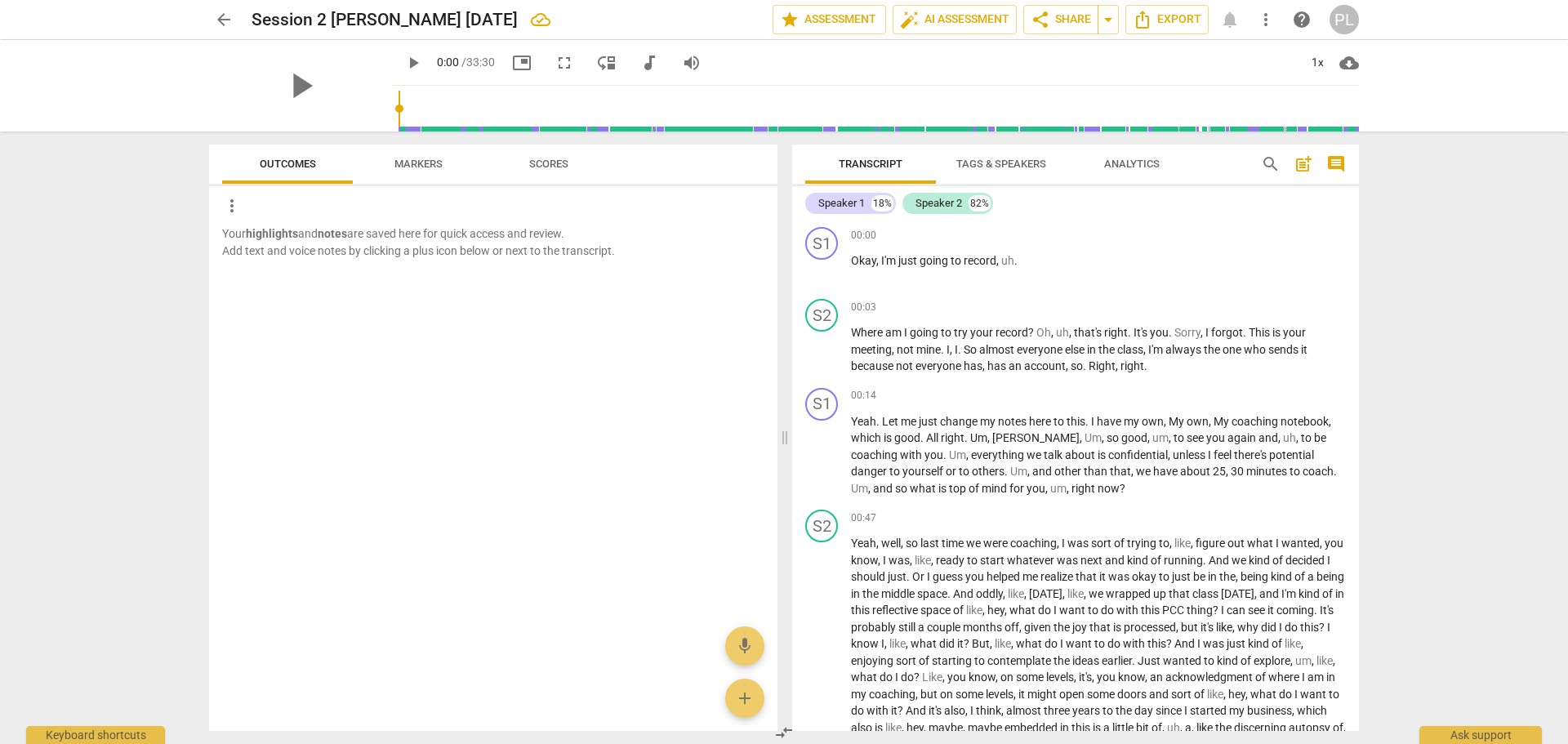
click at [403, 162] on span "Markers" at bounding box center [418, 163] width 48 height 13
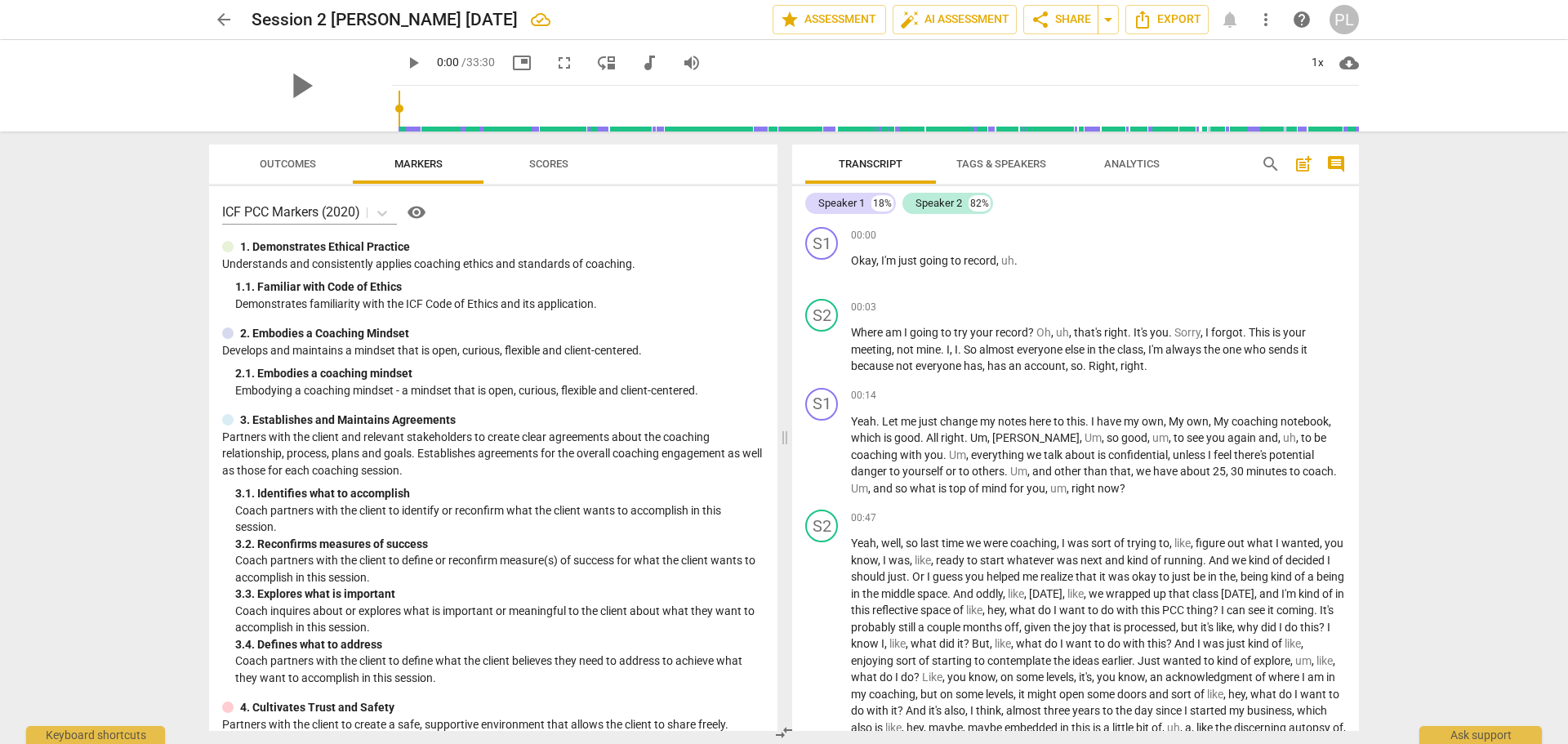
click at [549, 158] on span "Scores" at bounding box center [549, 163] width 39 height 13
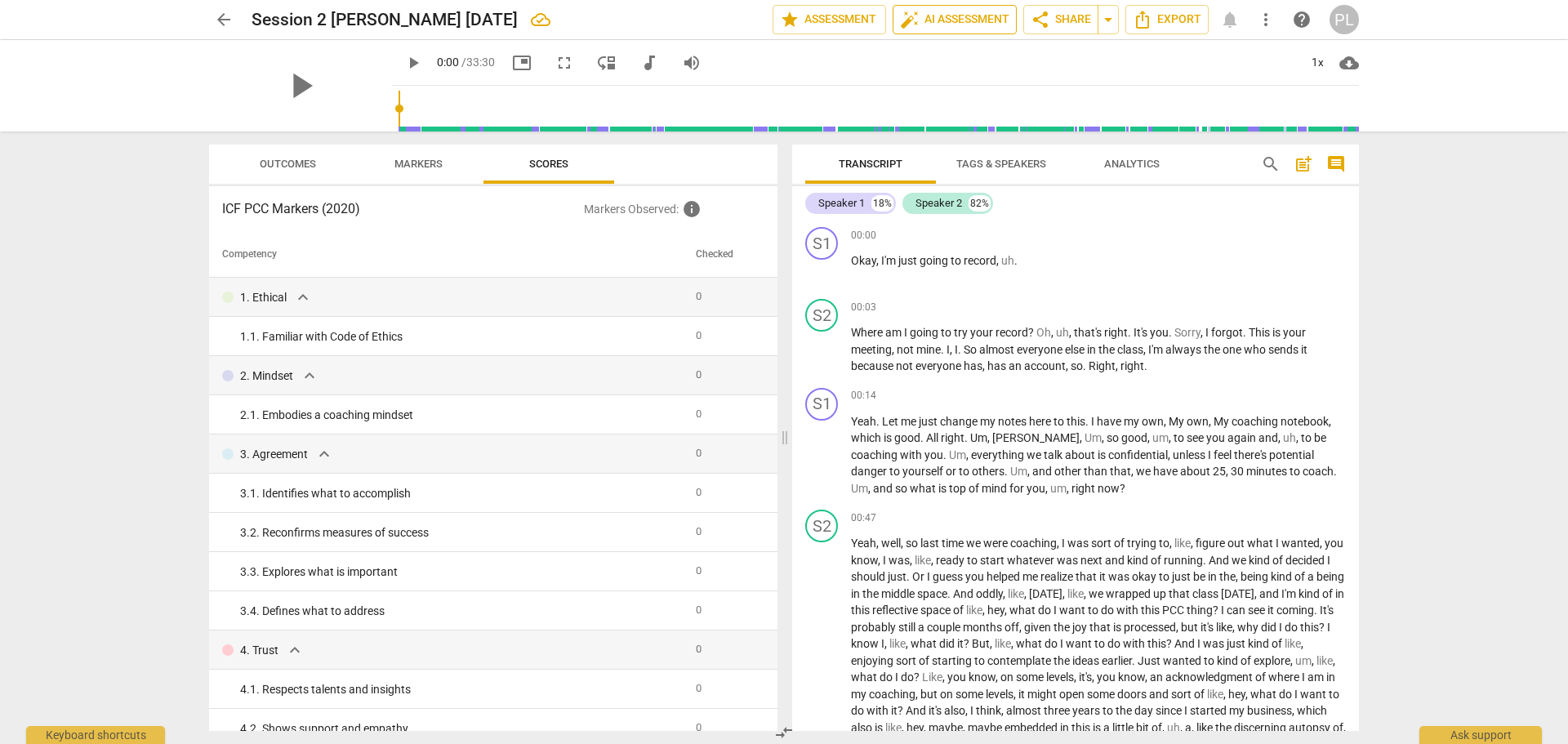
click at [935, 21] on span "auto_fix_high AI Assessment" at bounding box center [955, 20] width 109 height 20
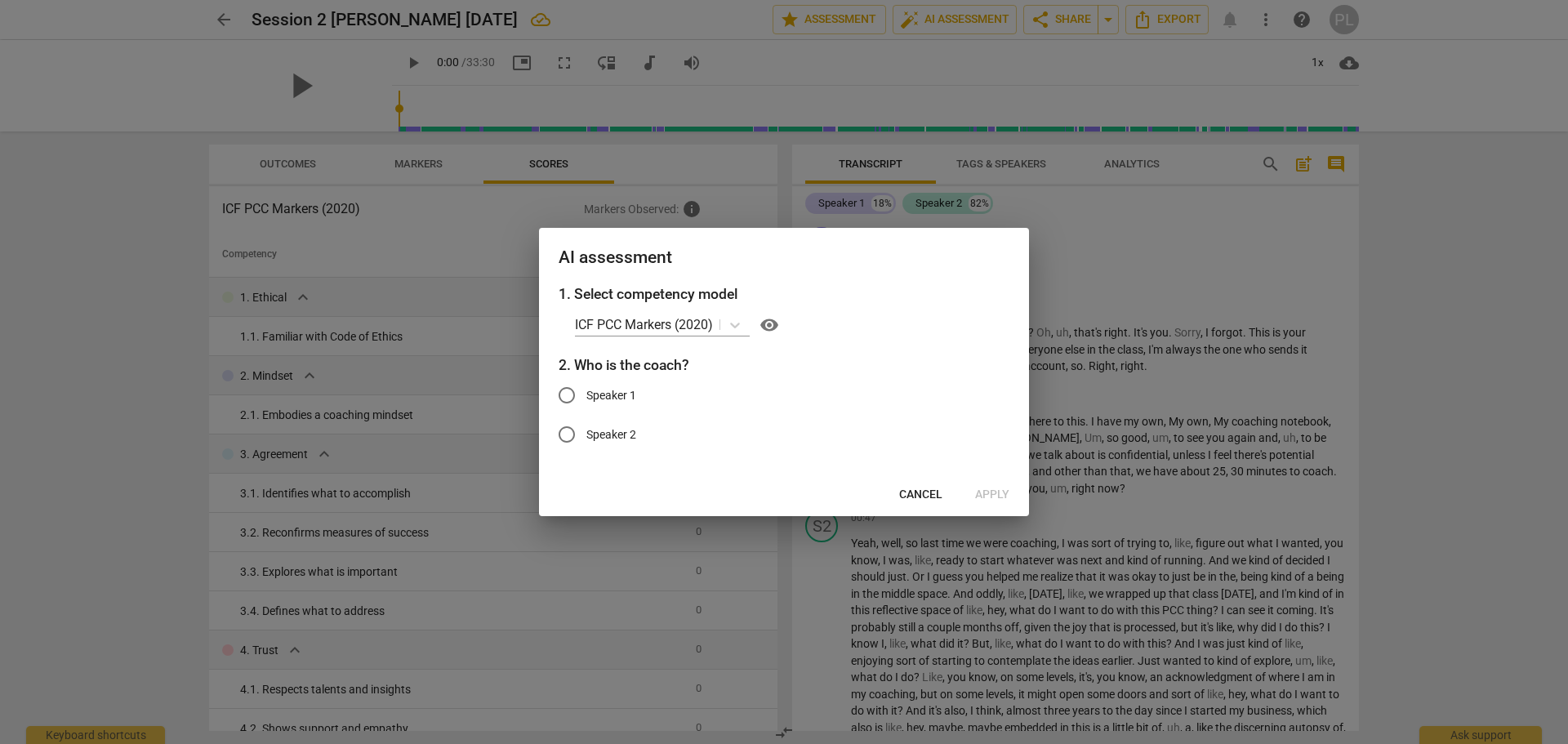
click at [922, 497] on span "Cancel" at bounding box center [921, 495] width 43 height 17
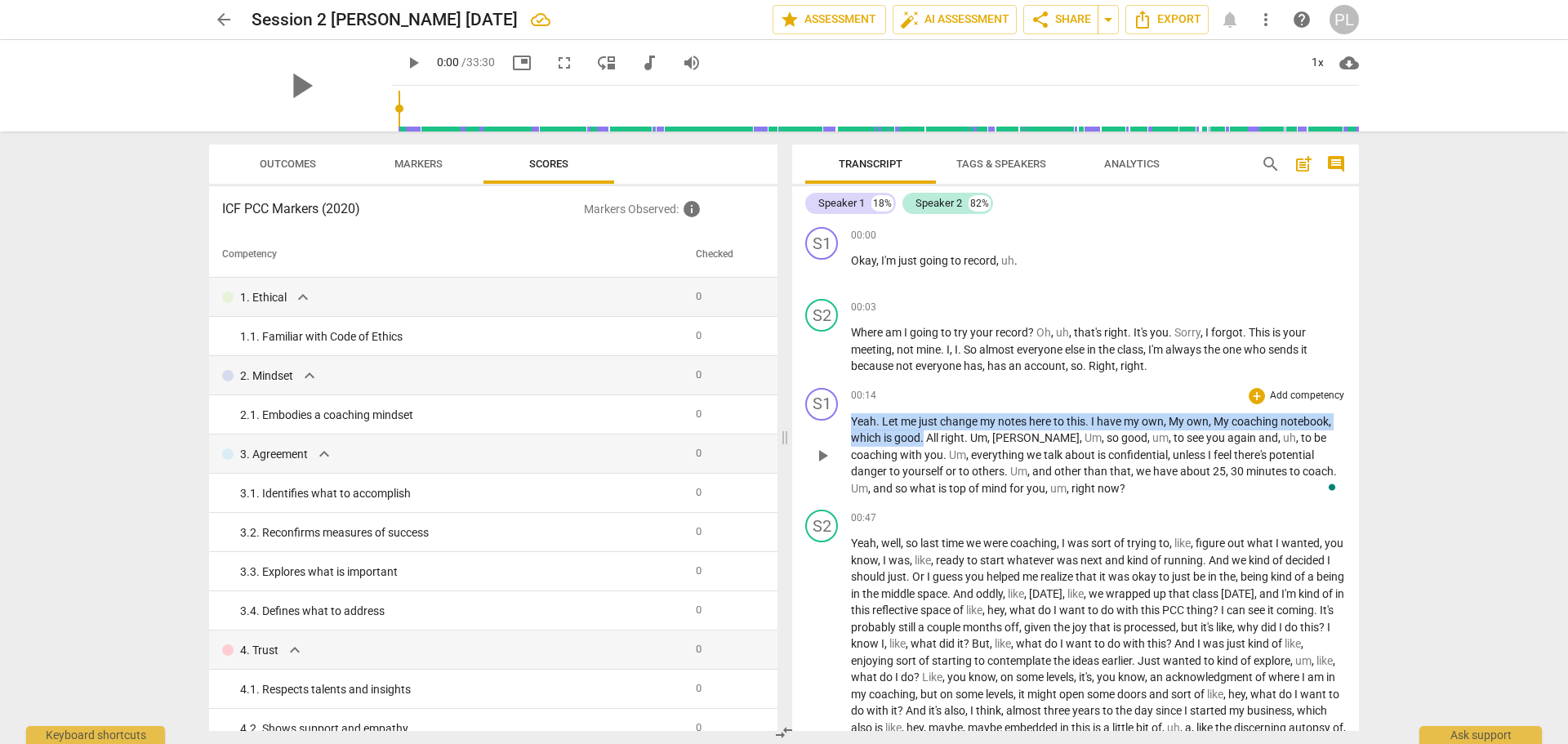
drag, startPoint x: 926, startPoint y: 437, endPoint x: 851, endPoint y: 426, distance: 75.8
click at [851, 426] on p "Yeah . Let me just change my notes here to this . I have my own , My own , My c…" at bounding box center [1098, 455] width 495 height 84
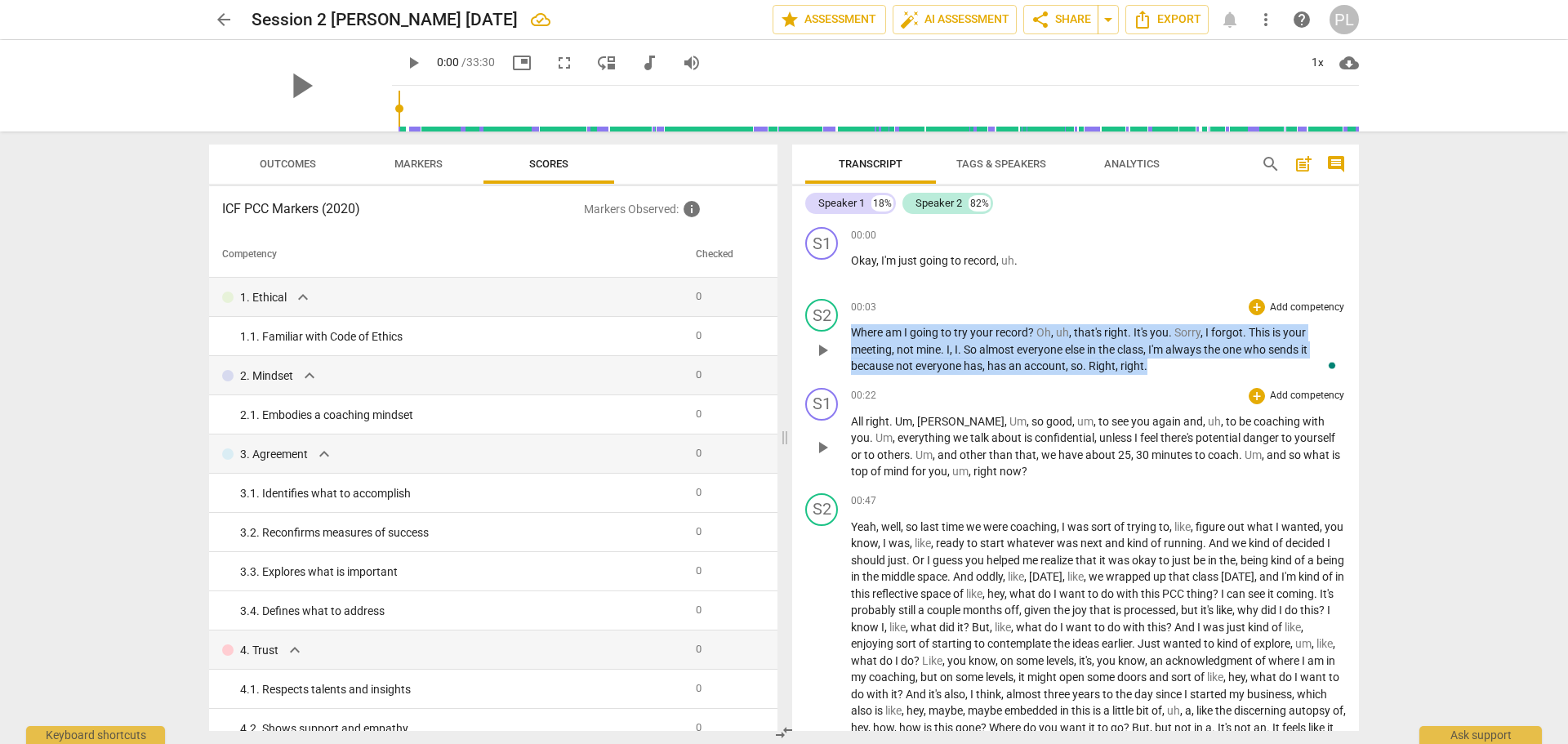
drag, startPoint x: 1205, startPoint y: 366, endPoint x: 842, endPoint y: 338, distance: 364.1
click at [842, 338] on div "S2 play_arrow pause 00:03 + Add competency keyboard_arrow_right Where am I goin…" at bounding box center [1075, 336] width 567 height 89
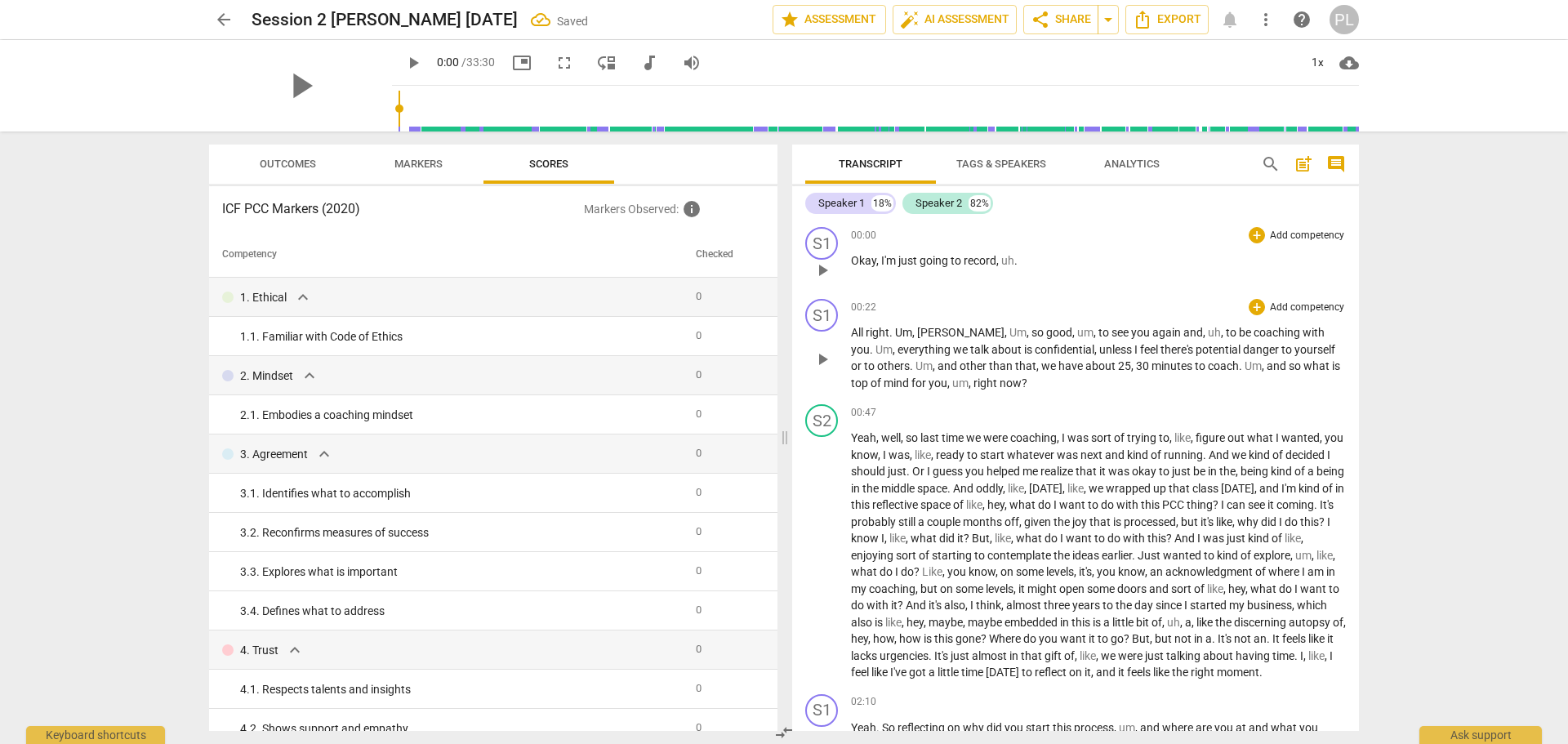
click at [981, 266] on span "record" at bounding box center [979, 260] width 32 height 13
drag, startPoint x: 1026, startPoint y: 261, endPoint x: 830, endPoint y: 248, distance: 196.4
click at [830, 248] on div "S1 play_arrow pause 00:00 + Add competency keyboard_arrow_right Okay , I'm just…" at bounding box center [1075, 257] width 567 height 72
click at [953, 343] on span "we" at bounding box center [962, 349] width 18 height 13
click at [957, 268] on p "Okay , I'm just going to record , uh ." at bounding box center [1098, 261] width 495 height 18
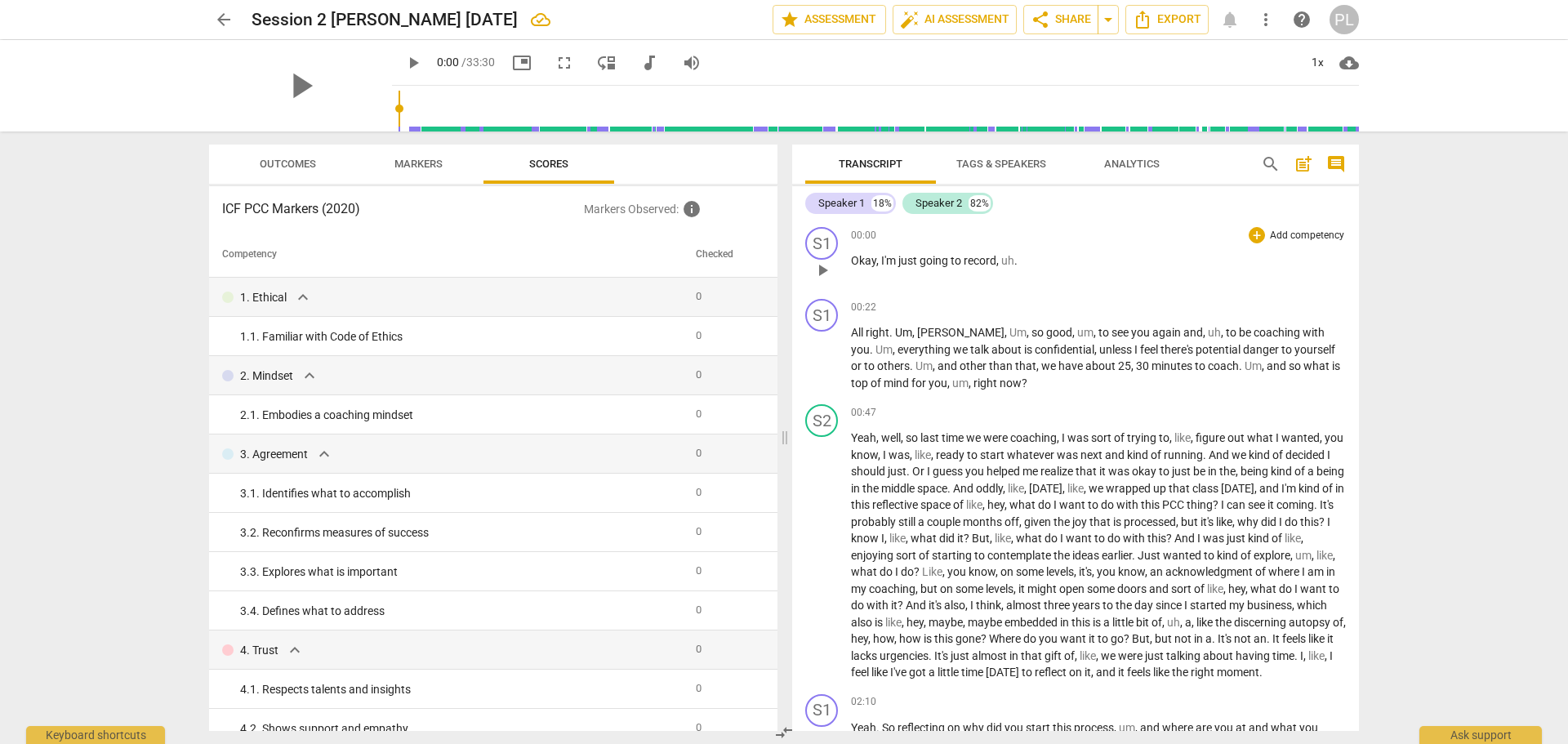
click at [1059, 262] on p "Okay , I'm just going to record , uh ." at bounding box center [1098, 261] width 495 height 18
click at [992, 349] on span "about" at bounding box center [1008, 349] width 32 height 13
drag, startPoint x: 897, startPoint y: 256, endPoint x: 1028, endPoint y: 257, distance: 131.0
click at [1028, 257] on p "Okay , I'm just going to record , uh ." at bounding box center [1098, 261] width 495 height 18
click at [1035, 351] on span "confidential" at bounding box center [1064, 349] width 60 height 13
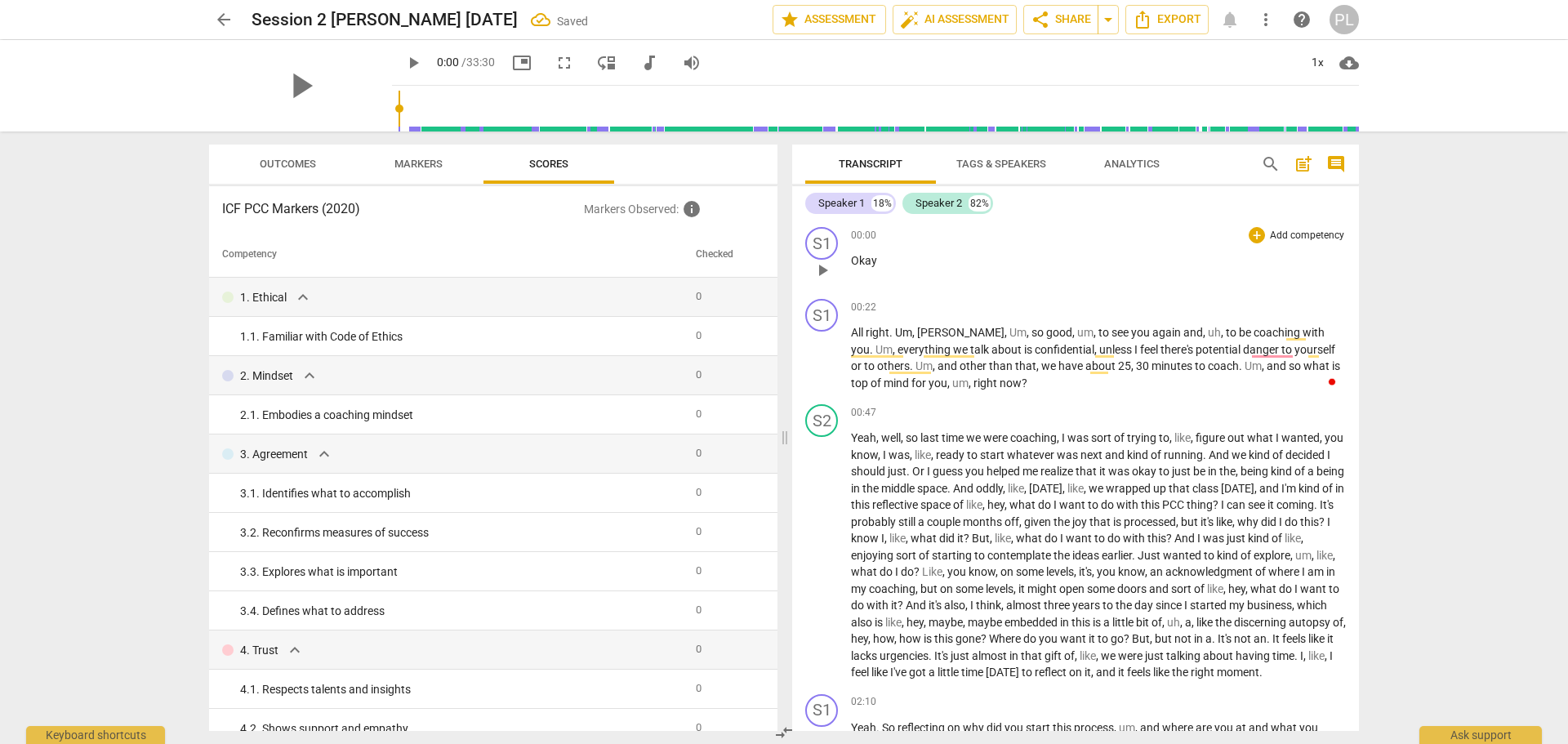
click at [914, 258] on p "Okay" at bounding box center [1098, 261] width 495 height 18
click at [904, 261] on p "Okay" at bounding box center [1098, 261] width 495 height 18
click at [822, 242] on div "S1" at bounding box center [821, 243] width 32 height 32
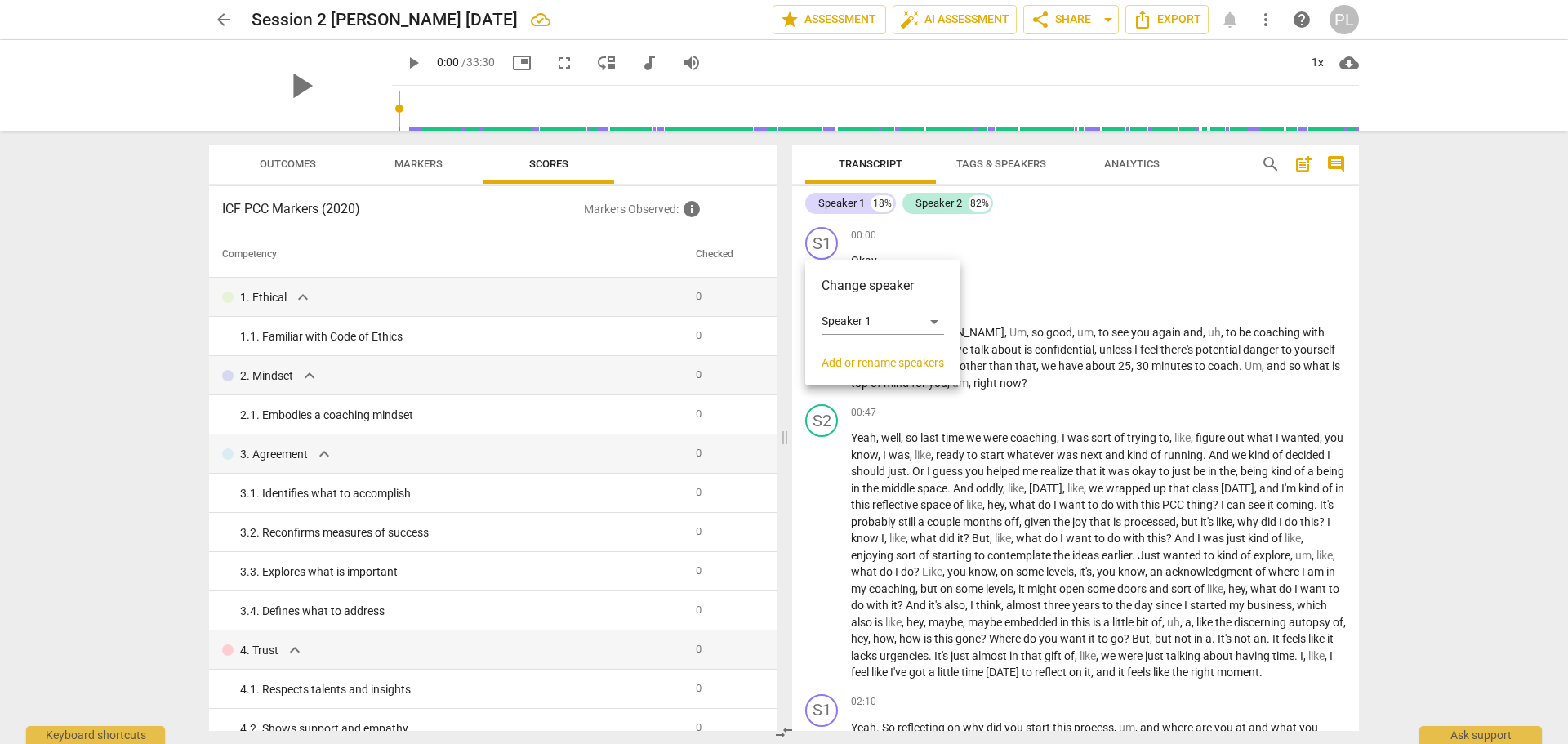
click at [1024, 281] on div at bounding box center [784, 372] width 1568 height 744
click at [932, 359] on span "," at bounding box center [934, 365] width 5 height 13
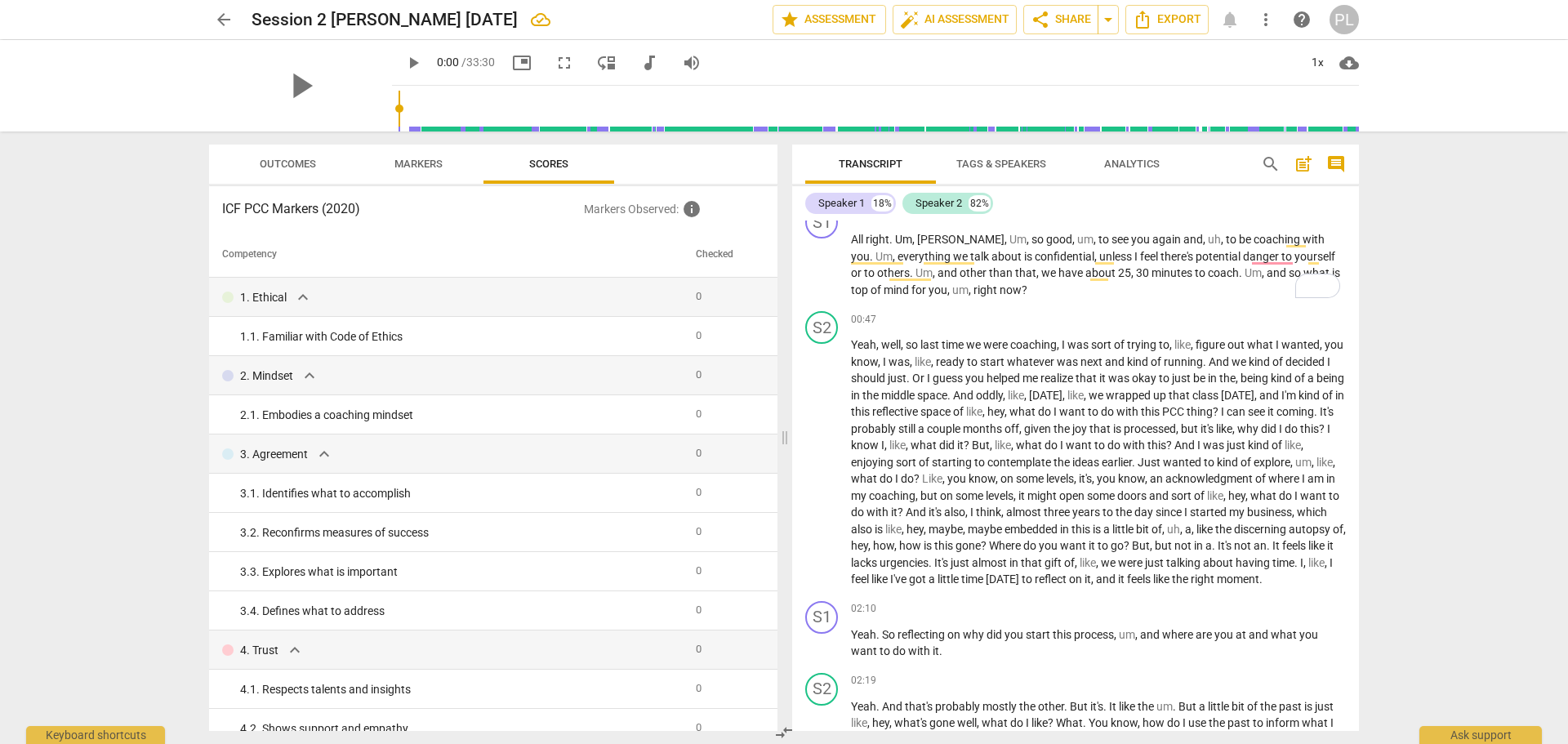
scroll to position [82, 0]
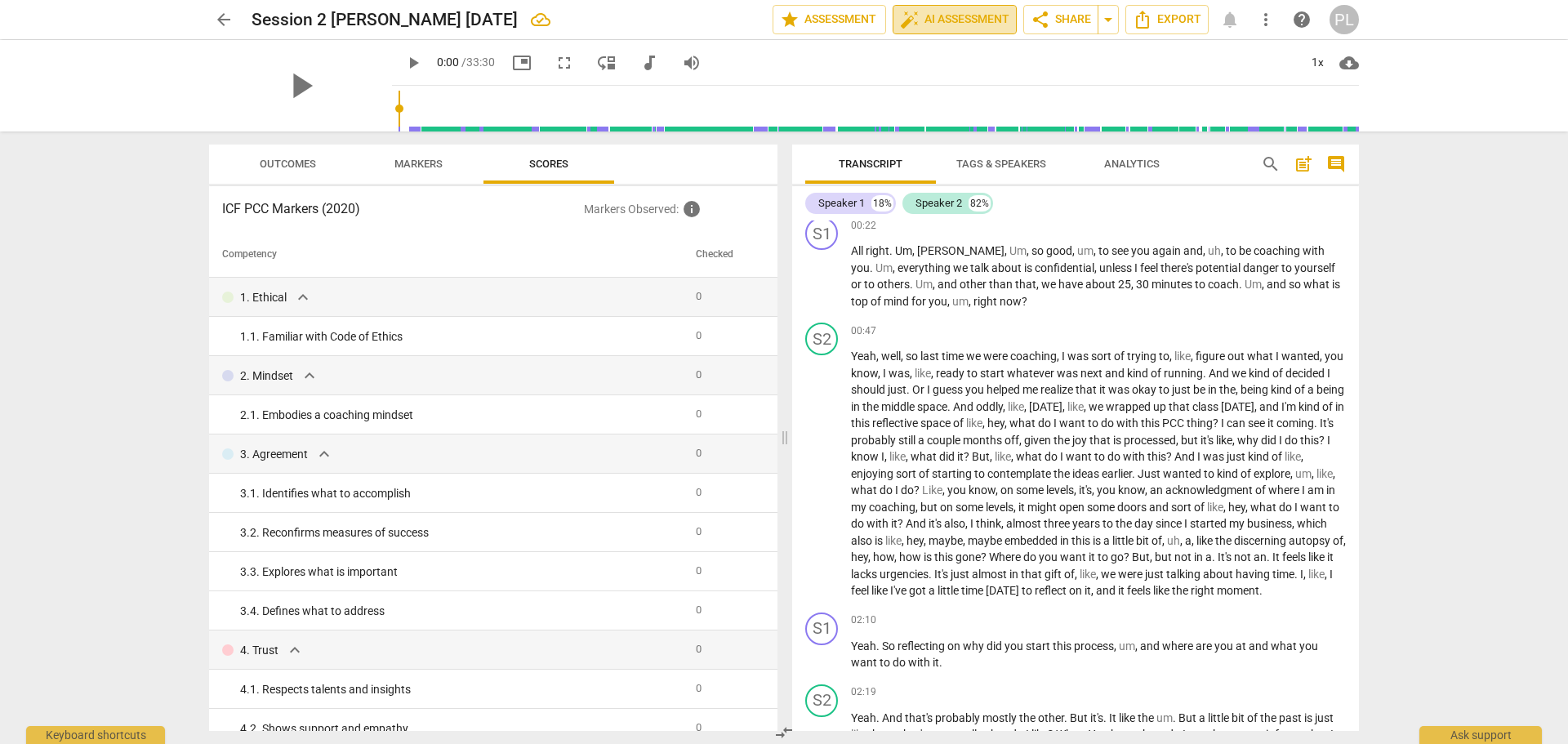
click at [927, 21] on span "auto_fix_high AI Assessment" at bounding box center [955, 20] width 109 height 20
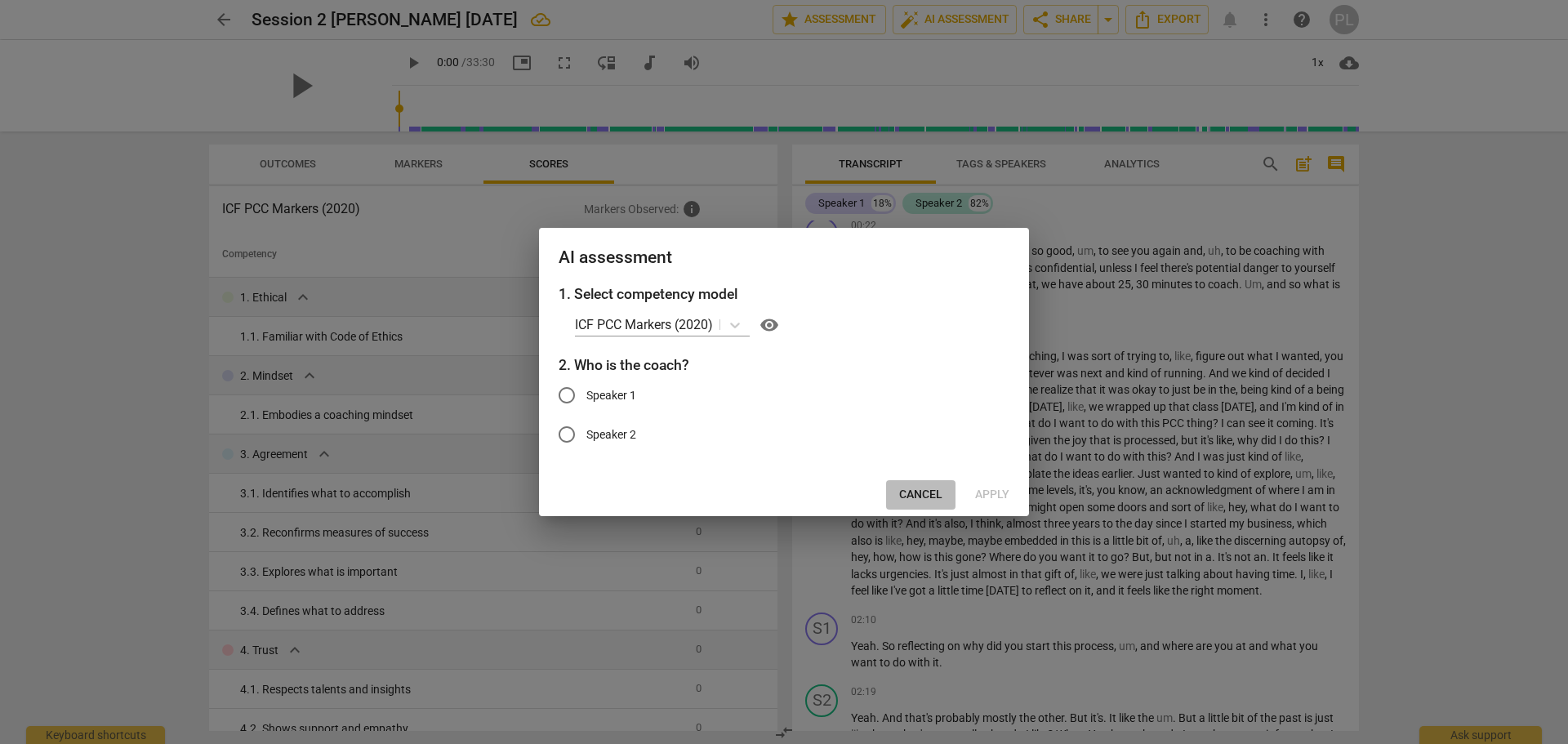
click at [920, 491] on span "Cancel" at bounding box center [921, 495] width 43 height 17
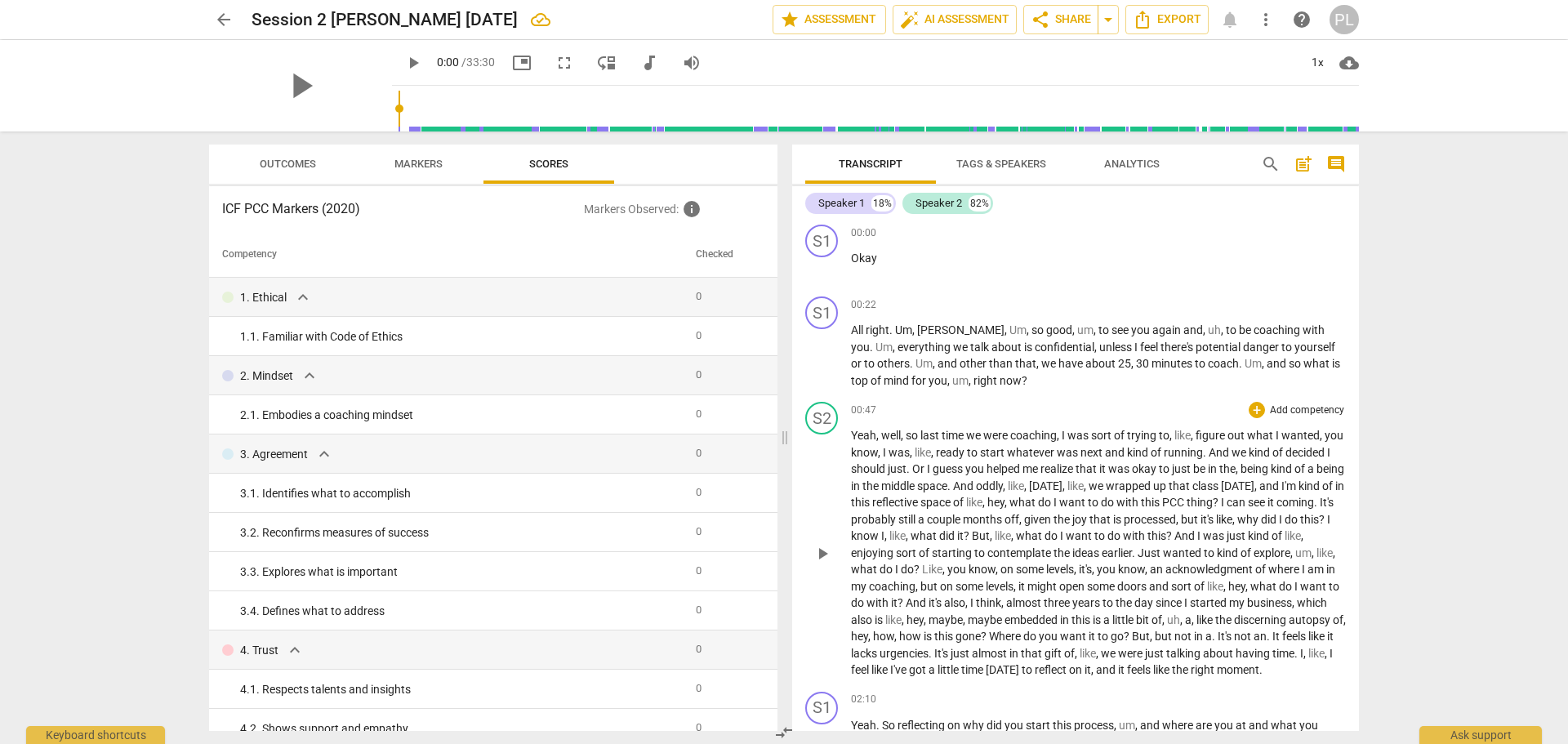
scroll to position [0, 0]
click at [892, 5] on button "auto_fix_high AI Assessment" at bounding box center [954, 20] width 124 height 29
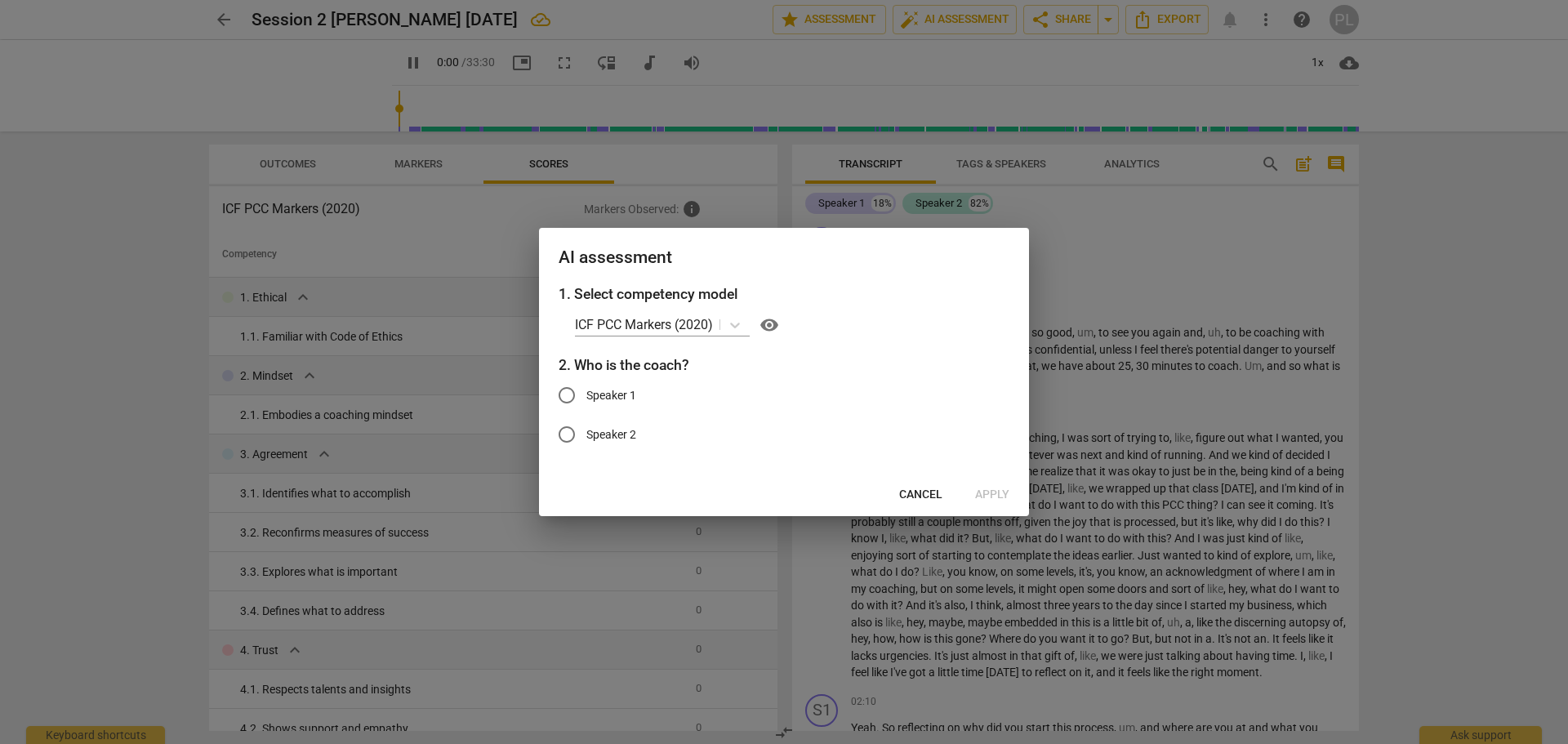
click at [924, 503] on button "Cancel" at bounding box center [921, 495] width 69 height 29
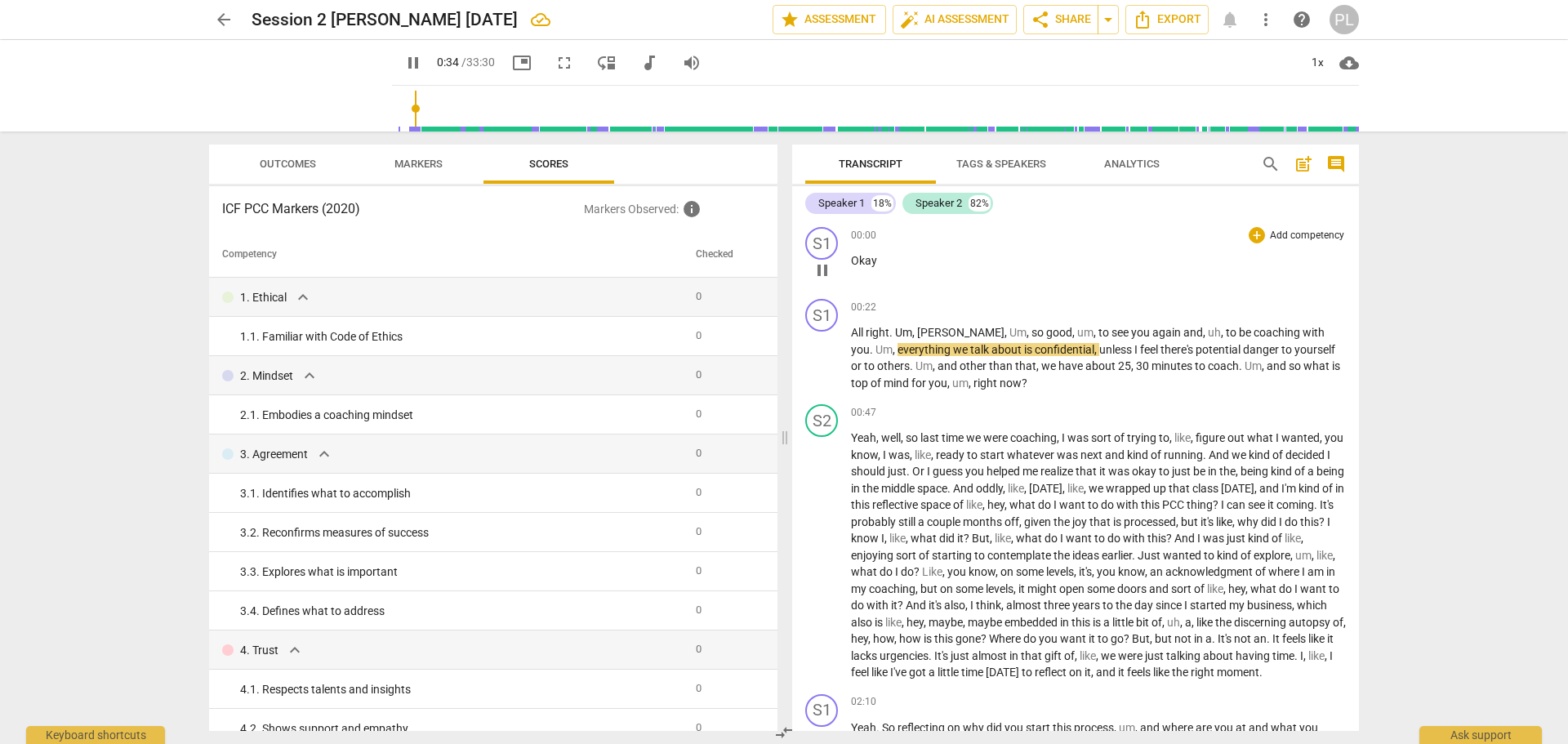
click at [892, 5] on button "auto_fix_high AI Assessment" at bounding box center [954, 20] width 124 height 29
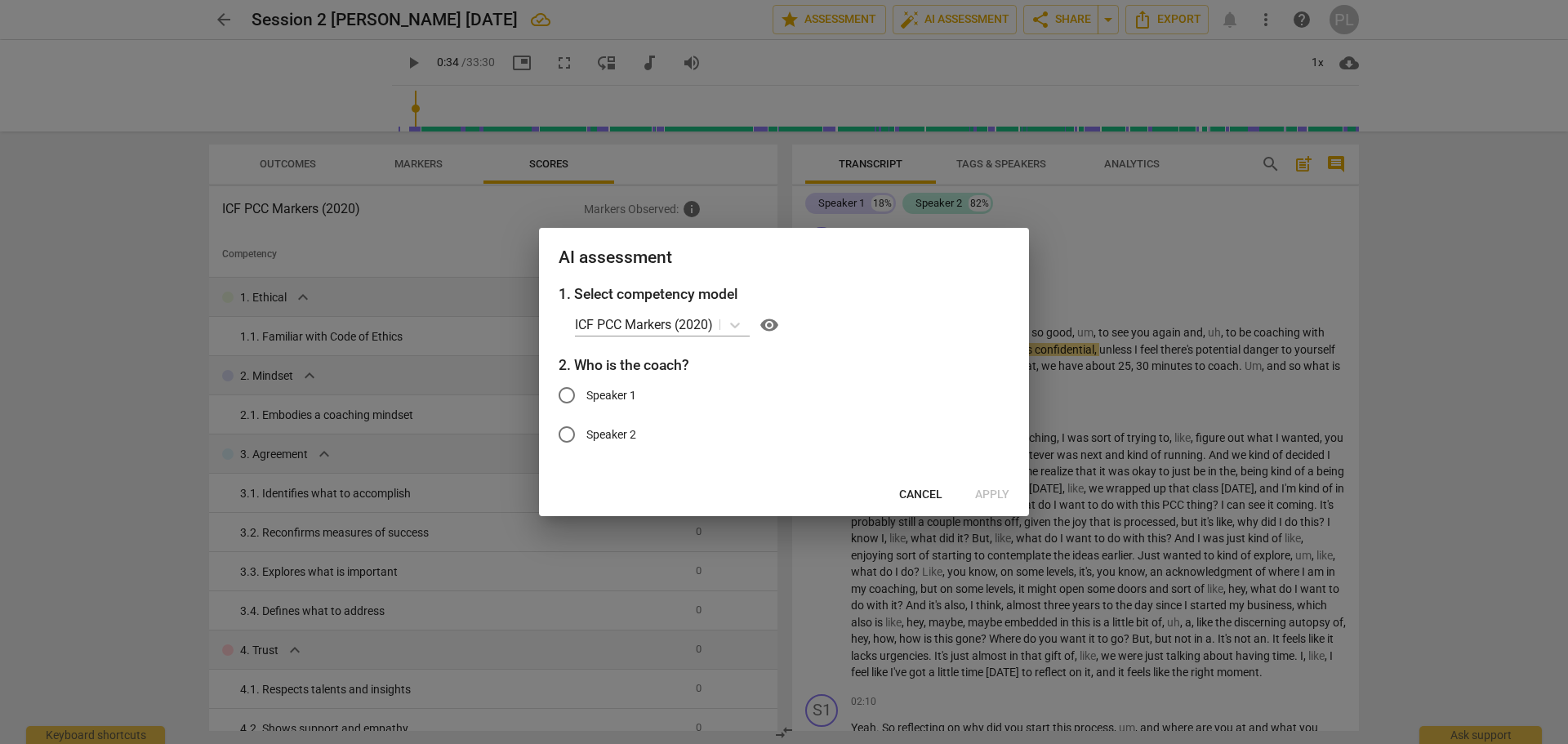
click at [923, 496] on span "Cancel" at bounding box center [921, 495] width 43 height 17
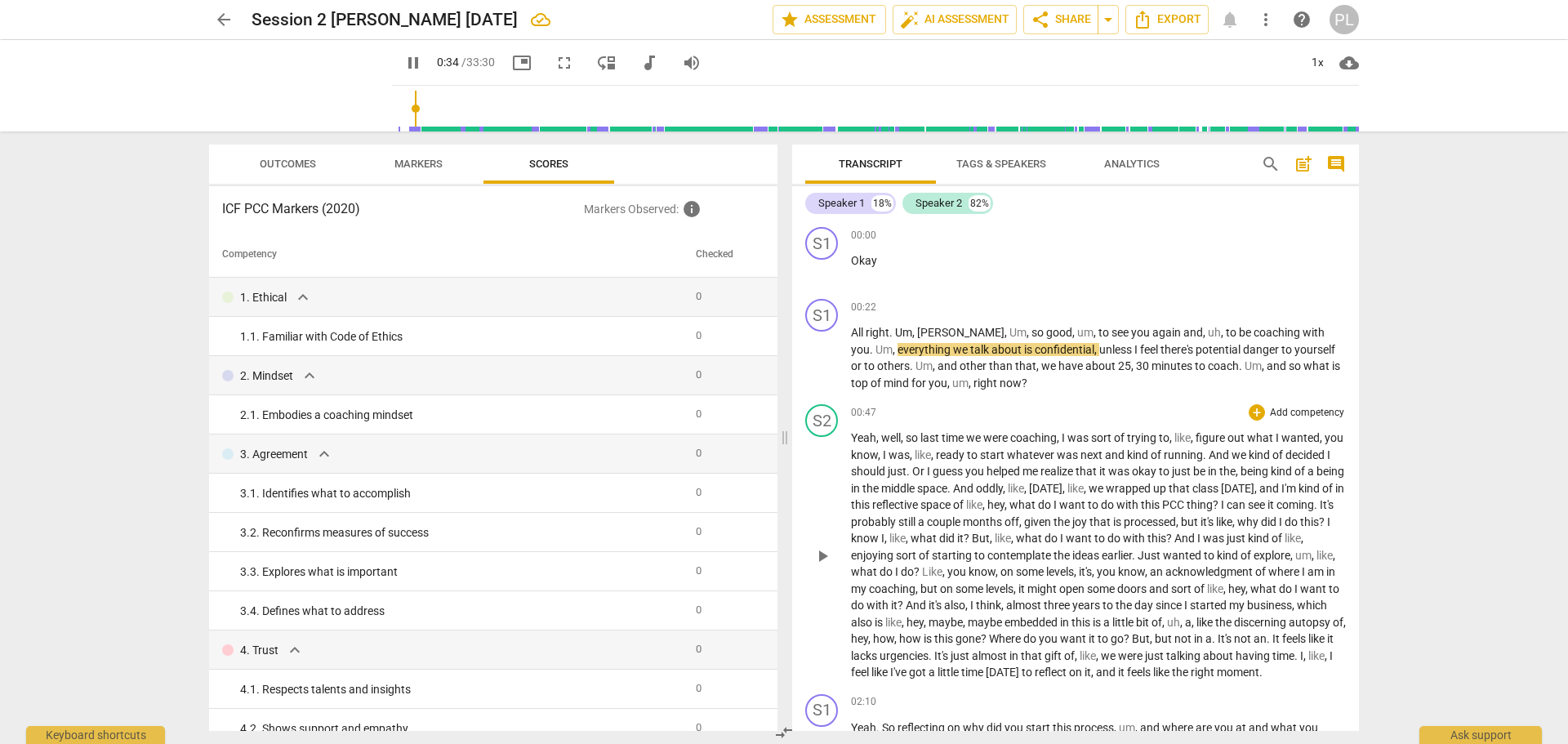
click at [892, 5] on button "auto_fix_high AI Assessment" at bounding box center [954, 20] width 124 height 29
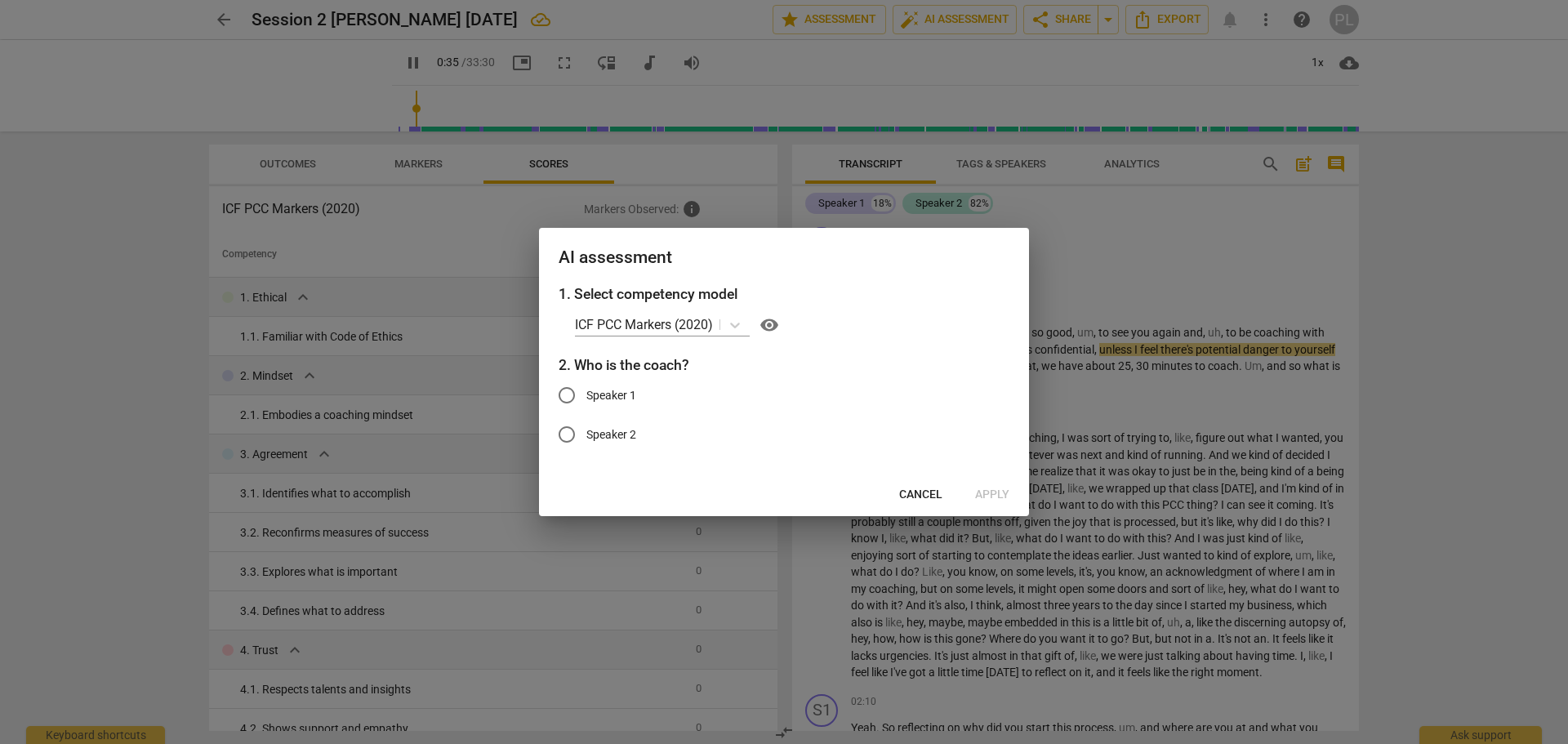
click at [913, 508] on button "Cancel" at bounding box center [921, 495] width 69 height 29
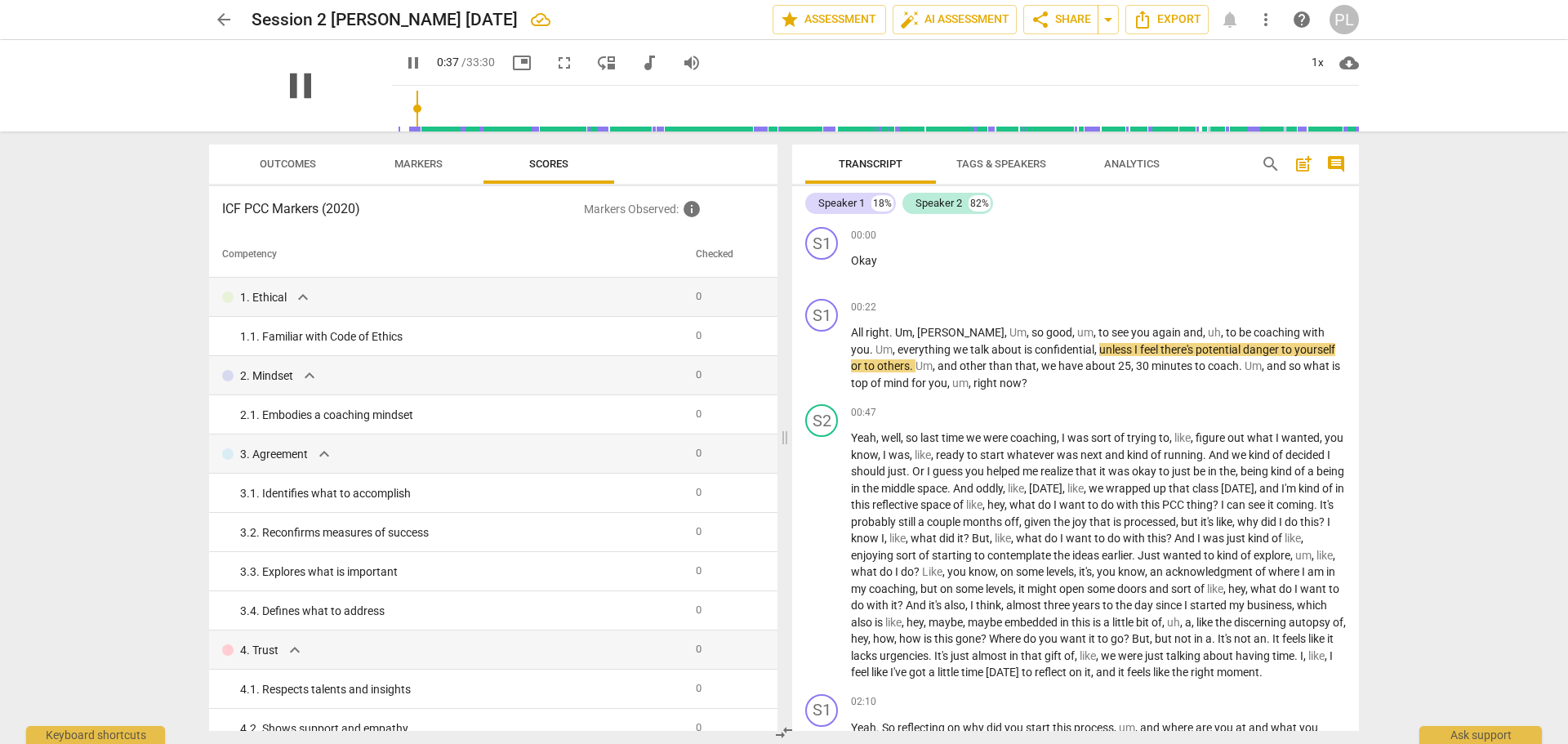
click at [303, 100] on span "pause" at bounding box center [300, 85] width 42 height 42
click at [297, 90] on span "play_arrow" at bounding box center [300, 85] width 42 height 42
click at [297, 90] on span "pause" at bounding box center [300, 85] width 42 height 42
type input "49"
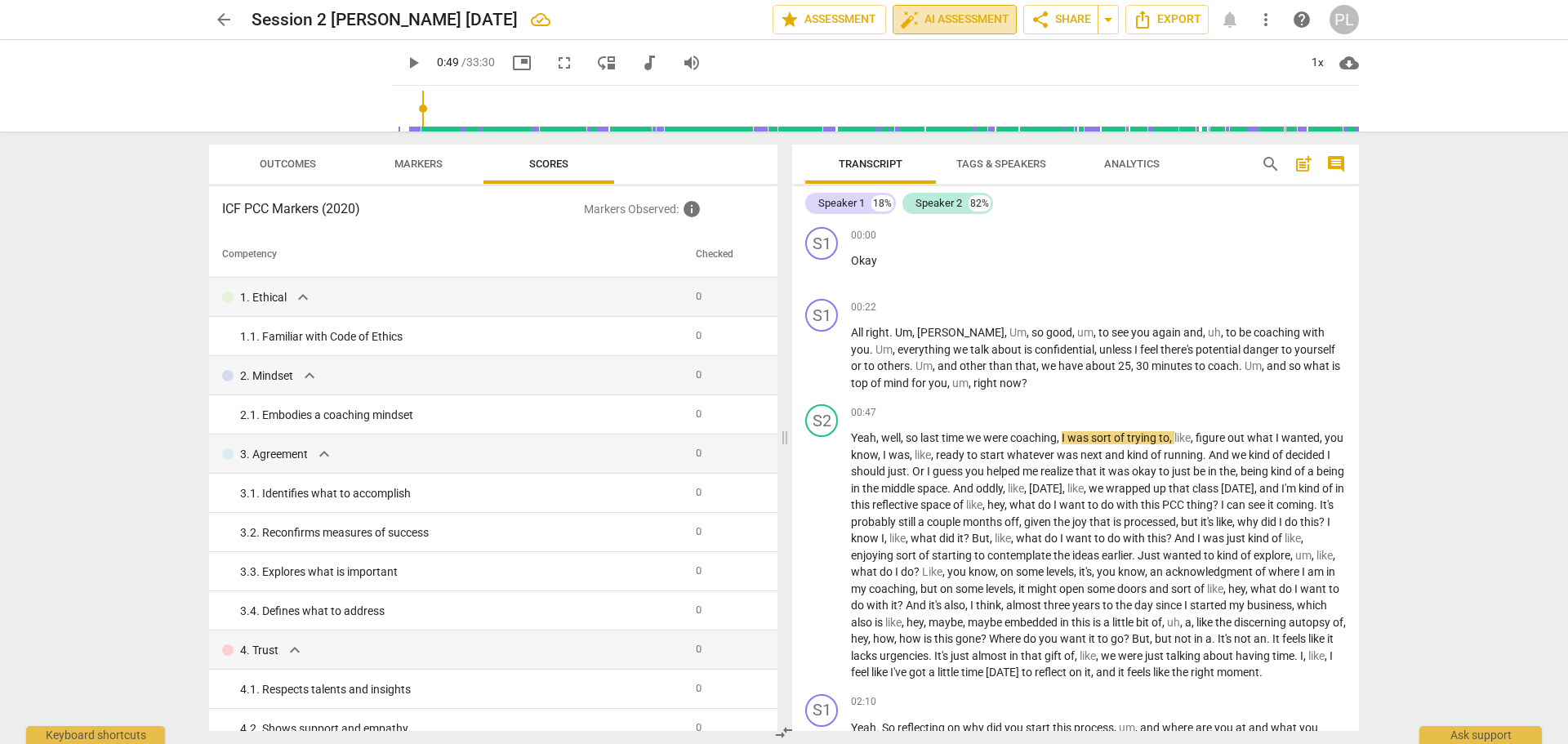
click at [942, 18] on span "auto_fix_high AI Assessment" at bounding box center [955, 20] width 109 height 20
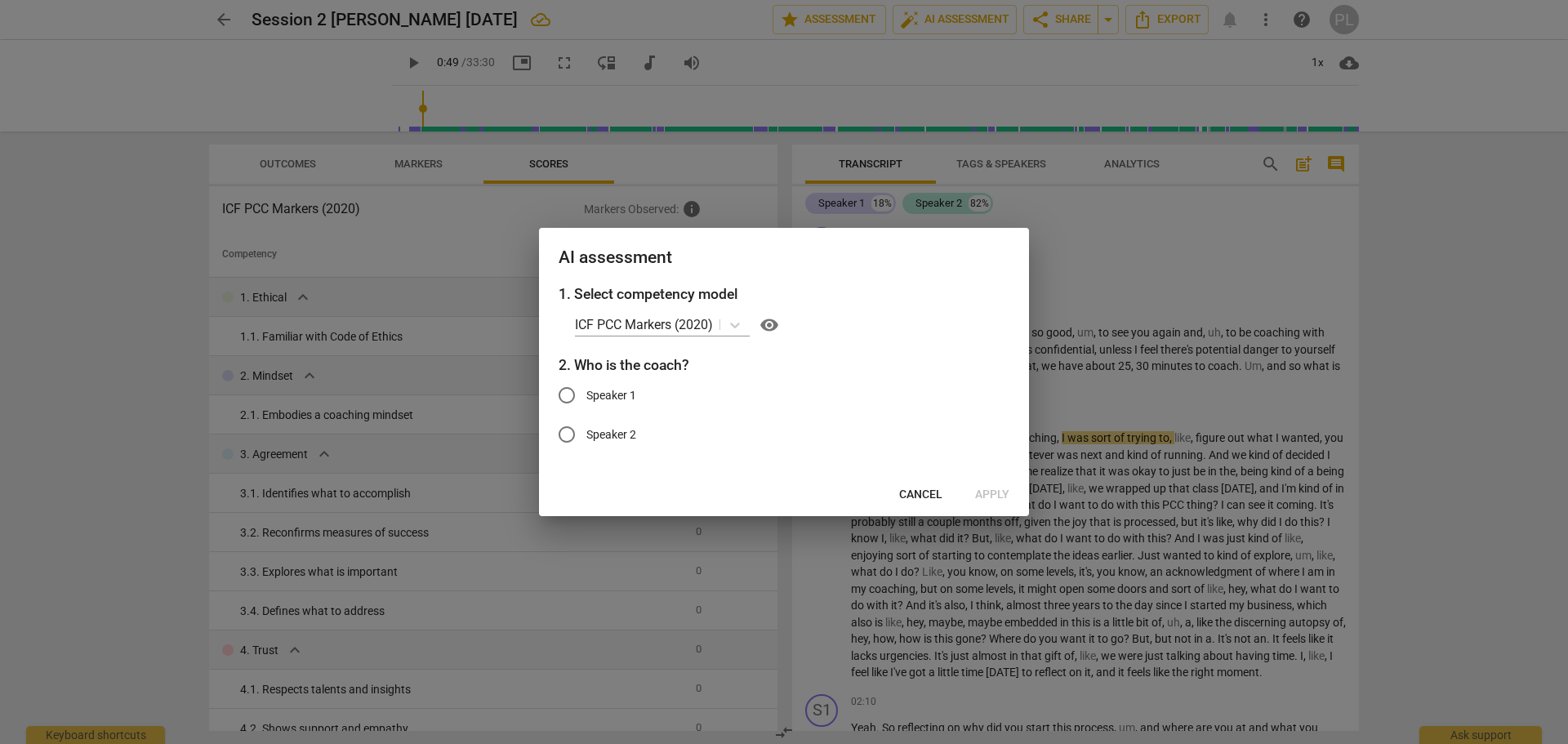
click at [605, 393] on span "Speaker 1" at bounding box center [611, 396] width 50 height 18
click at [587, 393] on input "Speaker 1" at bounding box center [566, 395] width 39 height 39
radio input "true"
click at [1006, 495] on span "Apply" at bounding box center [992, 495] width 34 height 17
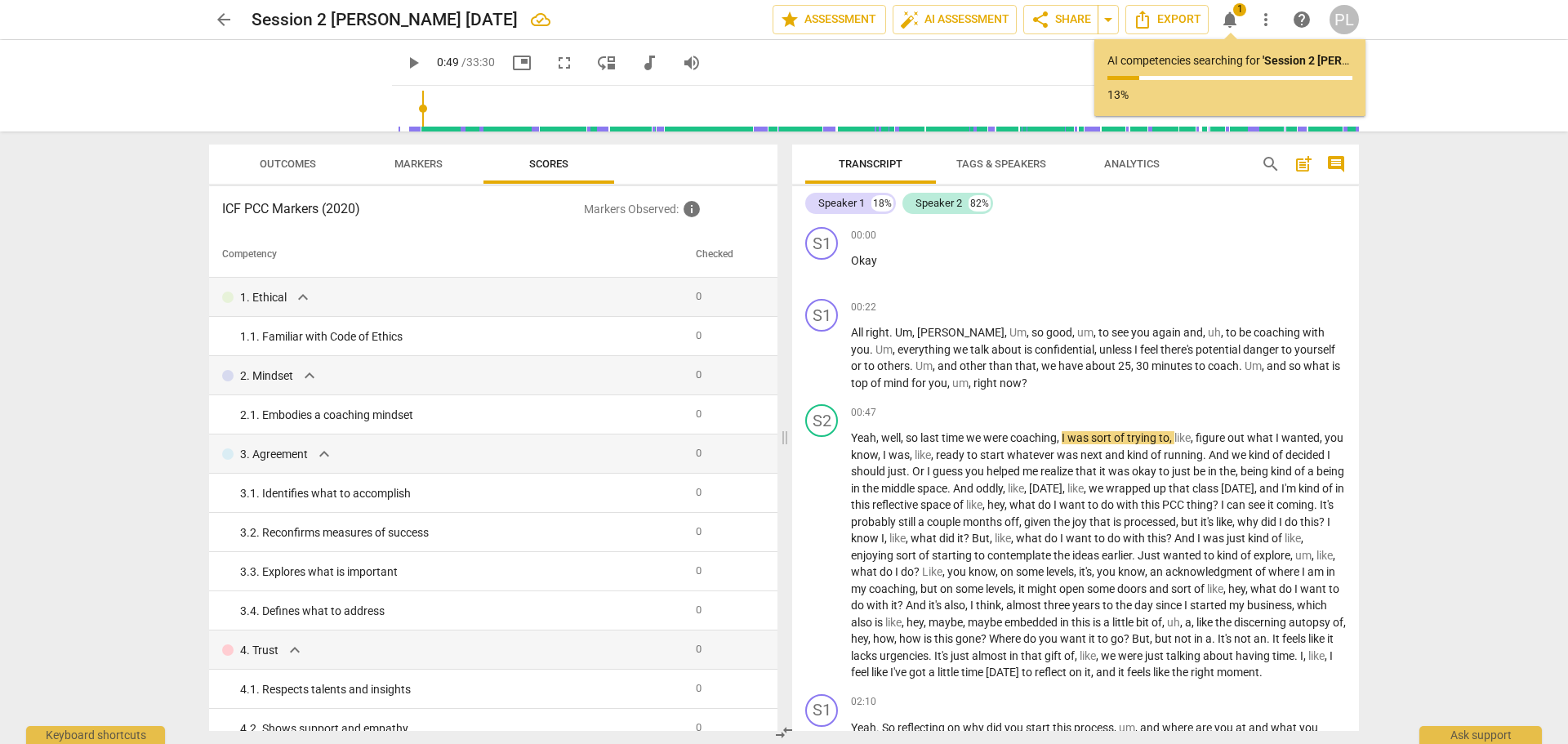
type input "49"
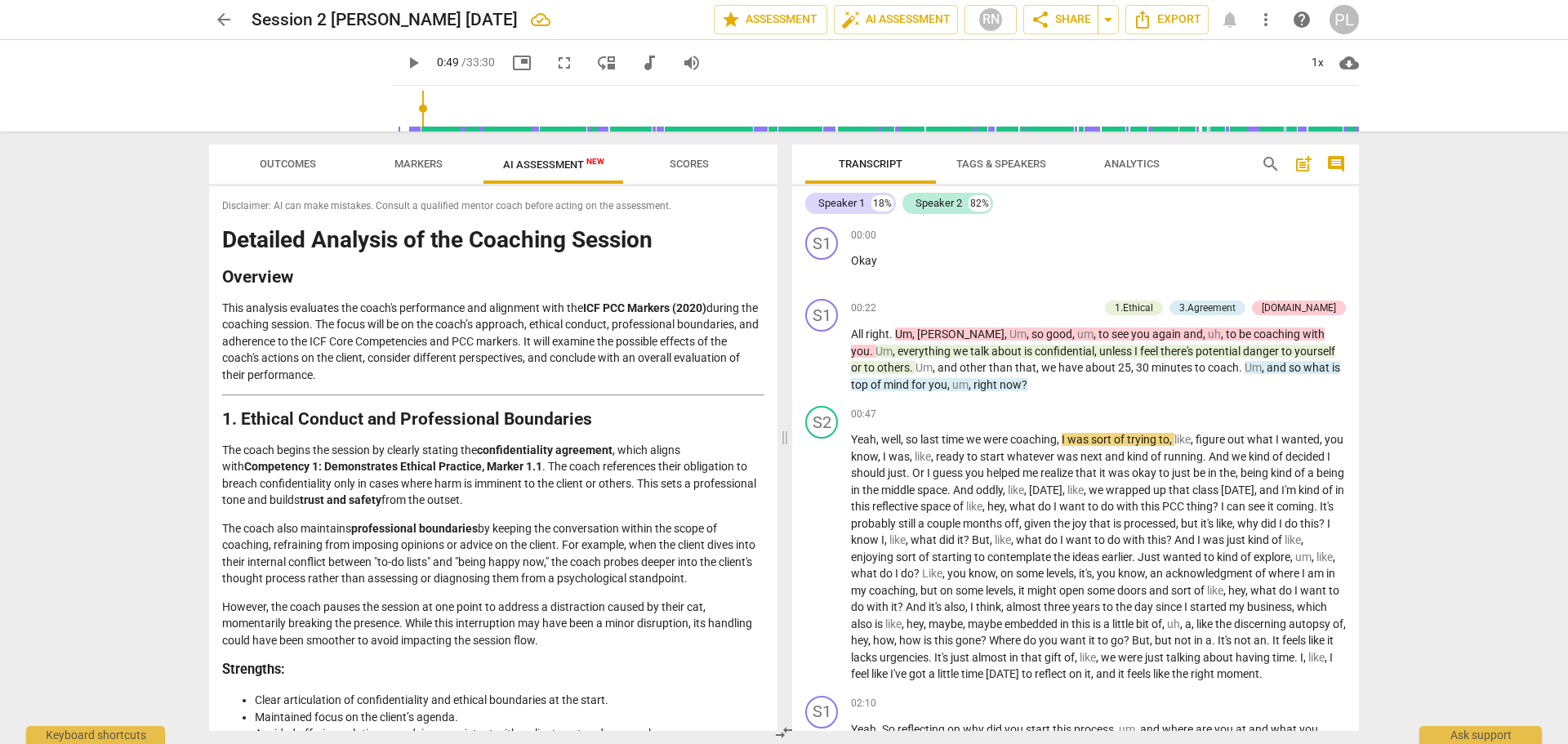
click at [286, 162] on span "Outcomes" at bounding box center [288, 163] width 57 height 13
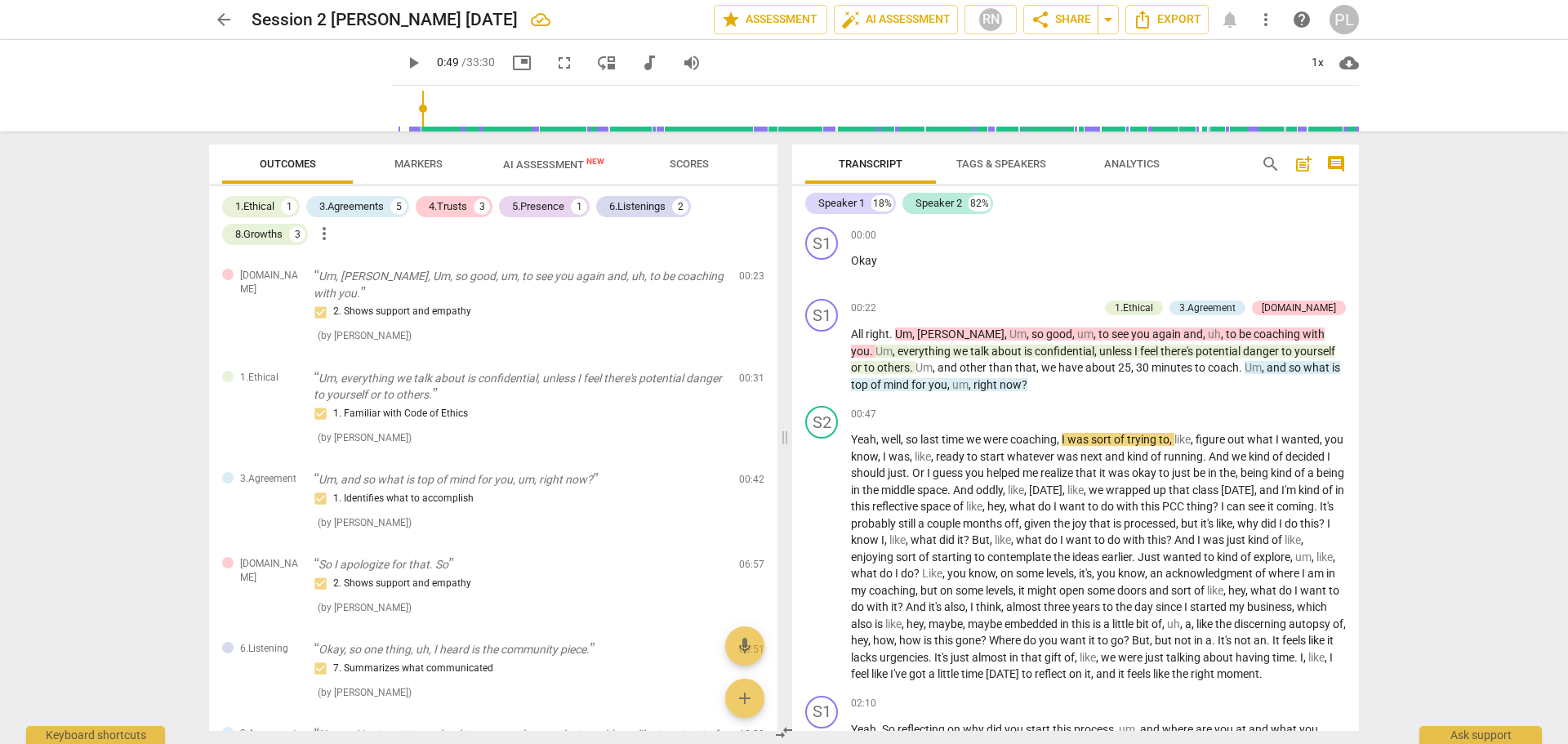
click at [547, 167] on span "AI Assessment New" at bounding box center [554, 164] width 102 height 13
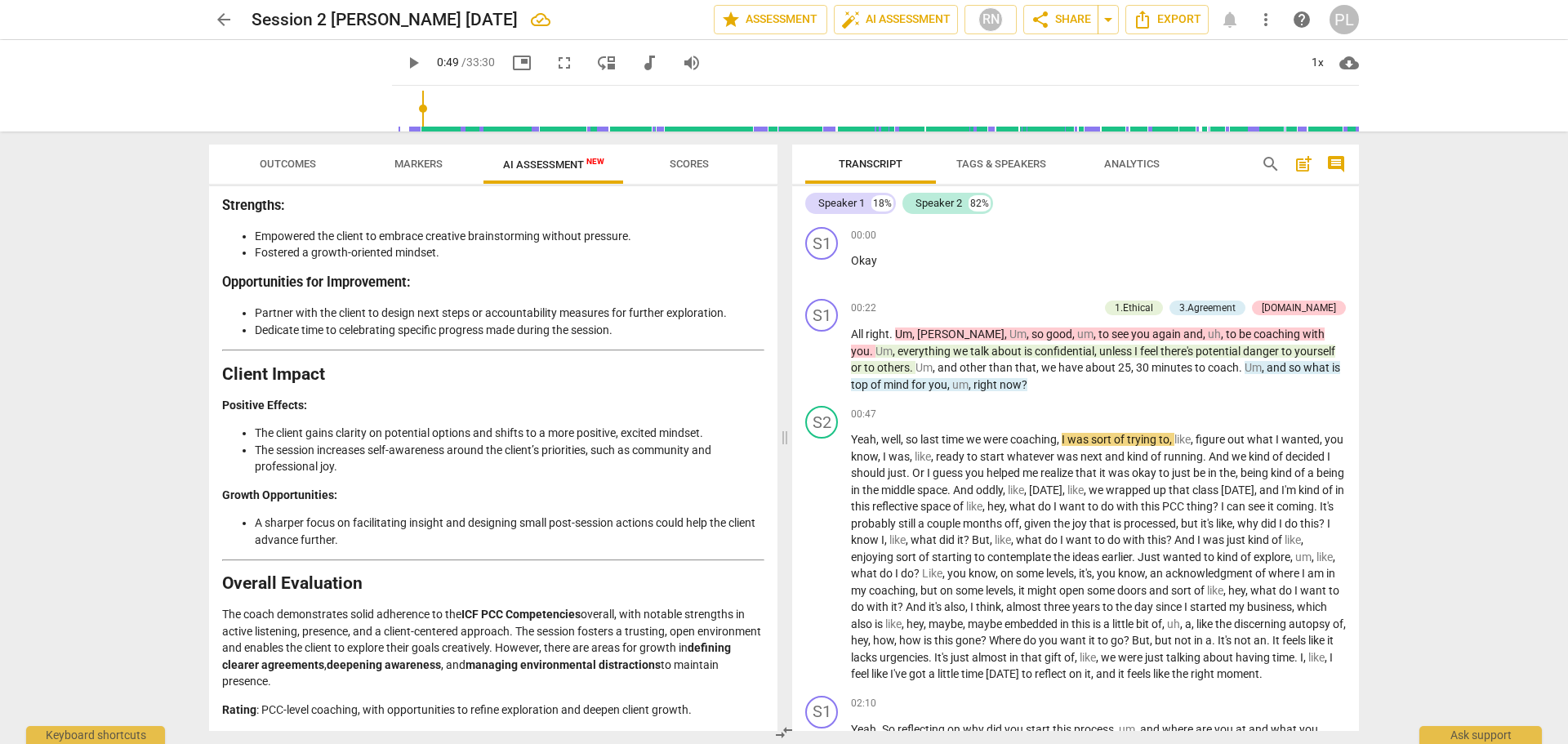
scroll to position [2824, 0]
click at [284, 163] on span "Outcomes" at bounding box center [288, 163] width 57 height 13
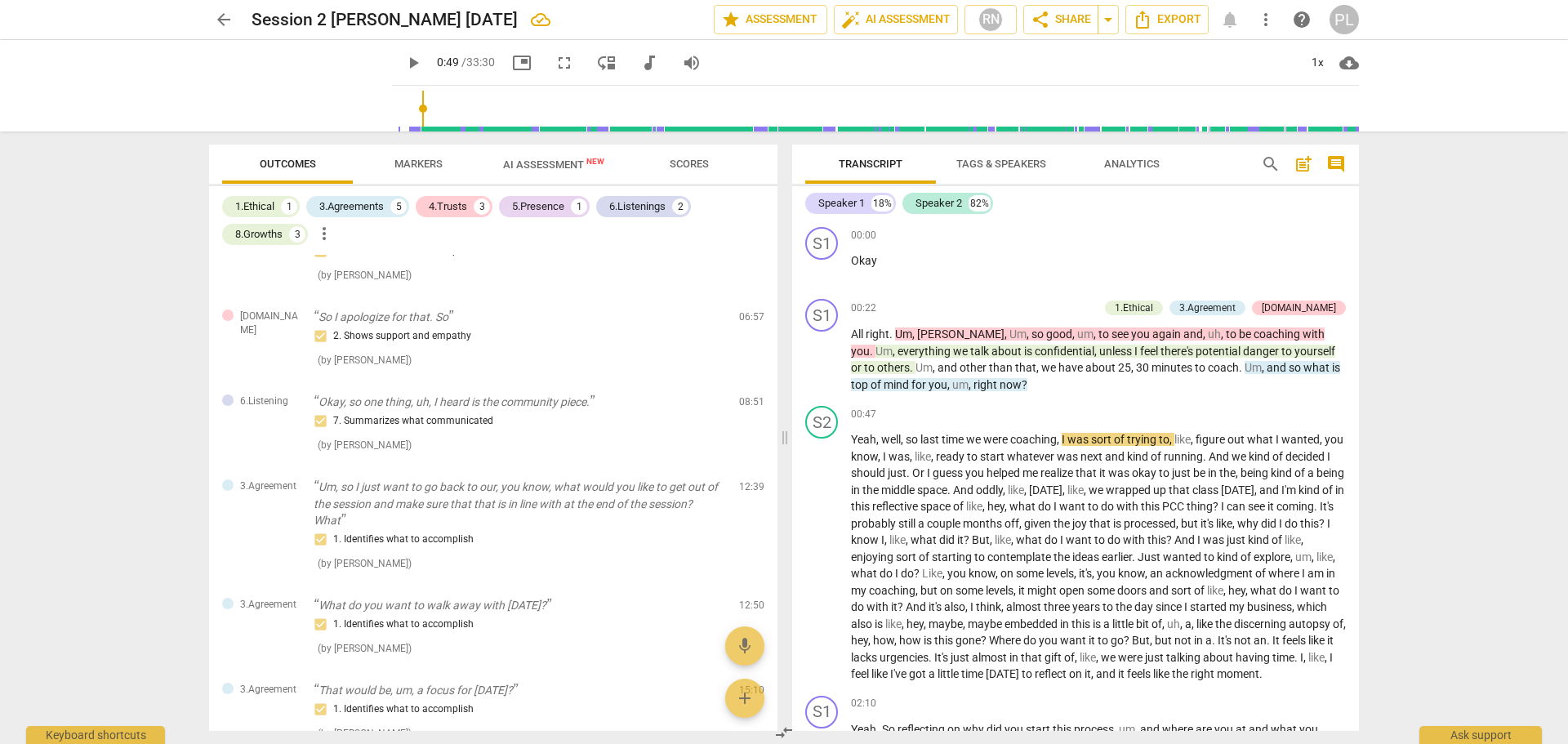
scroll to position [0, 0]
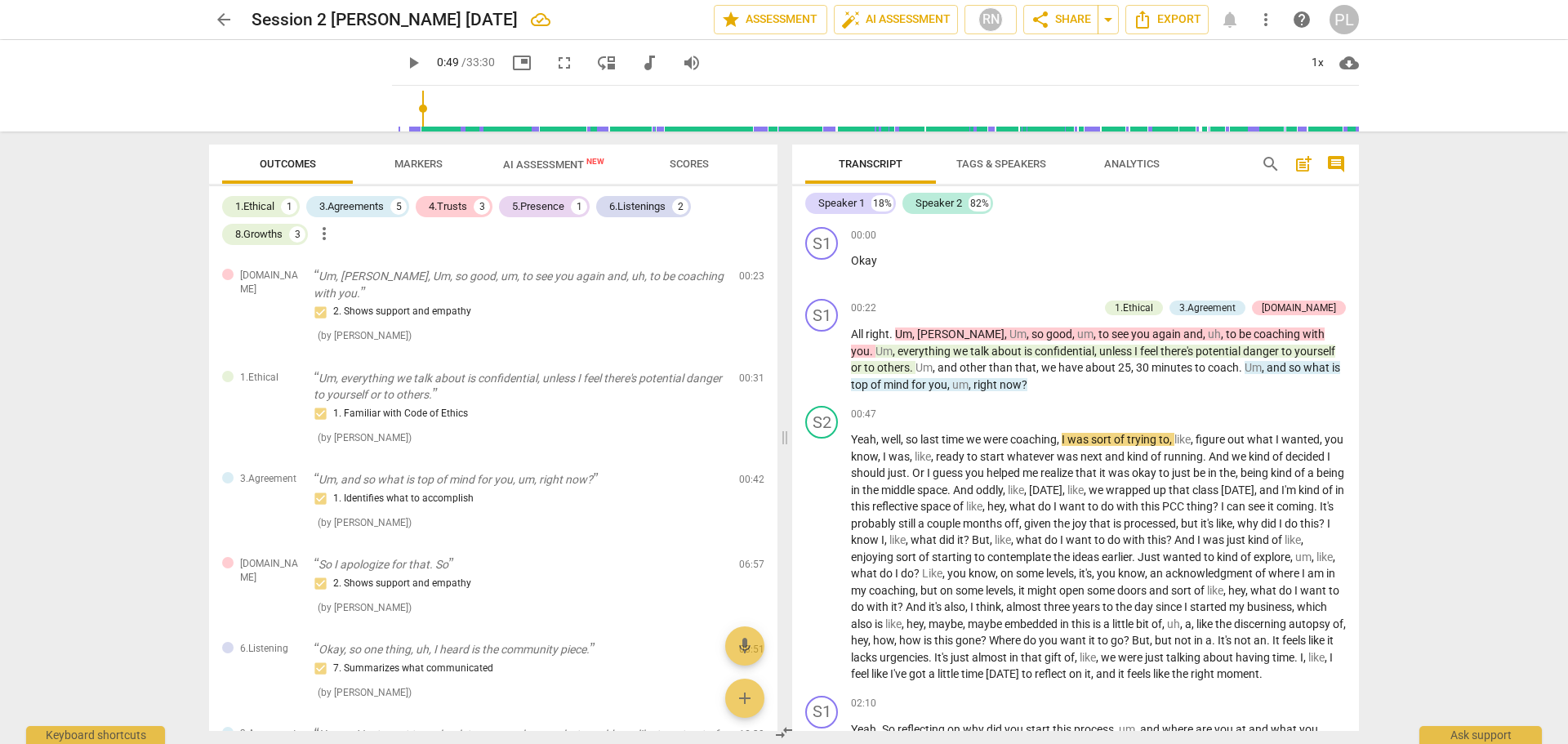
click at [1344, 21] on div "PL" at bounding box center [1344, 20] width 29 height 29
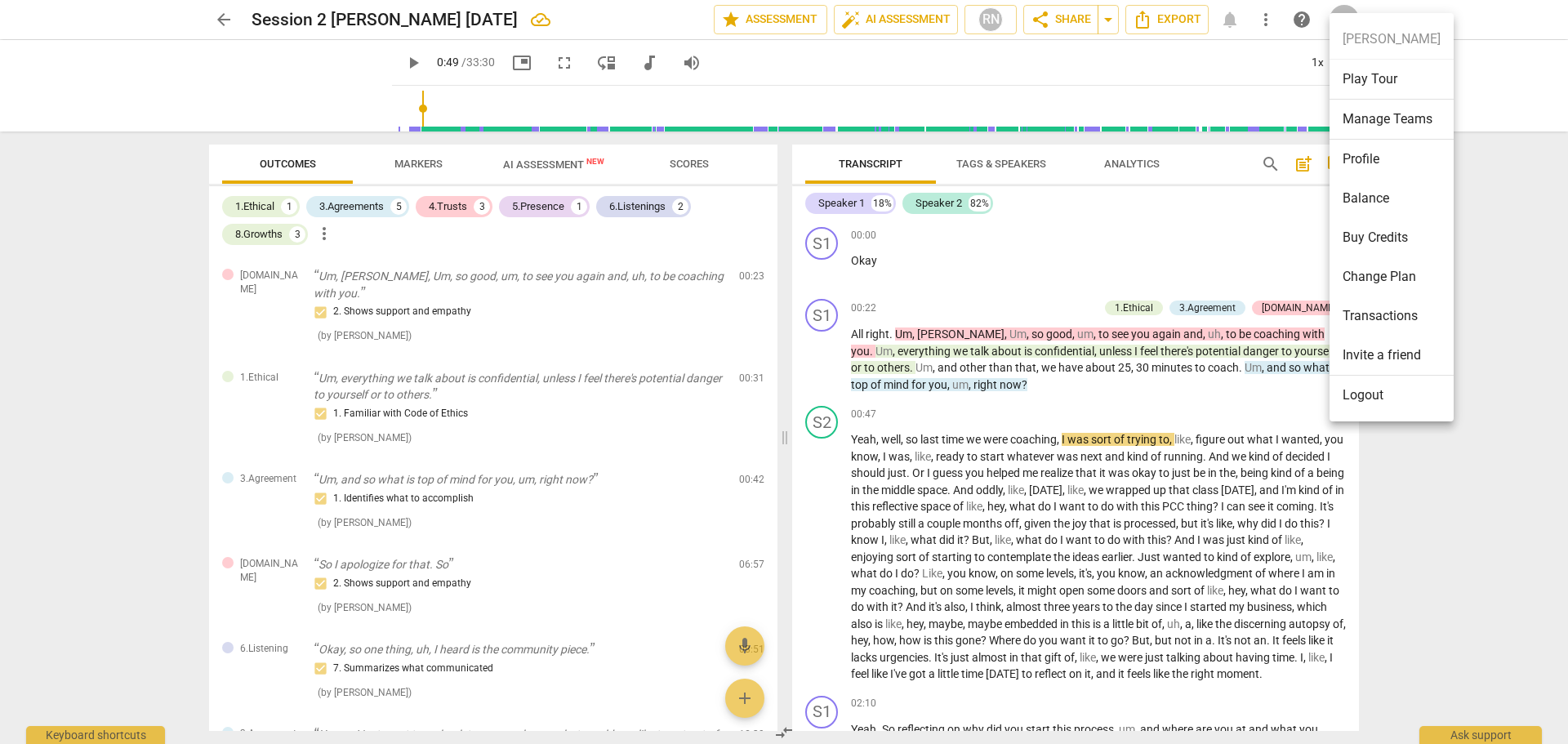
click at [1359, 196] on li "Balance" at bounding box center [1391, 198] width 124 height 39
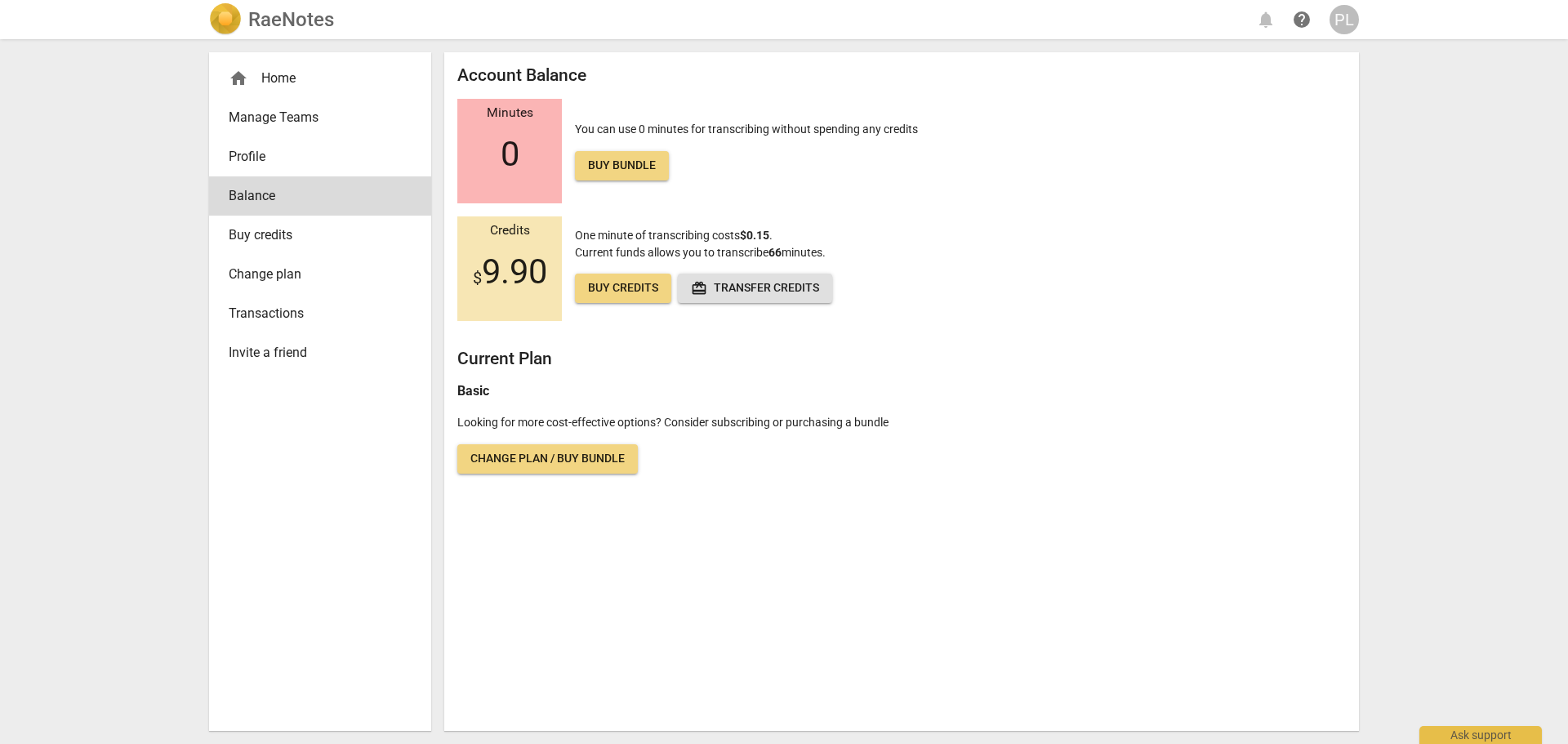
click at [273, 322] on span "Transactions" at bounding box center [313, 313] width 170 height 20
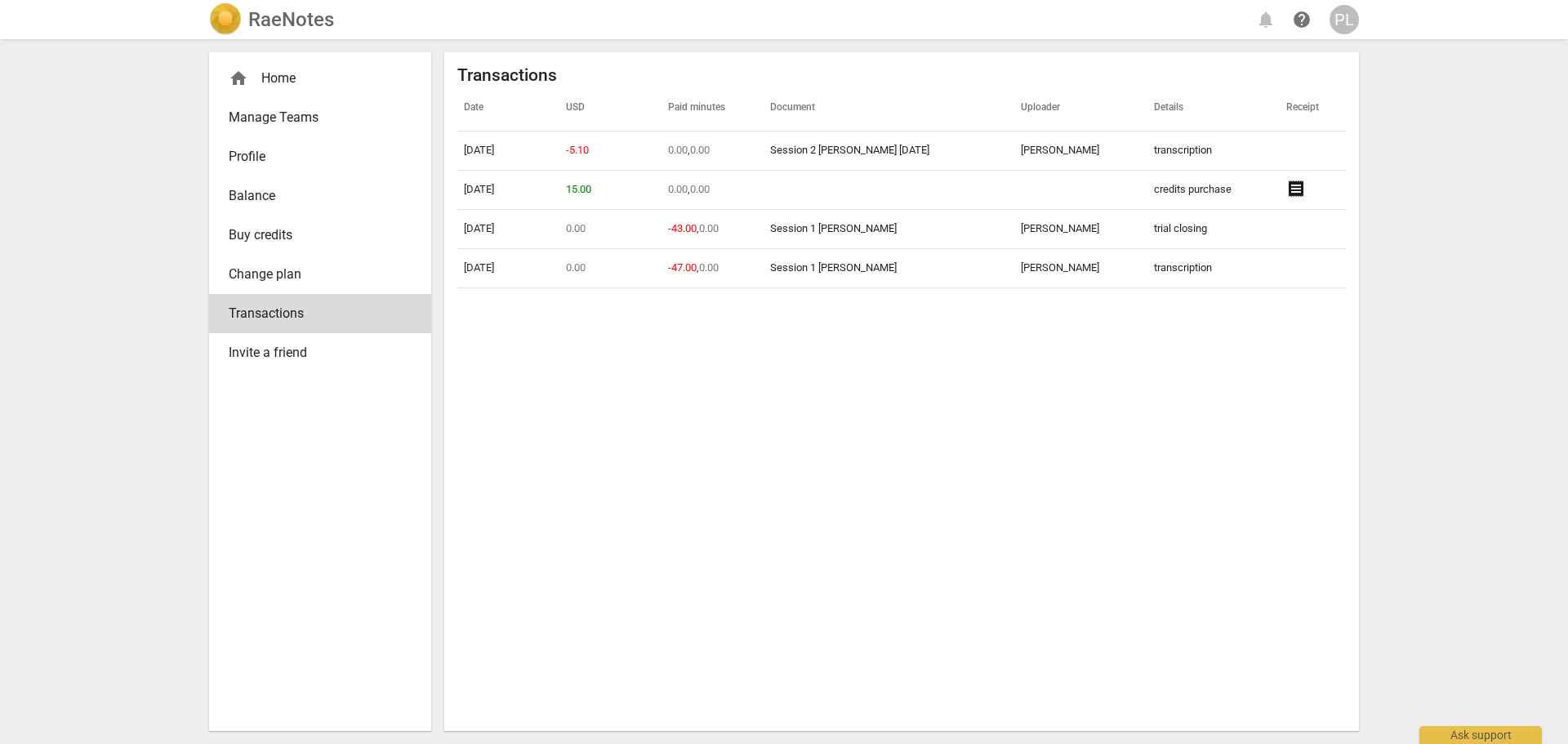
click at [263, 360] on span "Invite a friend" at bounding box center [313, 352] width 170 height 20
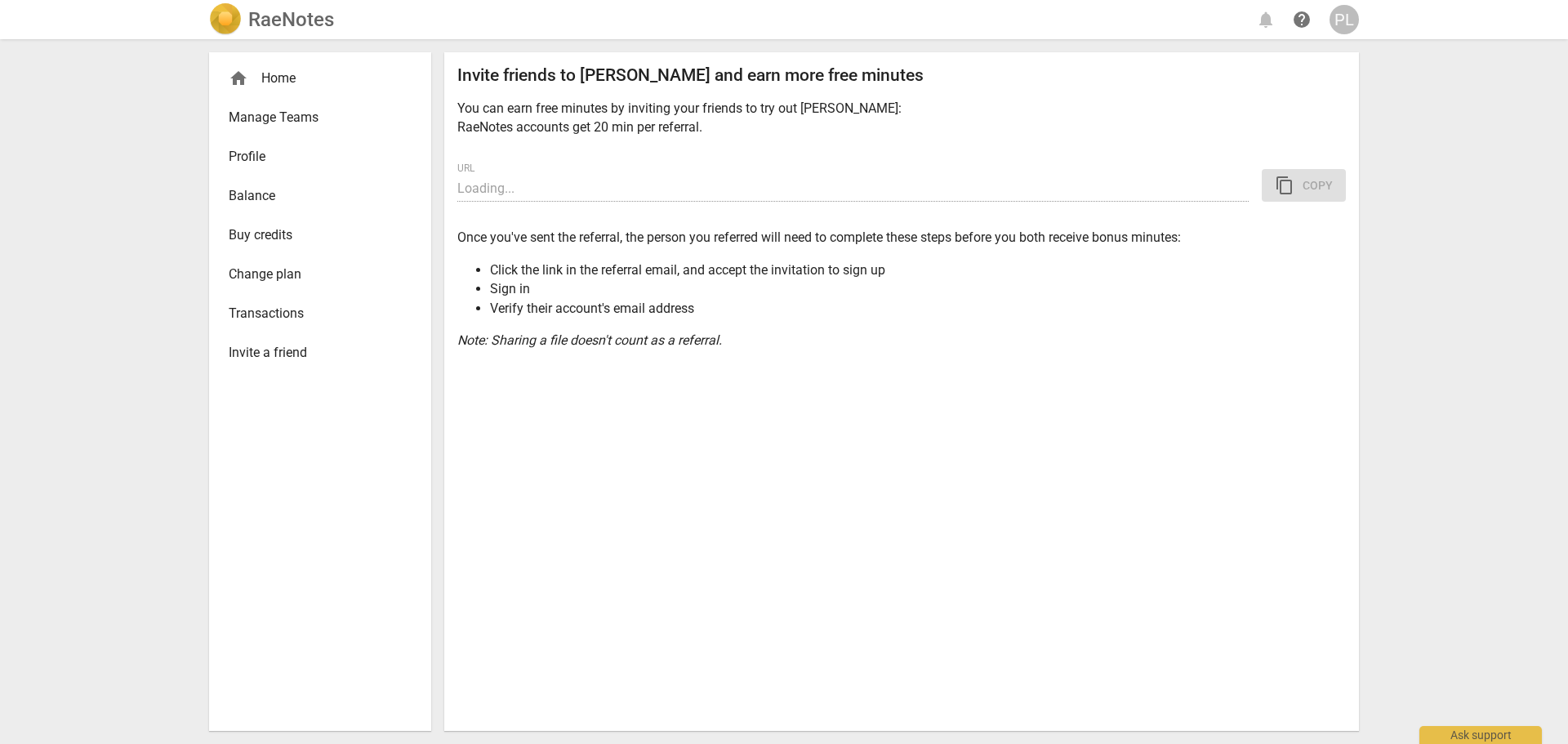
type input "[URL][DOMAIN_NAME]"
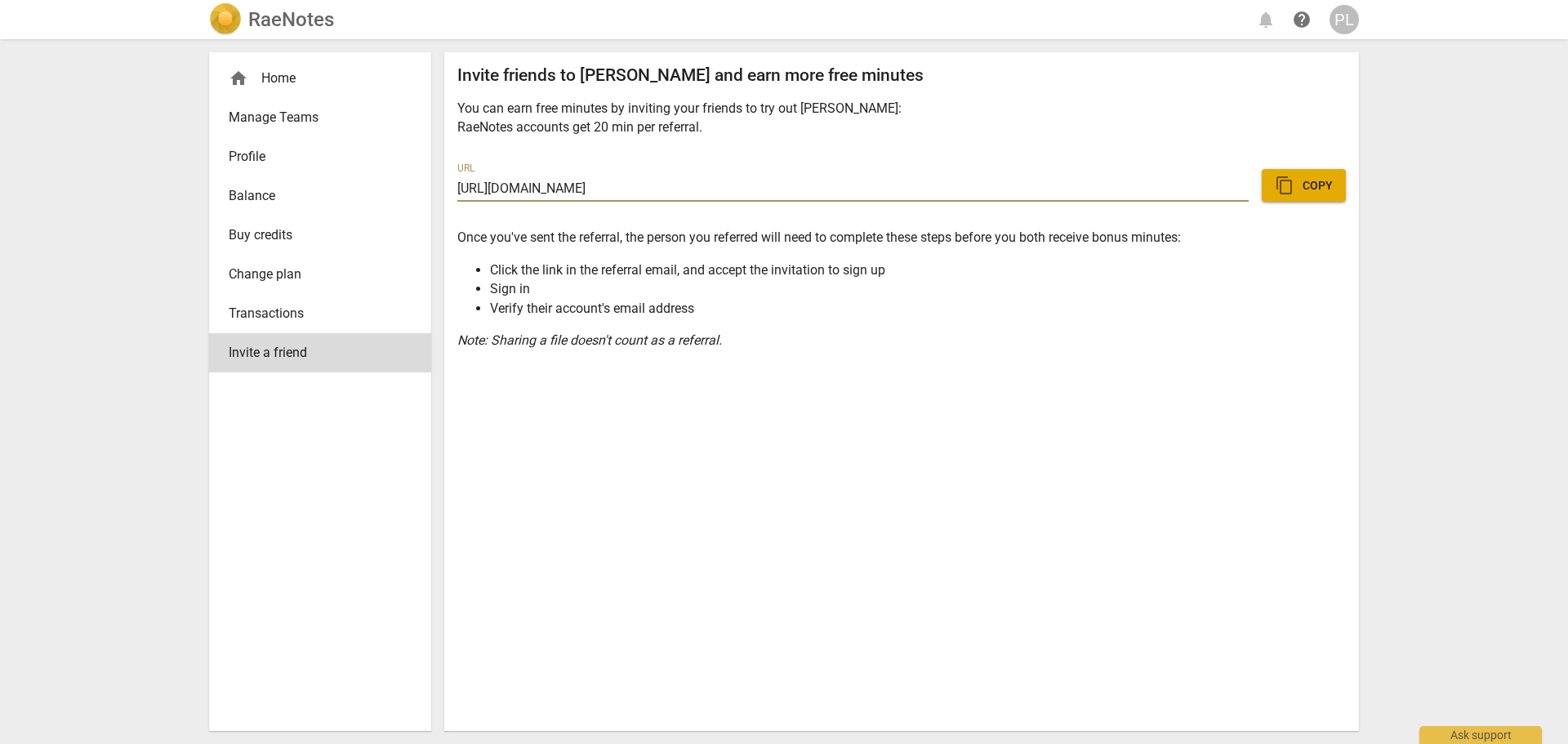
click at [1307, 187] on span "content_copy Copy" at bounding box center [1303, 186] width 58 height 20
click at [272, 78] on div "home Home" at bounding box center [313, 78] width 170 height 20
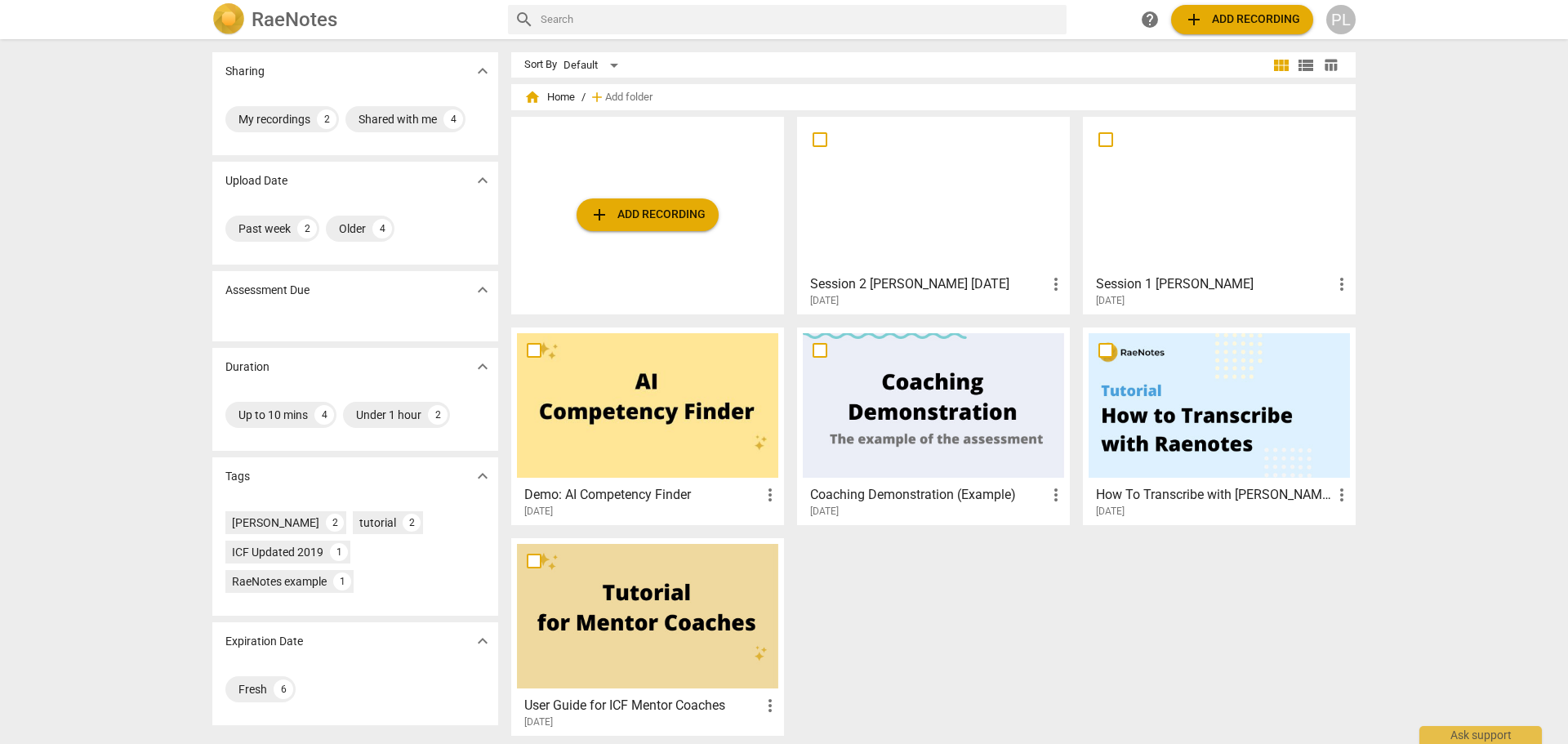
click at [283, 16] on h2 "RaeNotes" at bounding box center [295, 19] width 86 height 22
click at [1246, 20] on span "add Add recording" at bounding box center [1242, 20] width 116 height 20
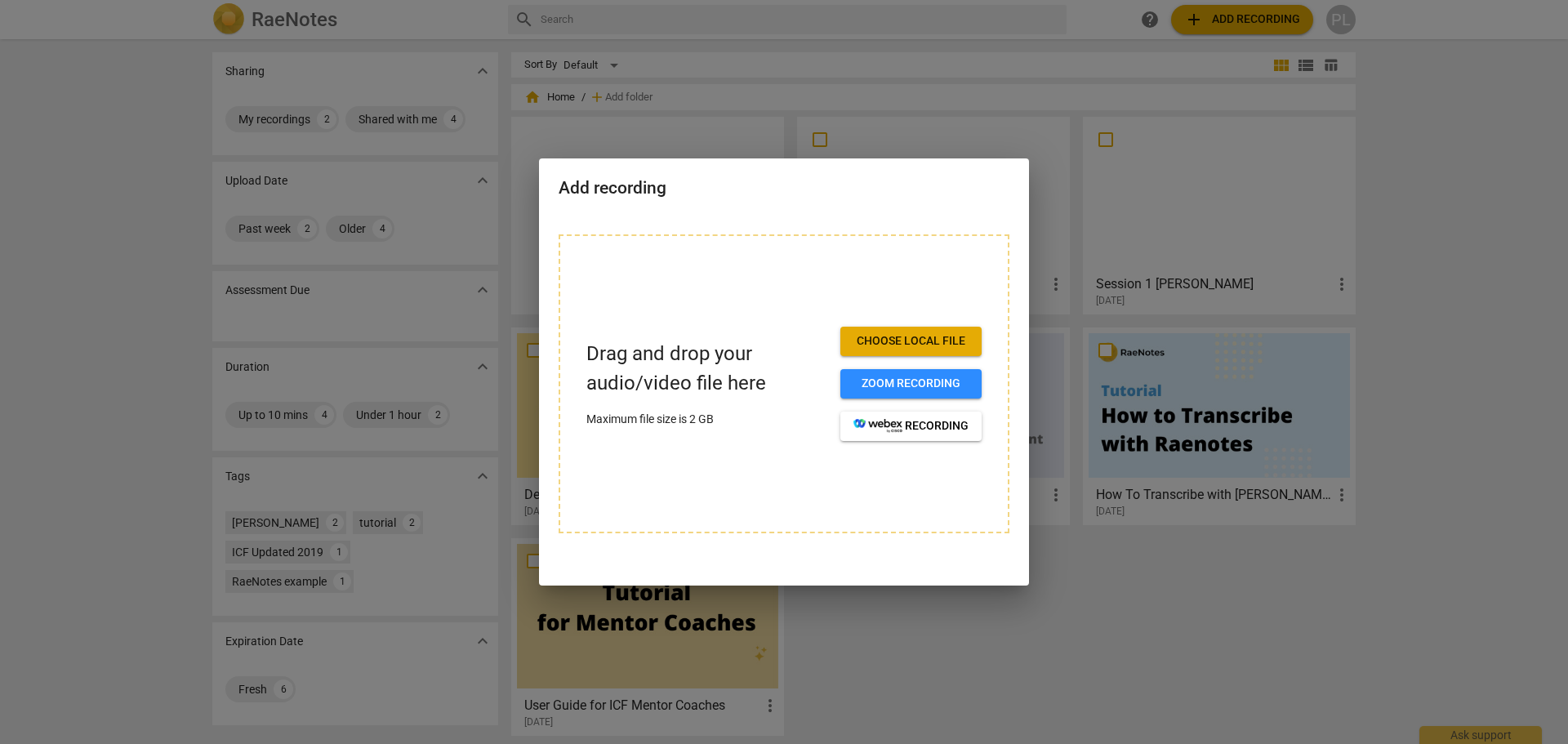
click at [888, 339] on span "Choose local file" at bounding box center [911, 341] width 115 height 17
click at [882, 388] on span "Zoom recording" at bounding box center [911, 384] width 115 height 17
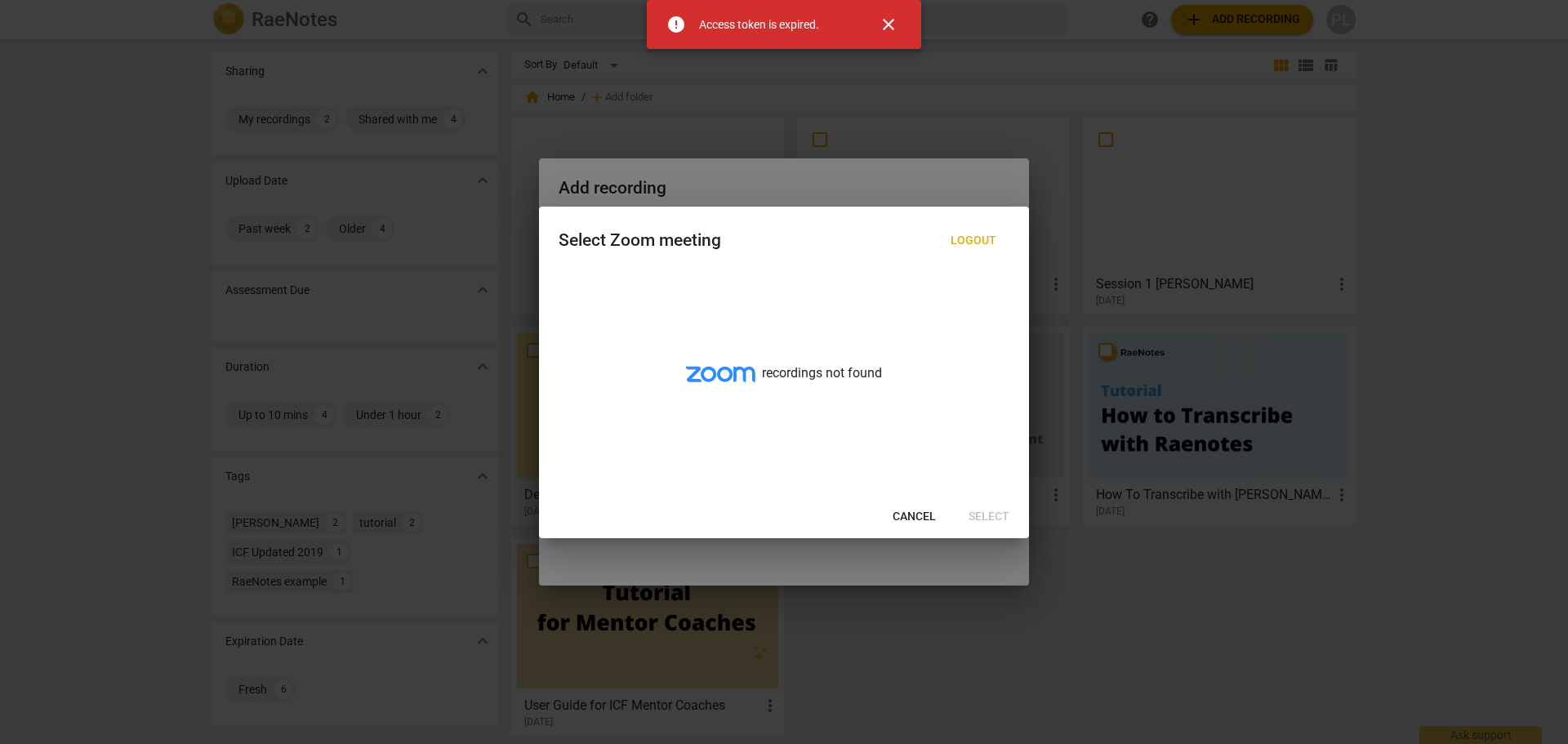
click at [920, 513] on span "Cancel" at bounding box center [914, 517] width 43 height 17
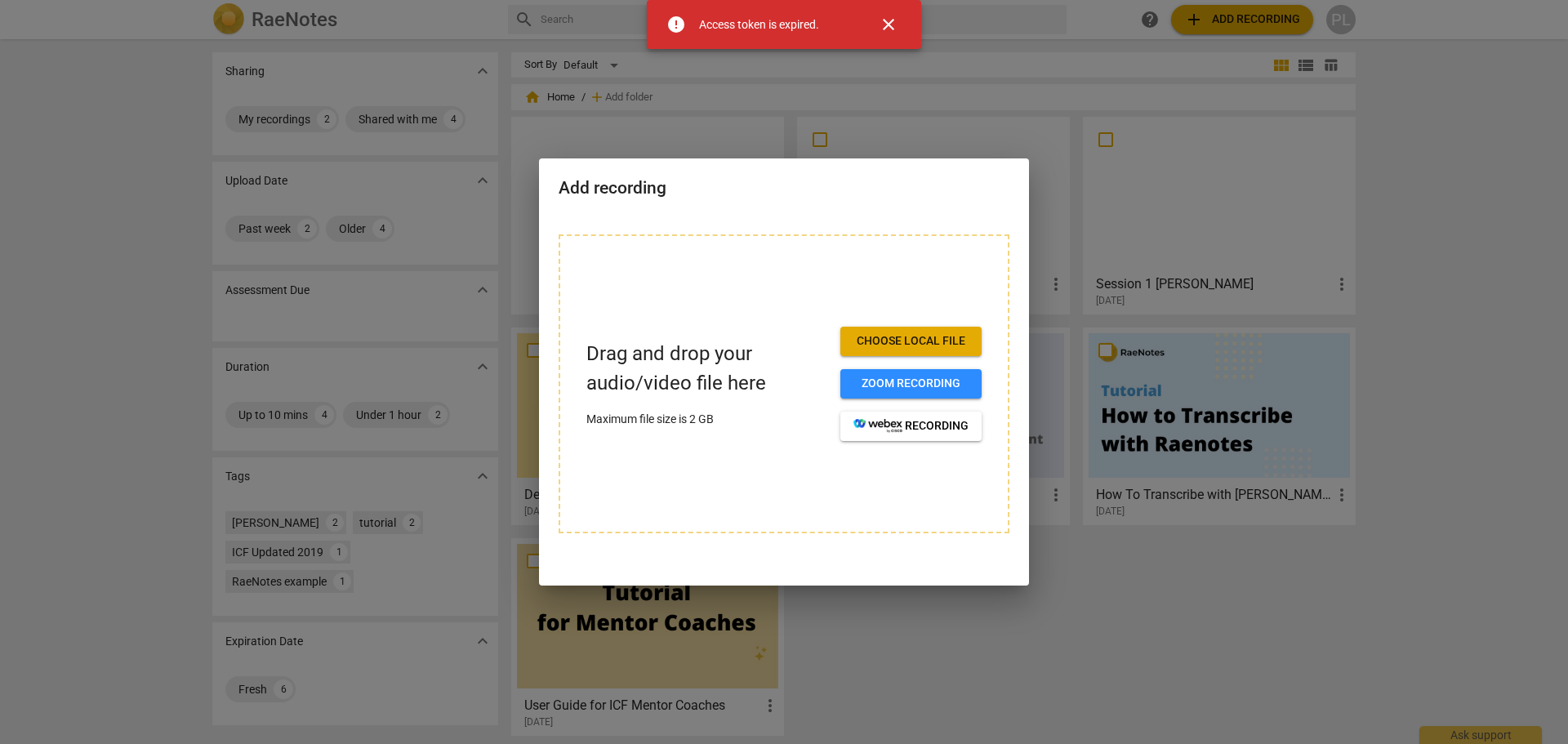
click at [1046, 119] on div at bounding box center [784, 372] width 1568 height 744
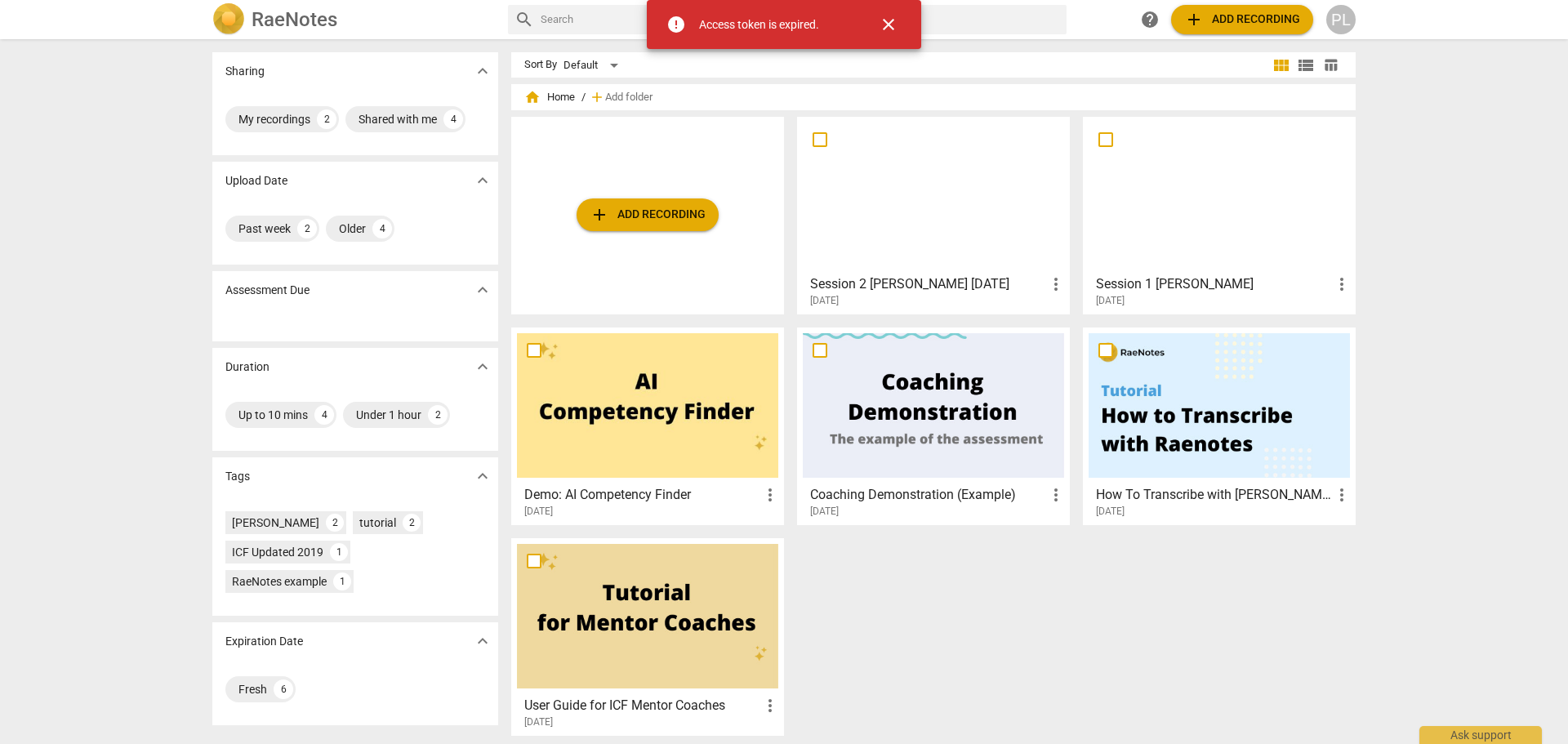
click at [926, 220] on div at bounding box center [933, 194] width 262 height 145
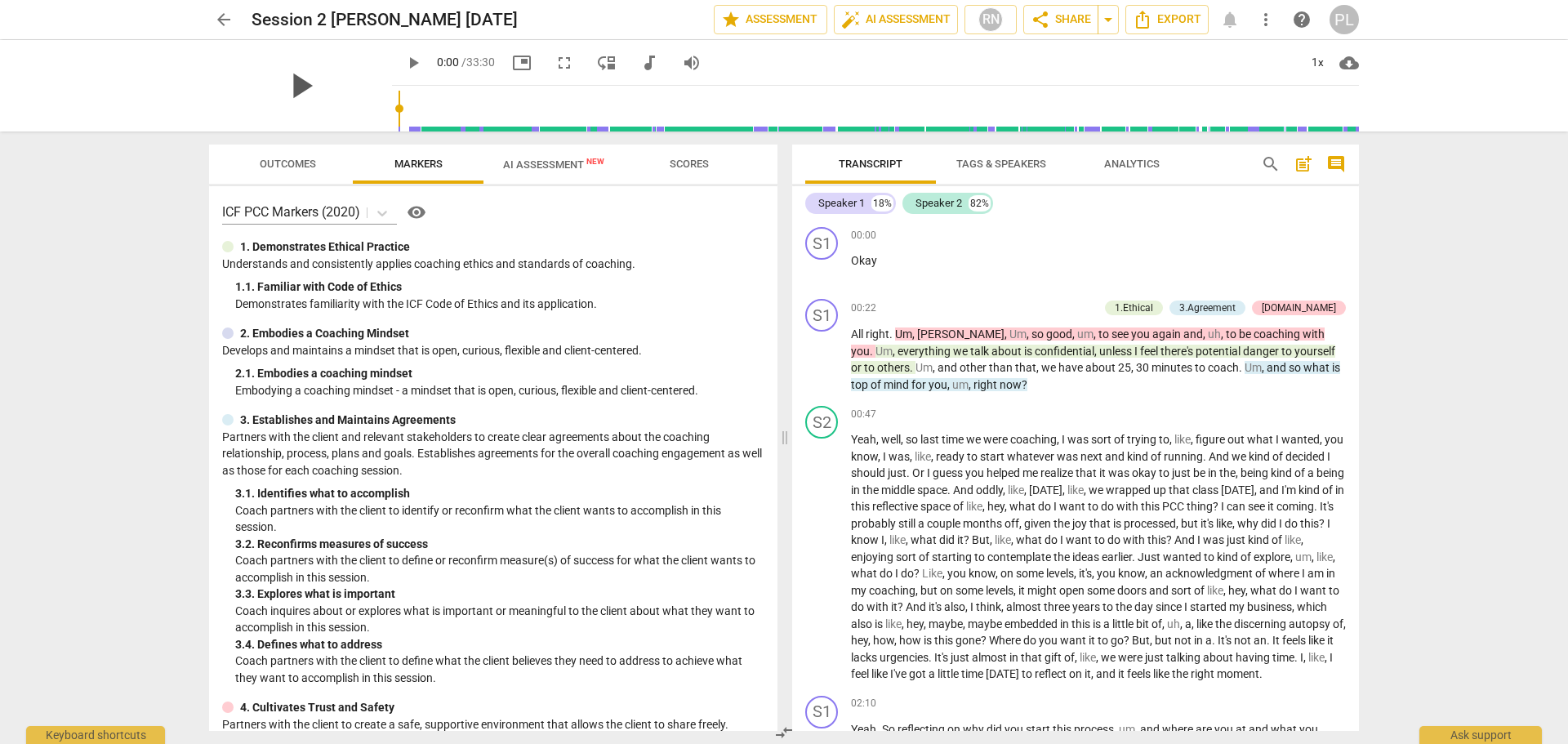
click at [293, 88] on span "play_arrow" at bounding box center [300, 85] width 42 height 42
click at [293, 88] on span "pause" at bounding box center [300, 85] width 42 height 42
type input "6"
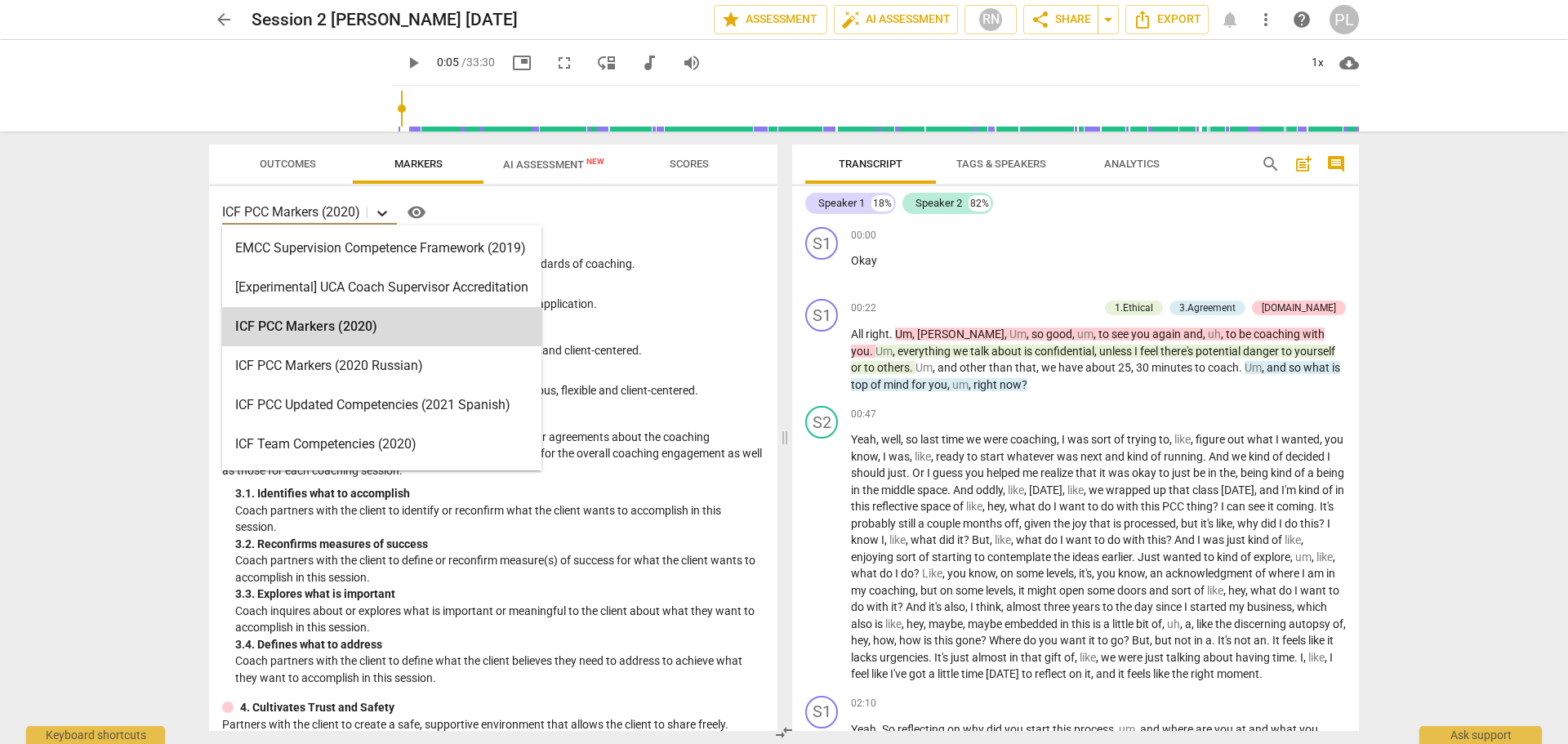
click at [388, 215] on icon at bounding box center [382, 213] width 17 height 17
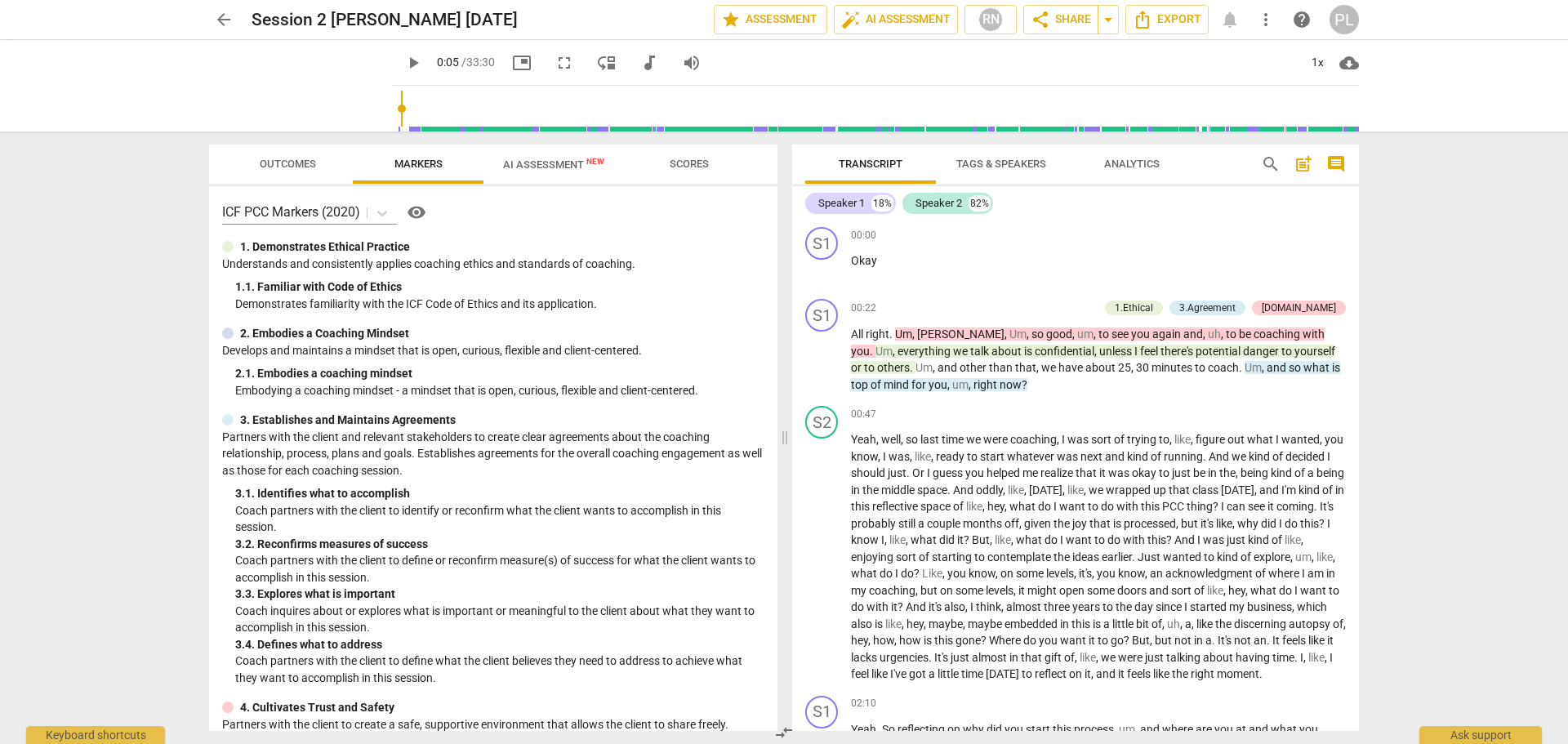
click at [159, 348] on div "arrow_back Session 2 Eric Sept 12 2025 edit star Assessment auto_fix_high AI As…" at bounding box center [784, 372] width 1568 height 744
click at [223, 18] on span "arrow_back" at bounding box center [224, 20] width 20 height 20
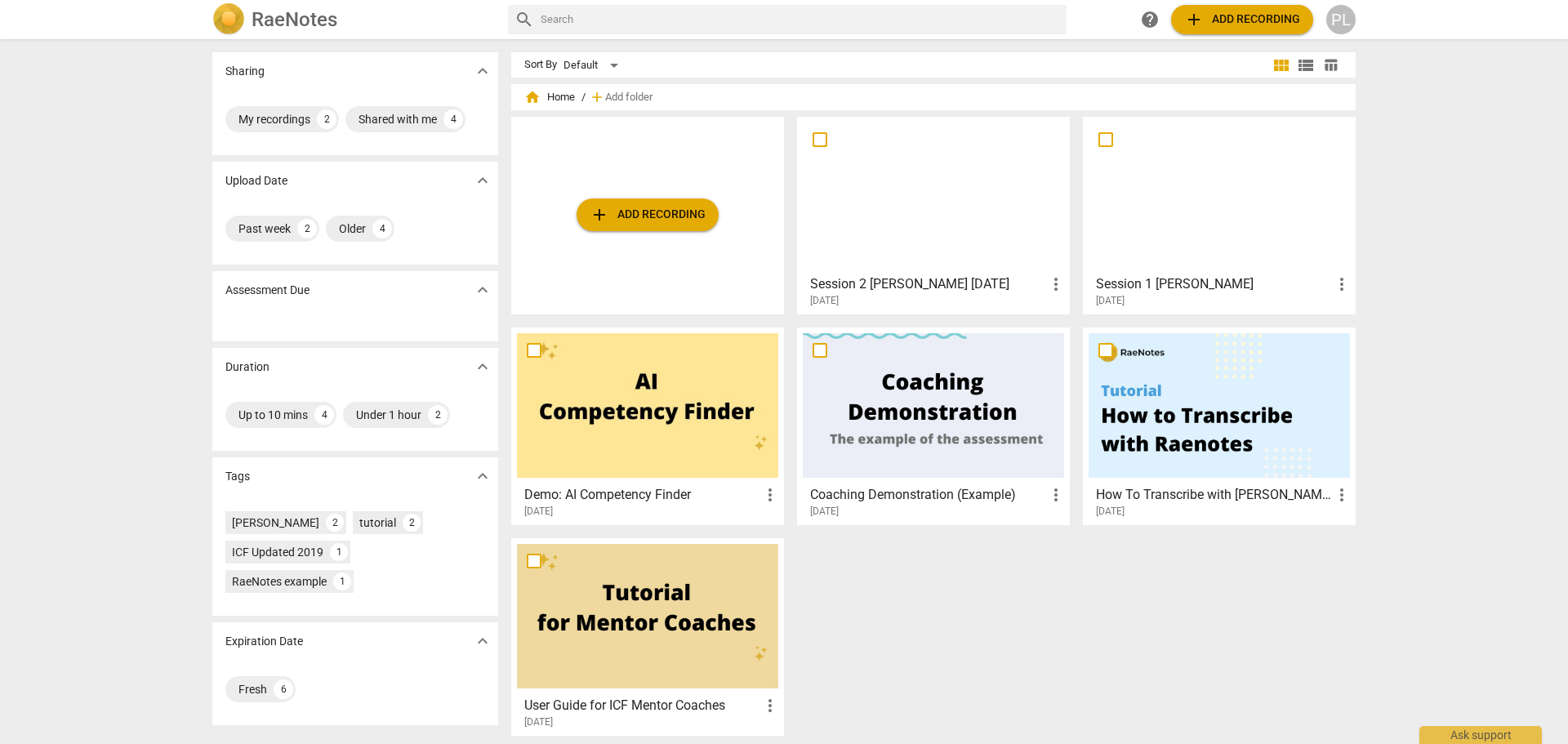
click at [1228, 19] on span "add Add recording" at bounding box center [1242, 20] width 116 height 20
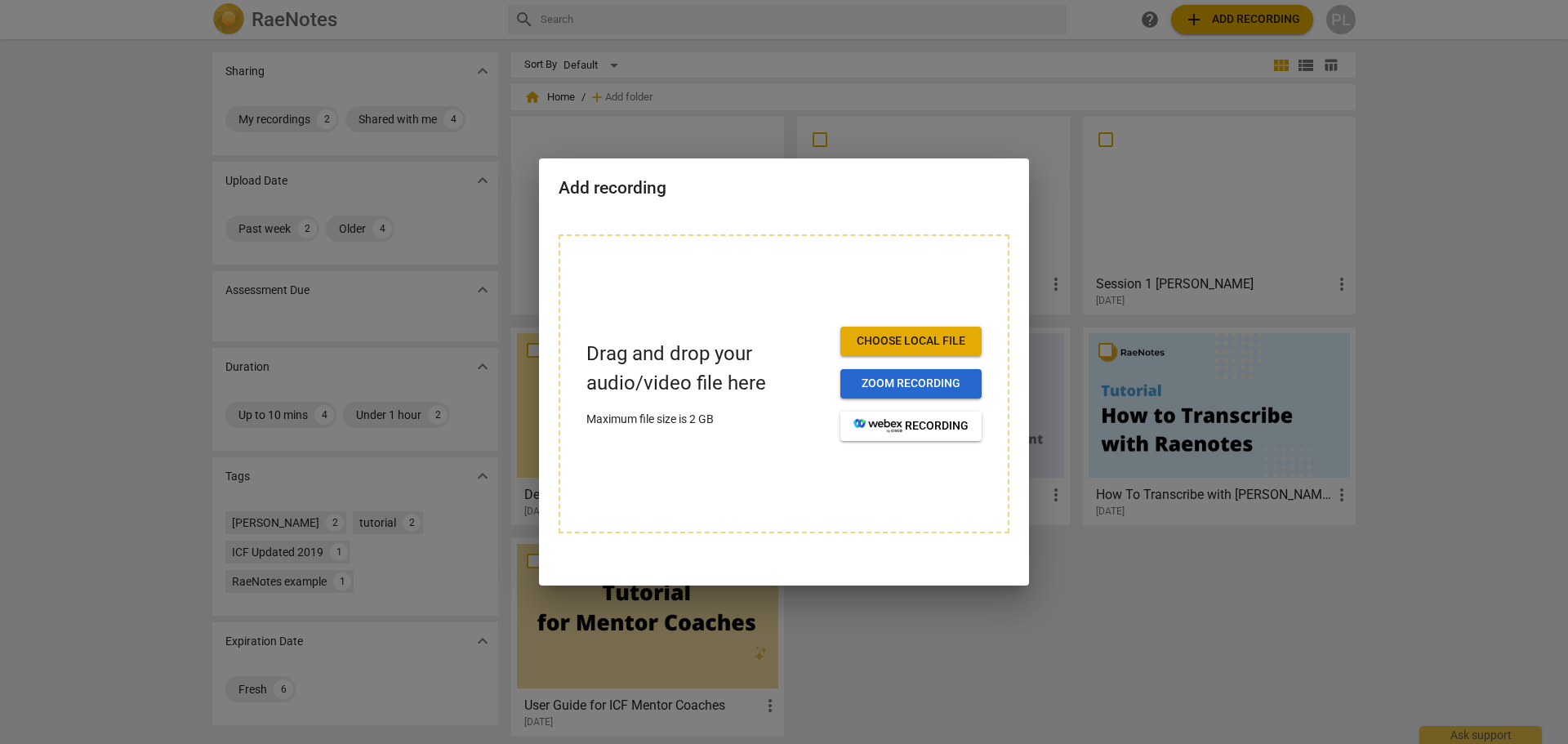
click at [909, 383] on span "Zoom recording" at bounding box center [911, 384] width 115 height 17
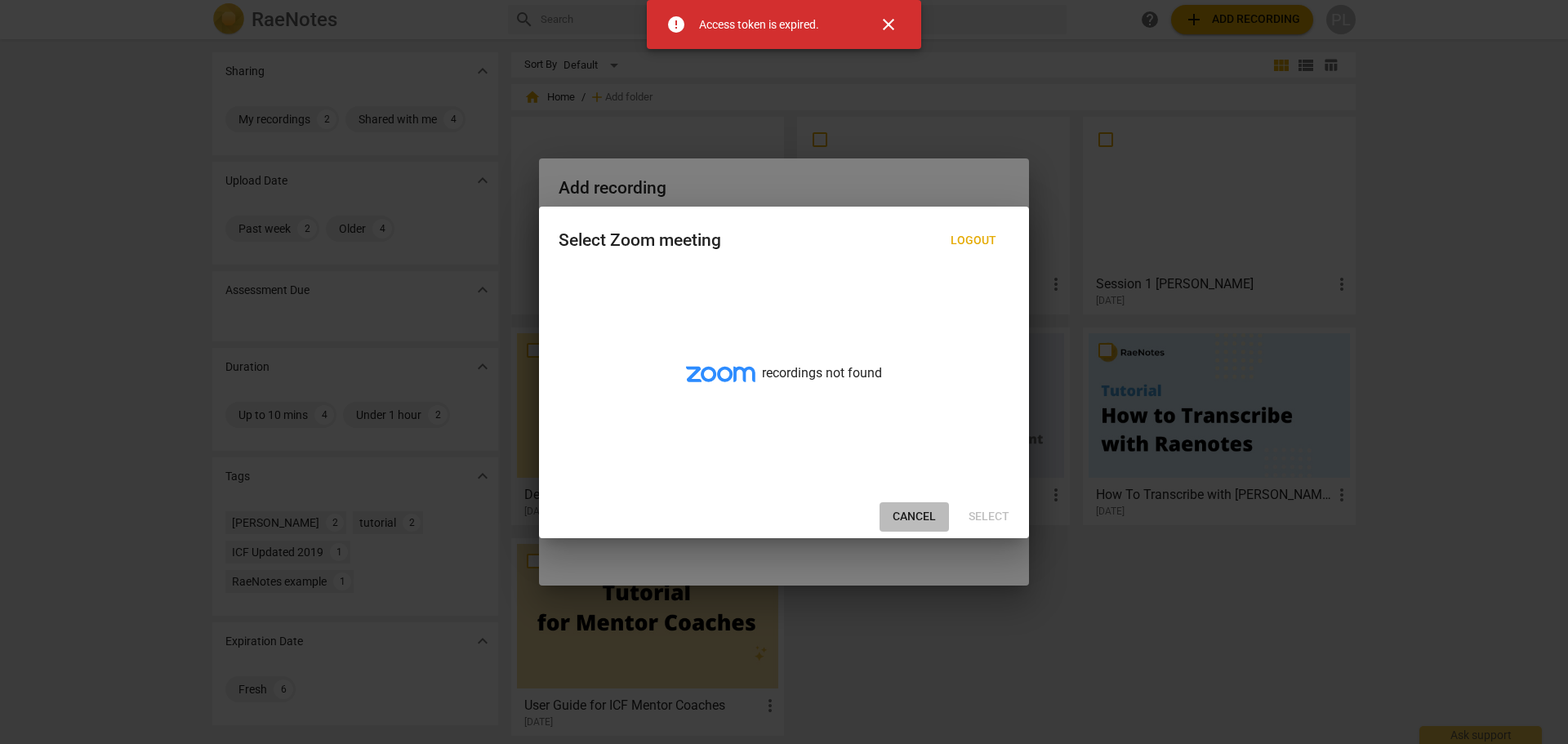
click at [903, 516] on span "Cancel" at bounding box center [914, 517] width 43 height 17
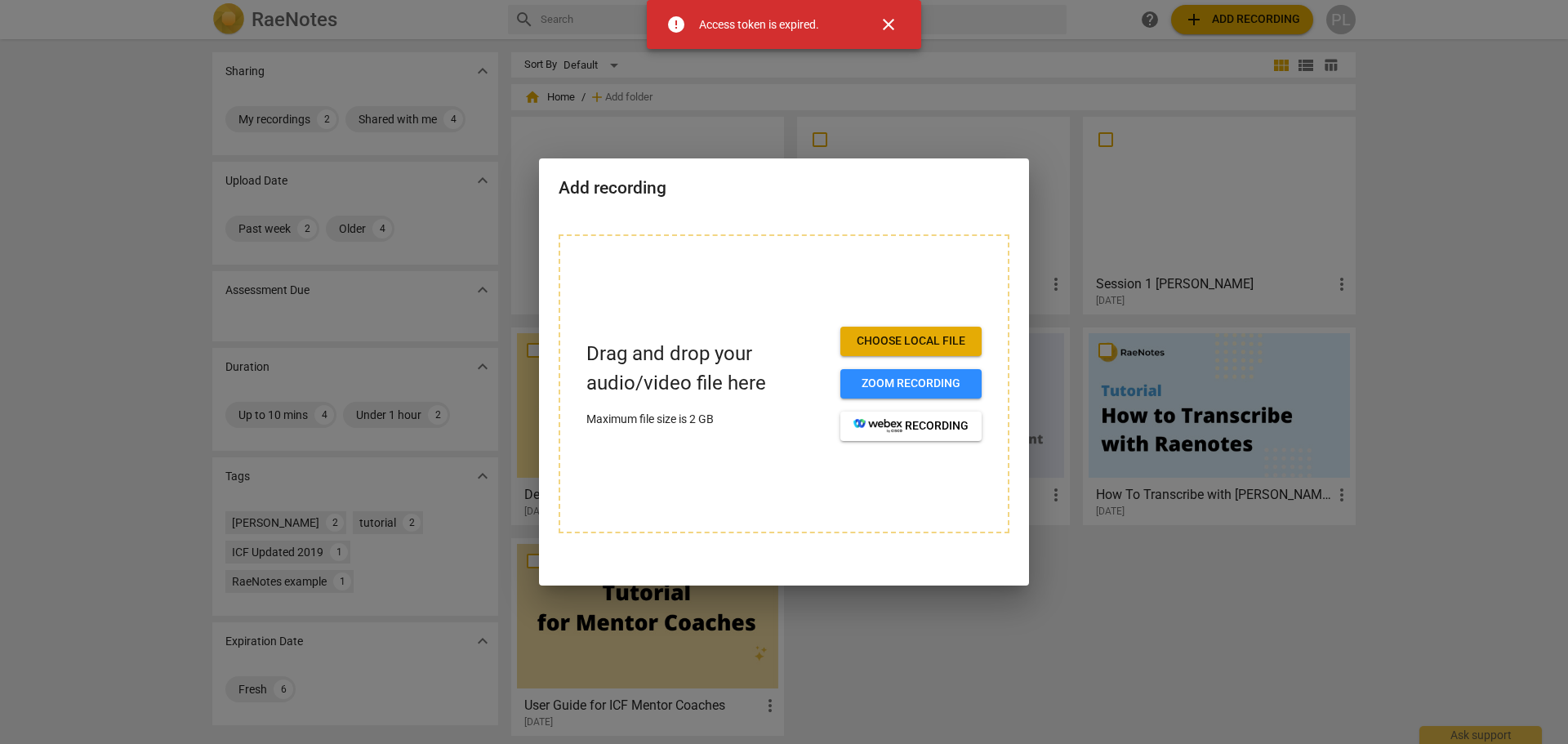
click at [883, 26] on span "close" at bounding box center [888, 24] width 20 height 20
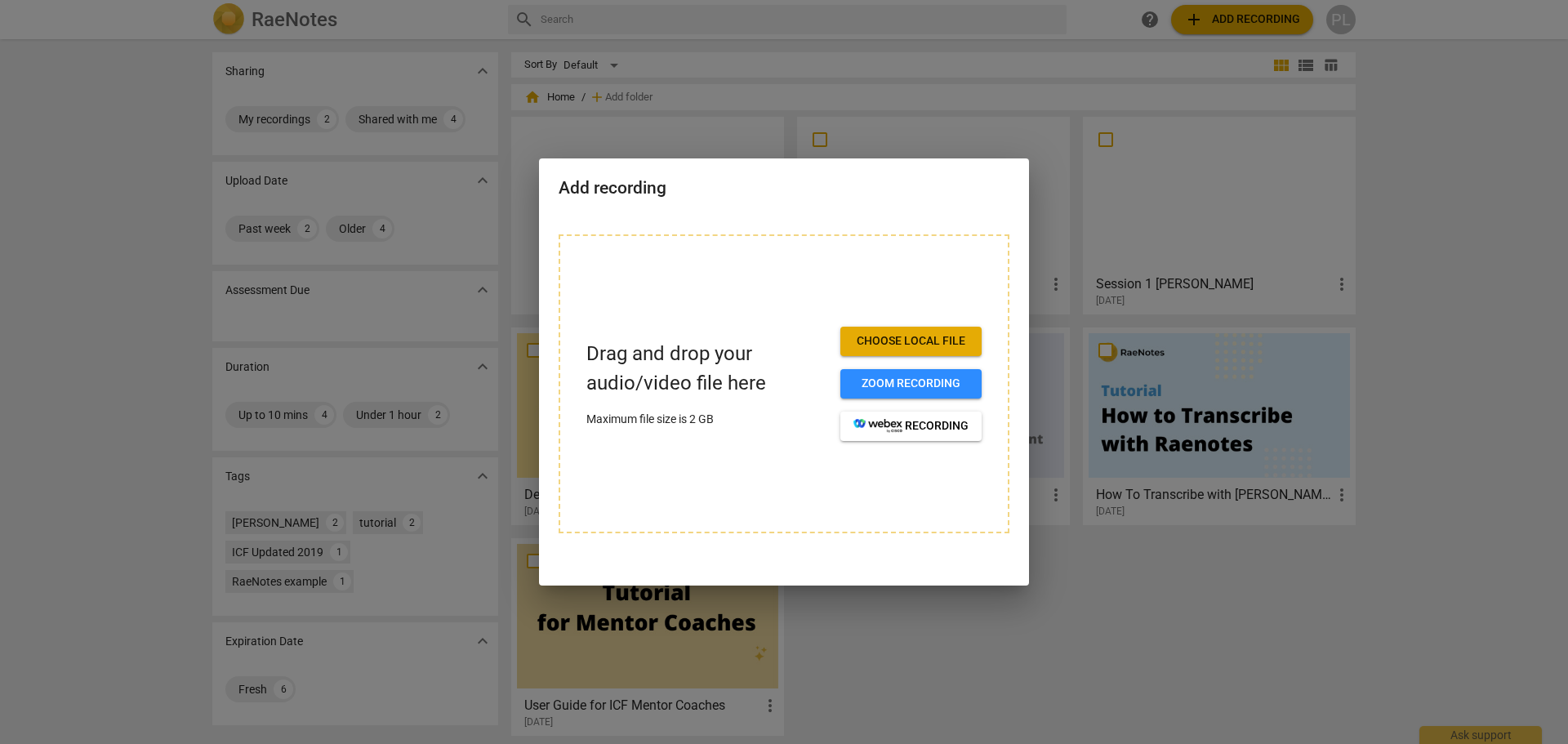
click at [977, 134] on div at bounding box center [784, 372] width 1568 height 744
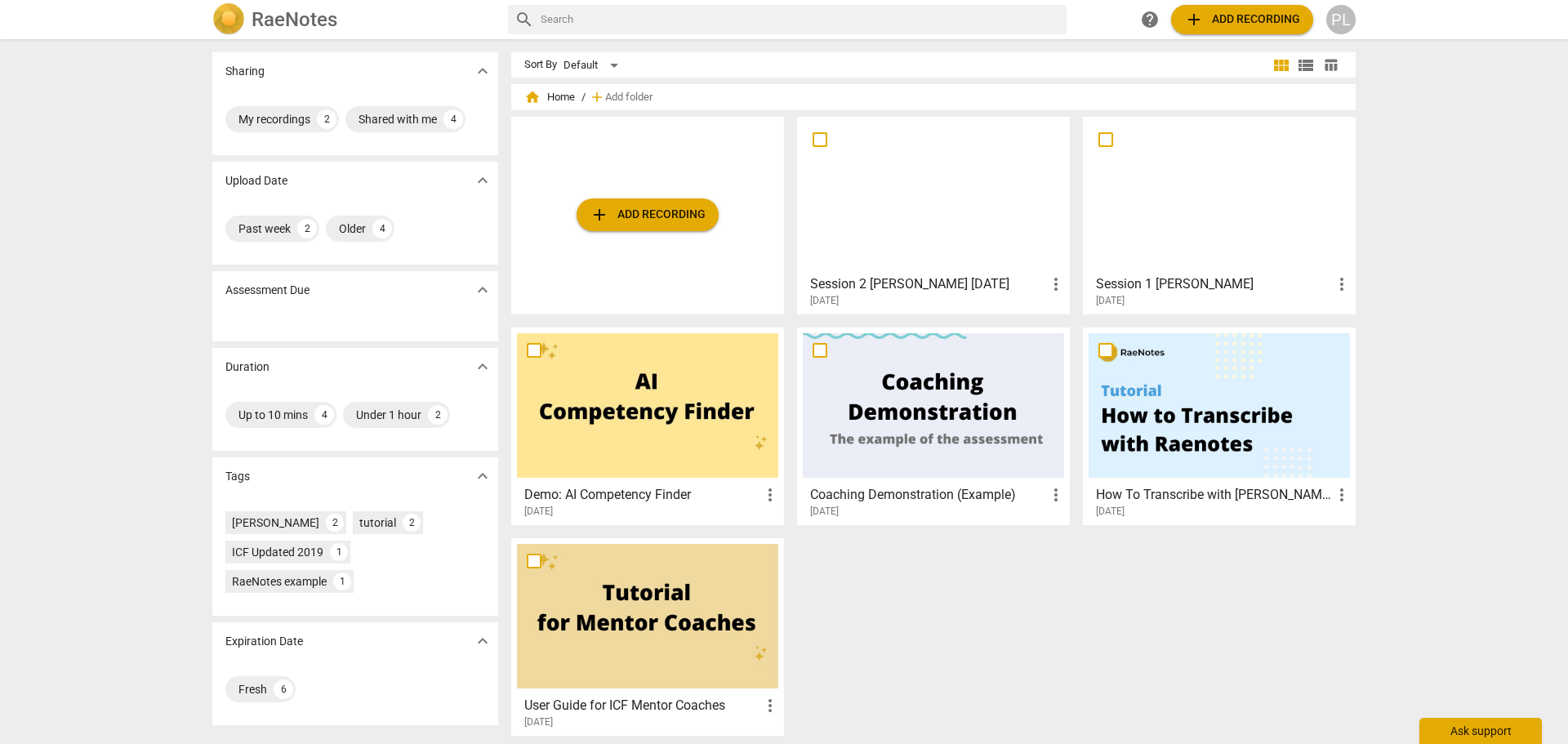
click at [1455, 732] on div "Ask support" at bounding box center [1480, 730] width 122 height 26
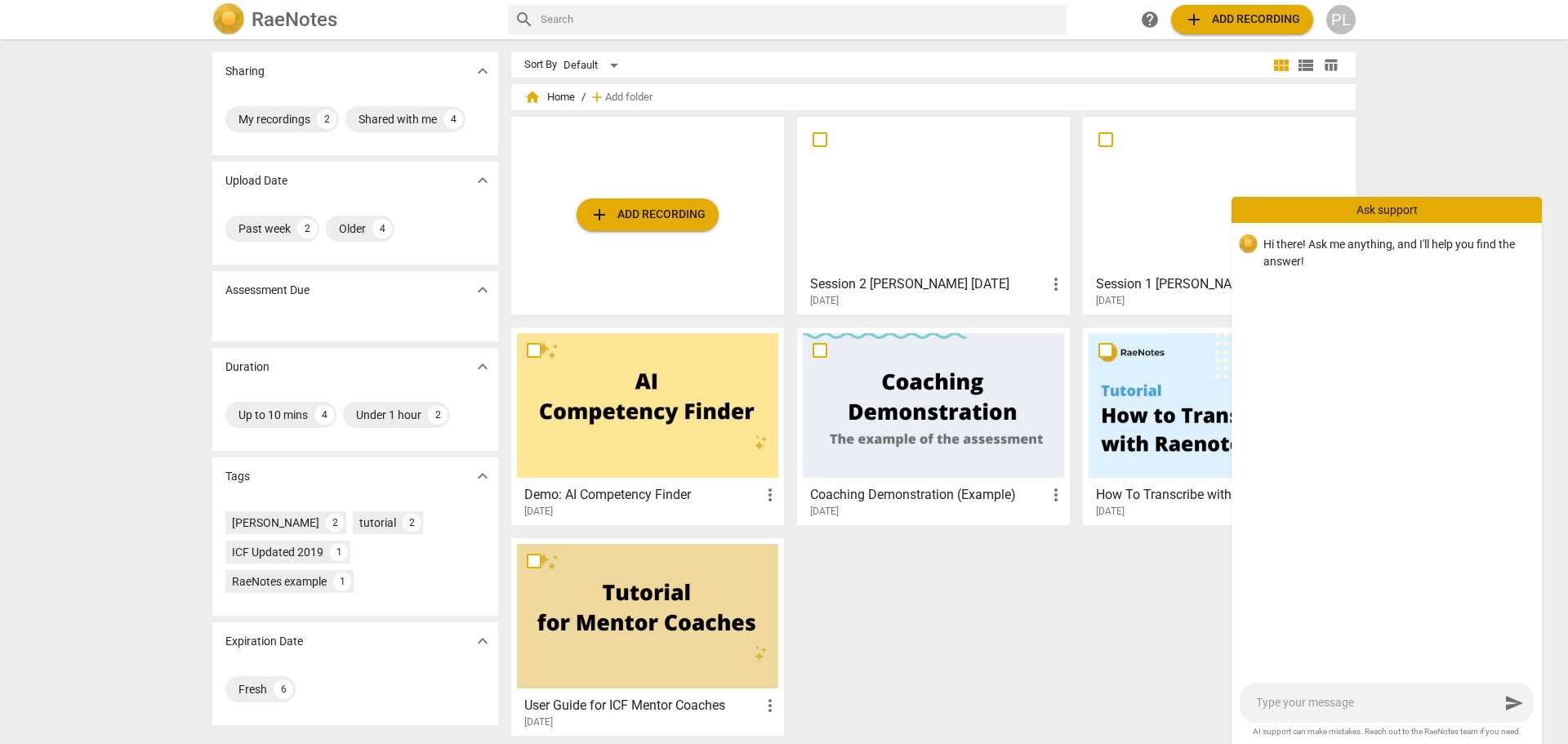
click at [1082, 638] on div "add Add recording Session 2 Eric Sept 12 2025 more_vert 2025-09-14 Session 1 Ma…" at bounding box center [940, 433] width 857 height 632
